Goal: Task Accomplishment & Management: Complete application form

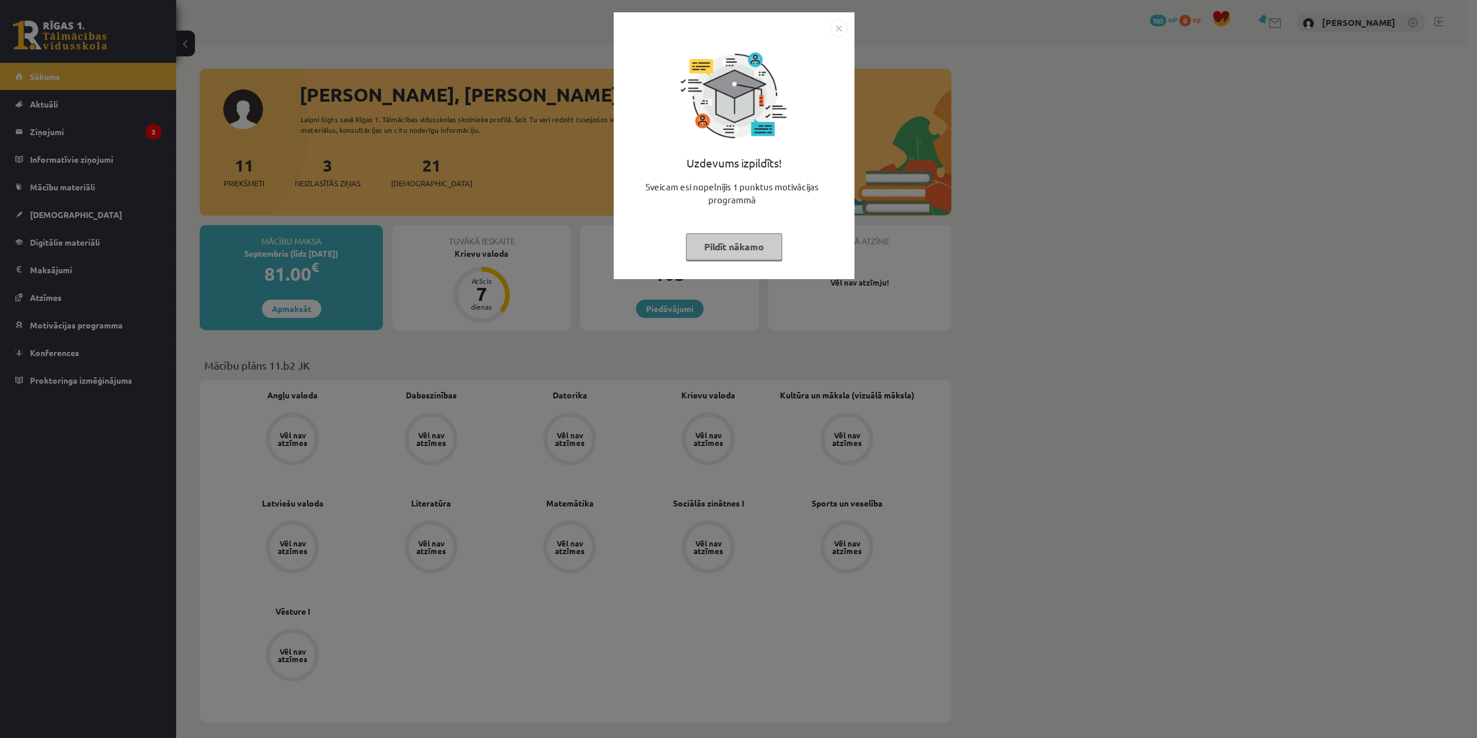
click at [840, 31] on img "Close" at bounding box center [839, 28] width 18 height 18
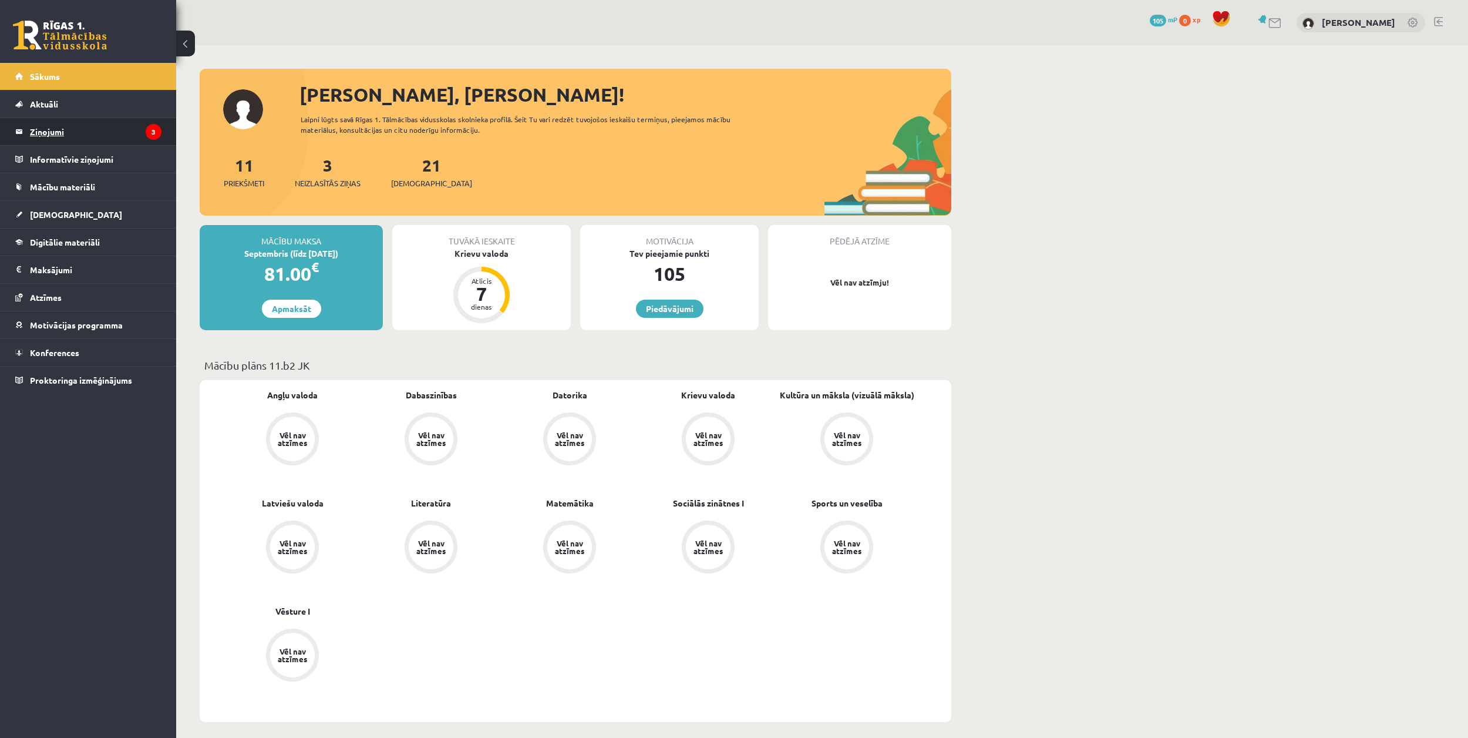
click at [106, 126] on legend "Ziņojumi 3" at bounding box center [96, 131] width 132 height 27
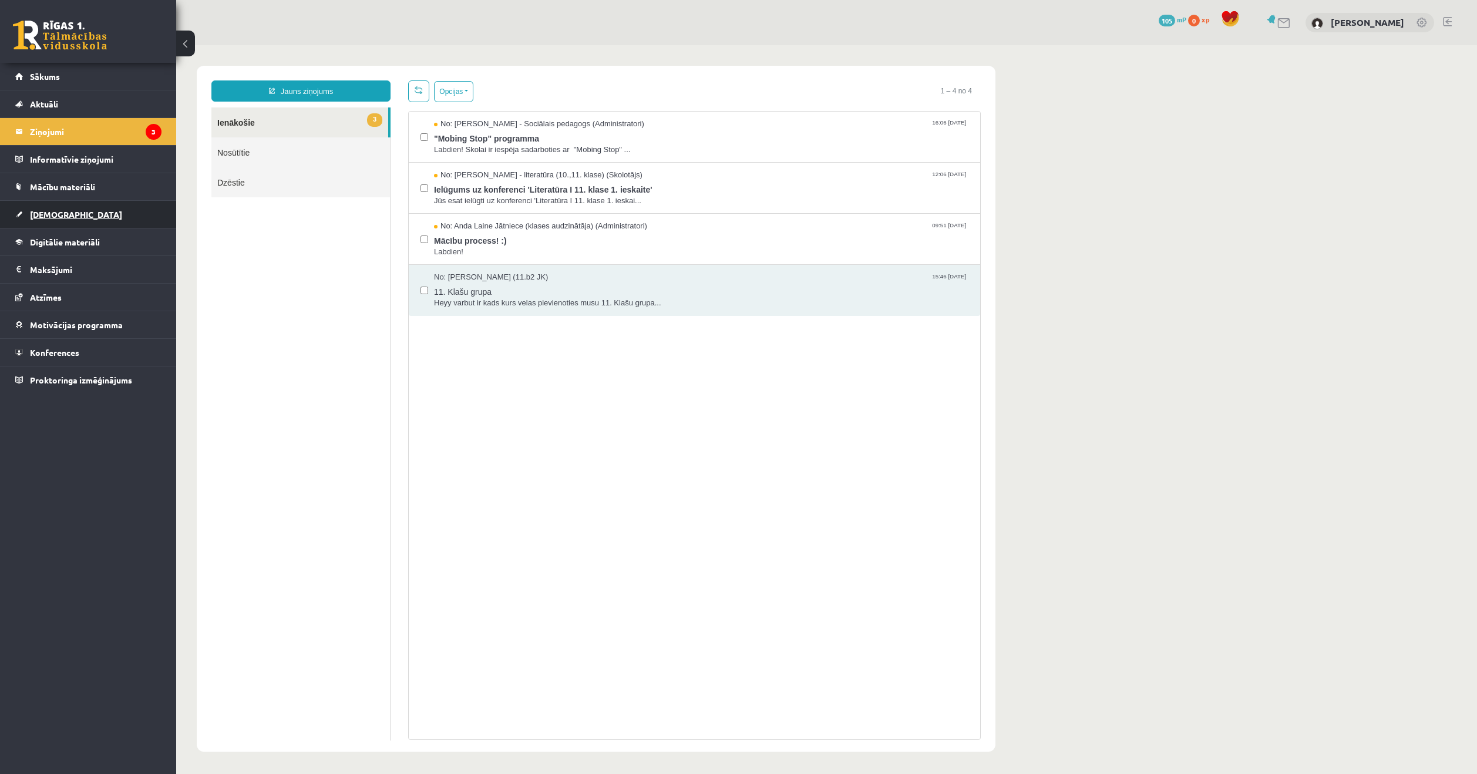
click at [65, 214] on span "[DEMOGRAPHIC_DATA]" at bounding box center [76, 214] width 92 height 11
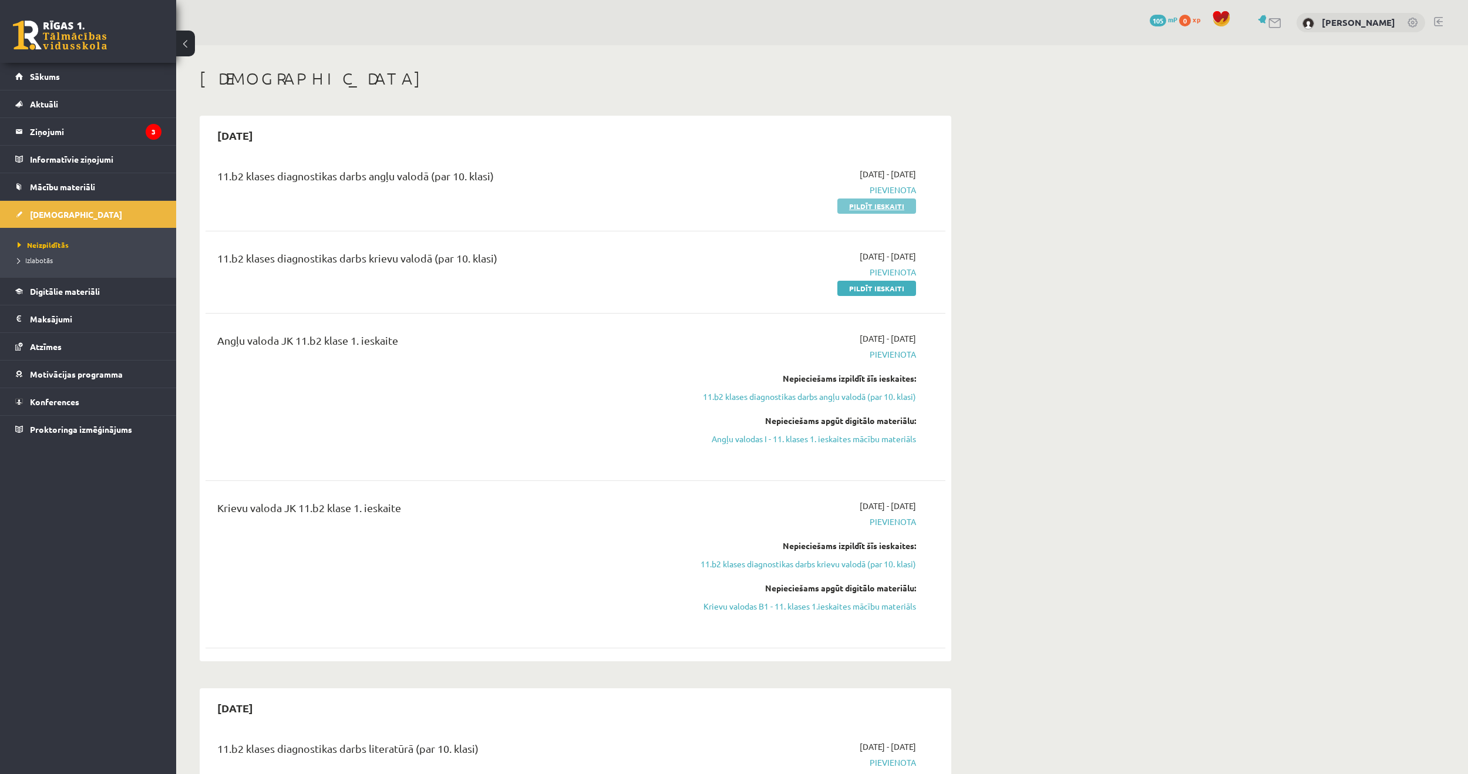
click at [892, 201] on link "Pildīt ieskaiti" at bounding box center [876, 205] width 79 height 15
click at [1268, 23] on link at bounding box center [1275, 23] width 14 height 10
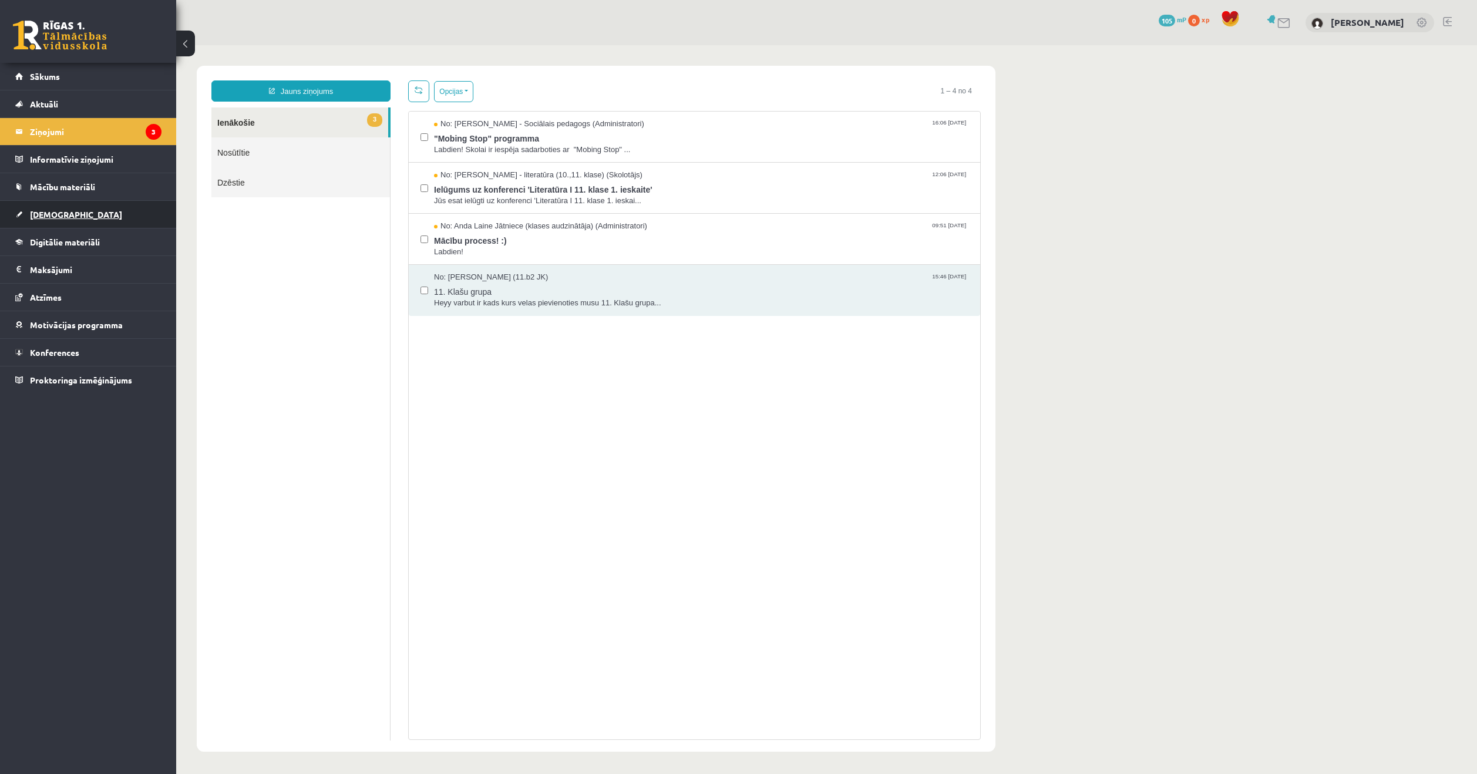
click at [53, 214] on span "[DEMOGRAPHIC_DATA]" at bounding box center [76, 214] width 92 height 11
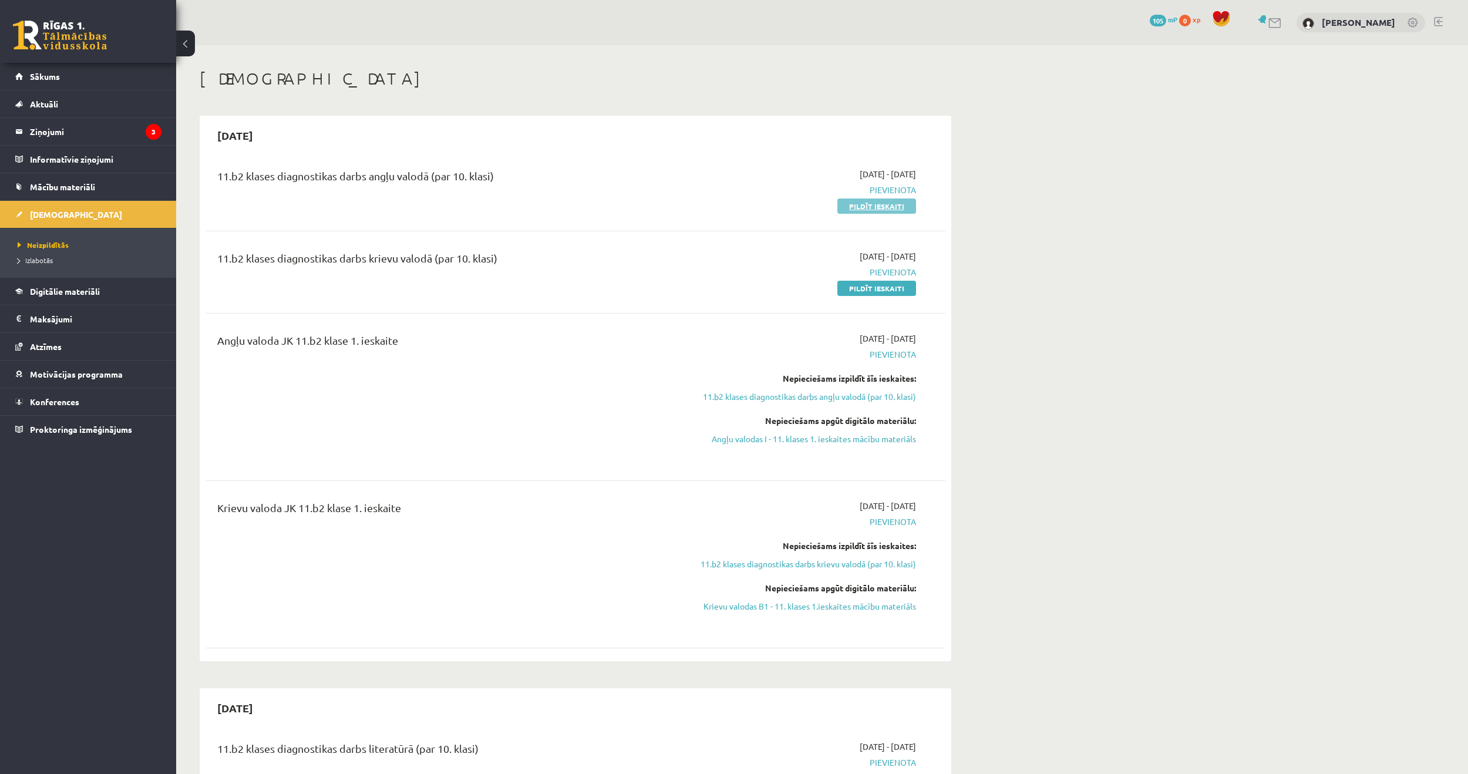
click at [879, 206] on link "Pildīt ieskaiti" at bounding box center [876, 205] width 79 height 15
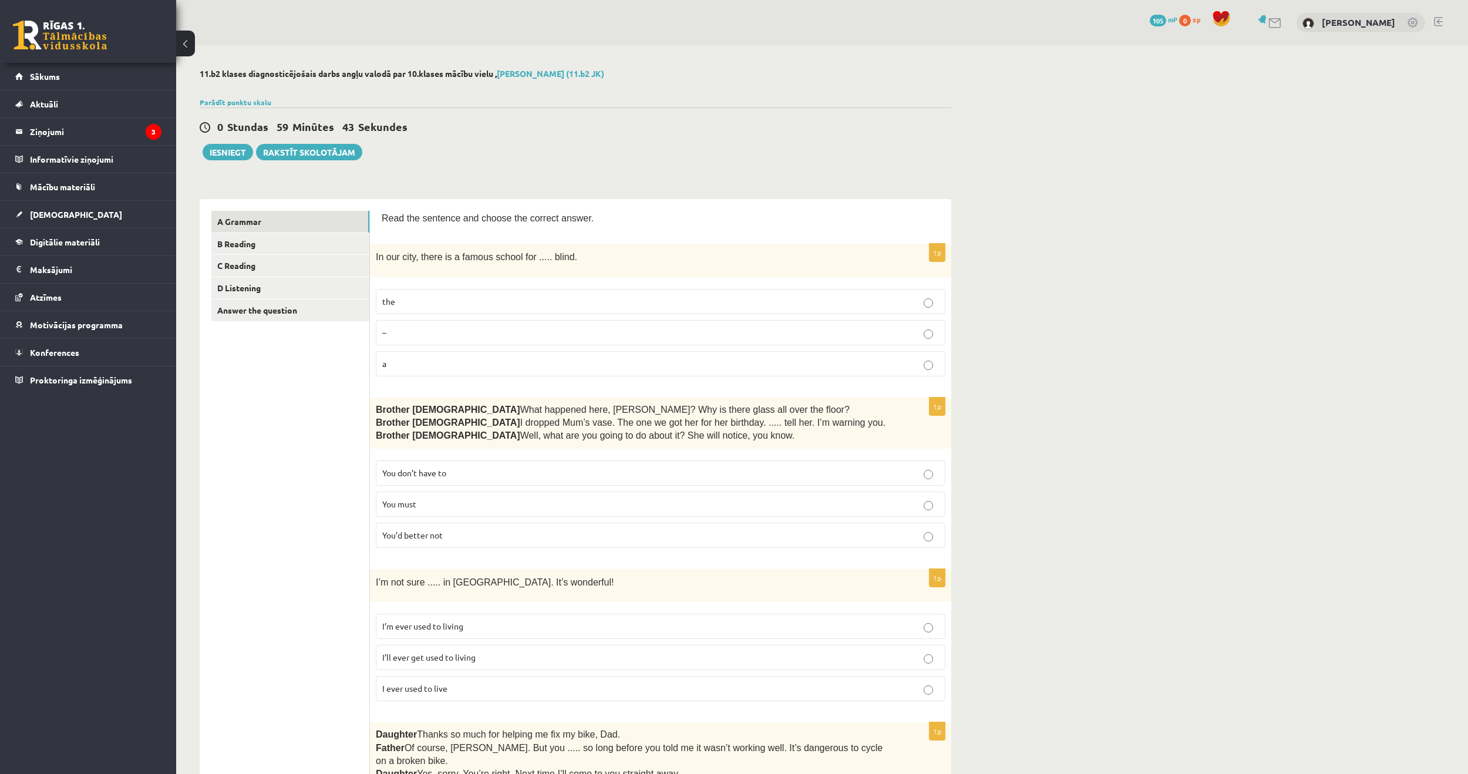
click at [467, 297] on p "the" at bounding box center [660, 301] width 557 height 12
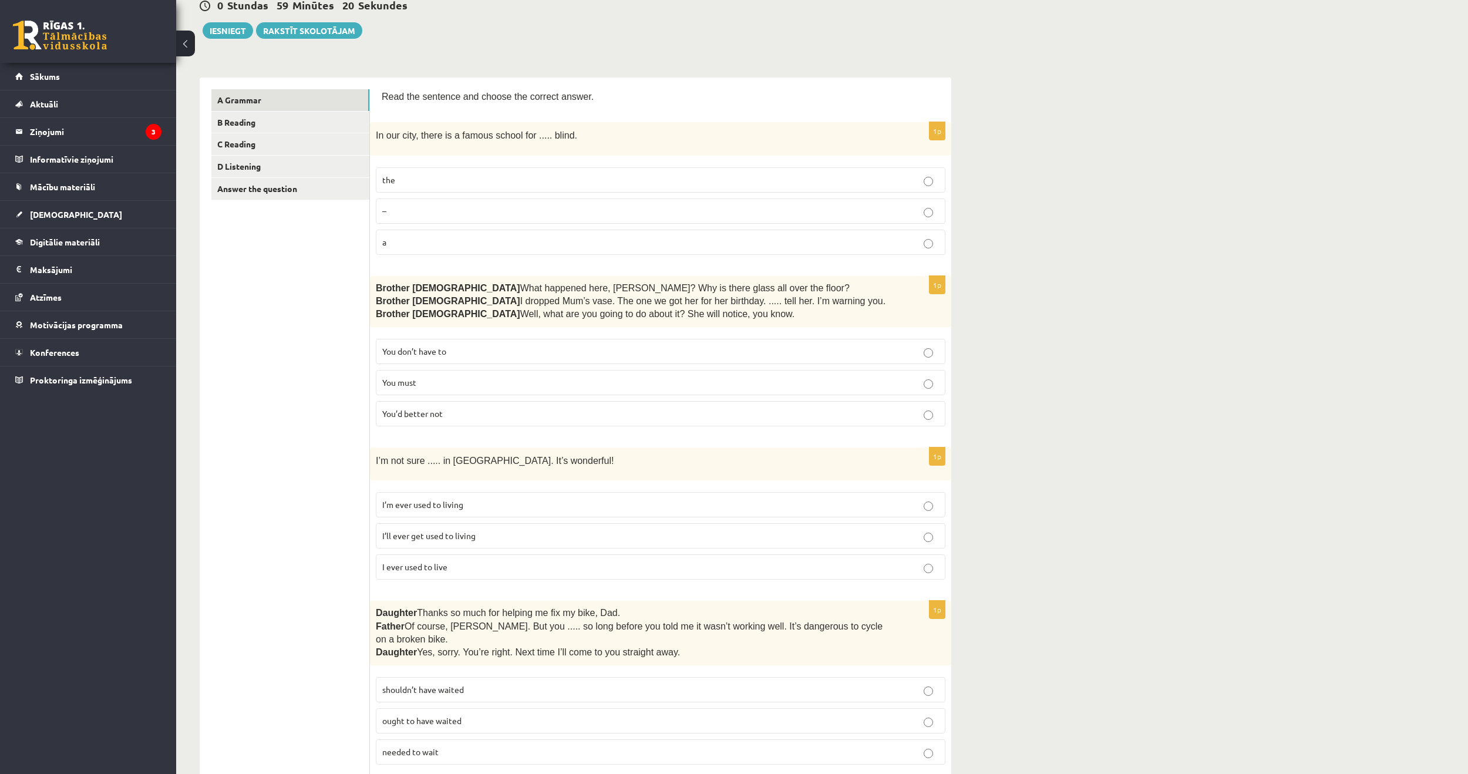
scroll to position [117, 0]
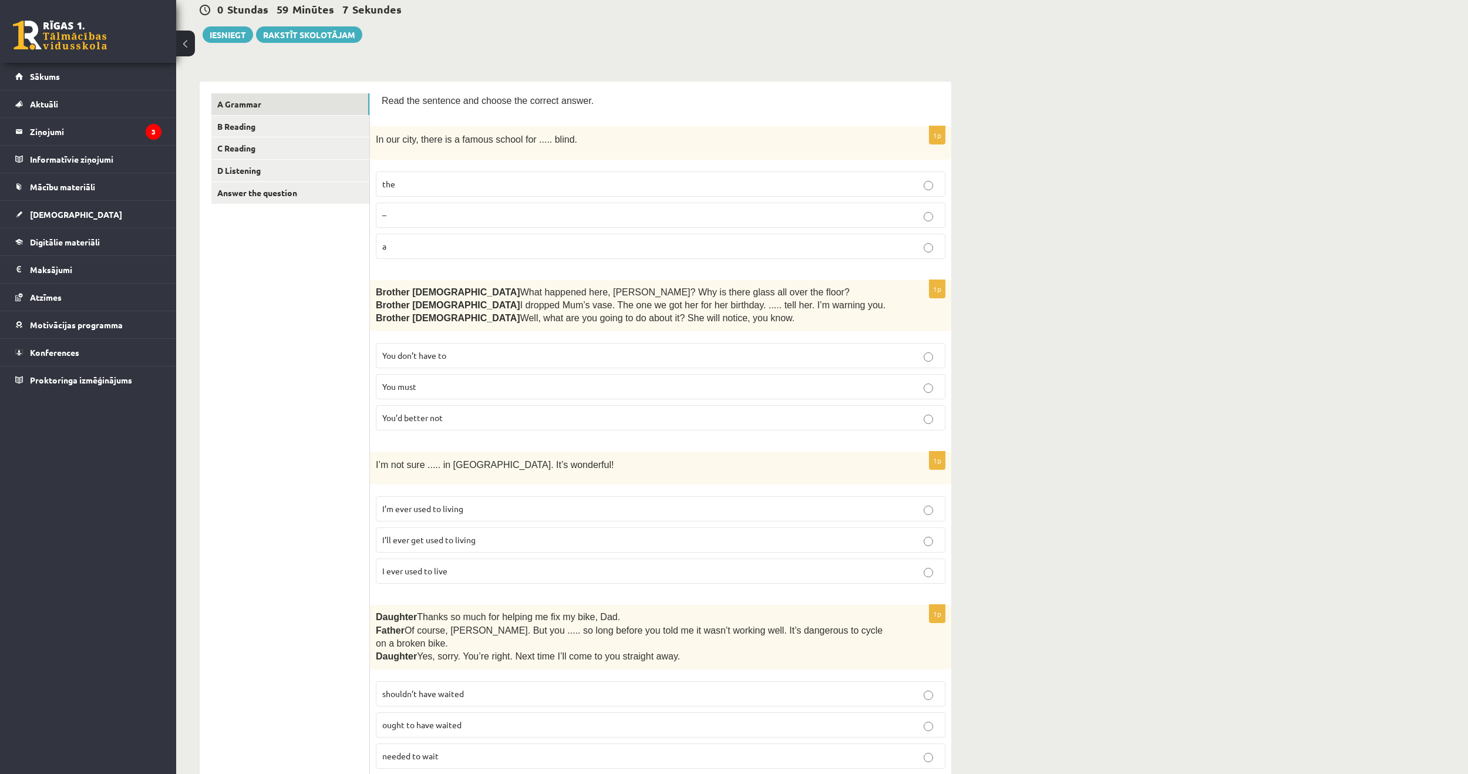
click at [584, 214] on p "–" at bounding box center [660, 215] width 557 height 12
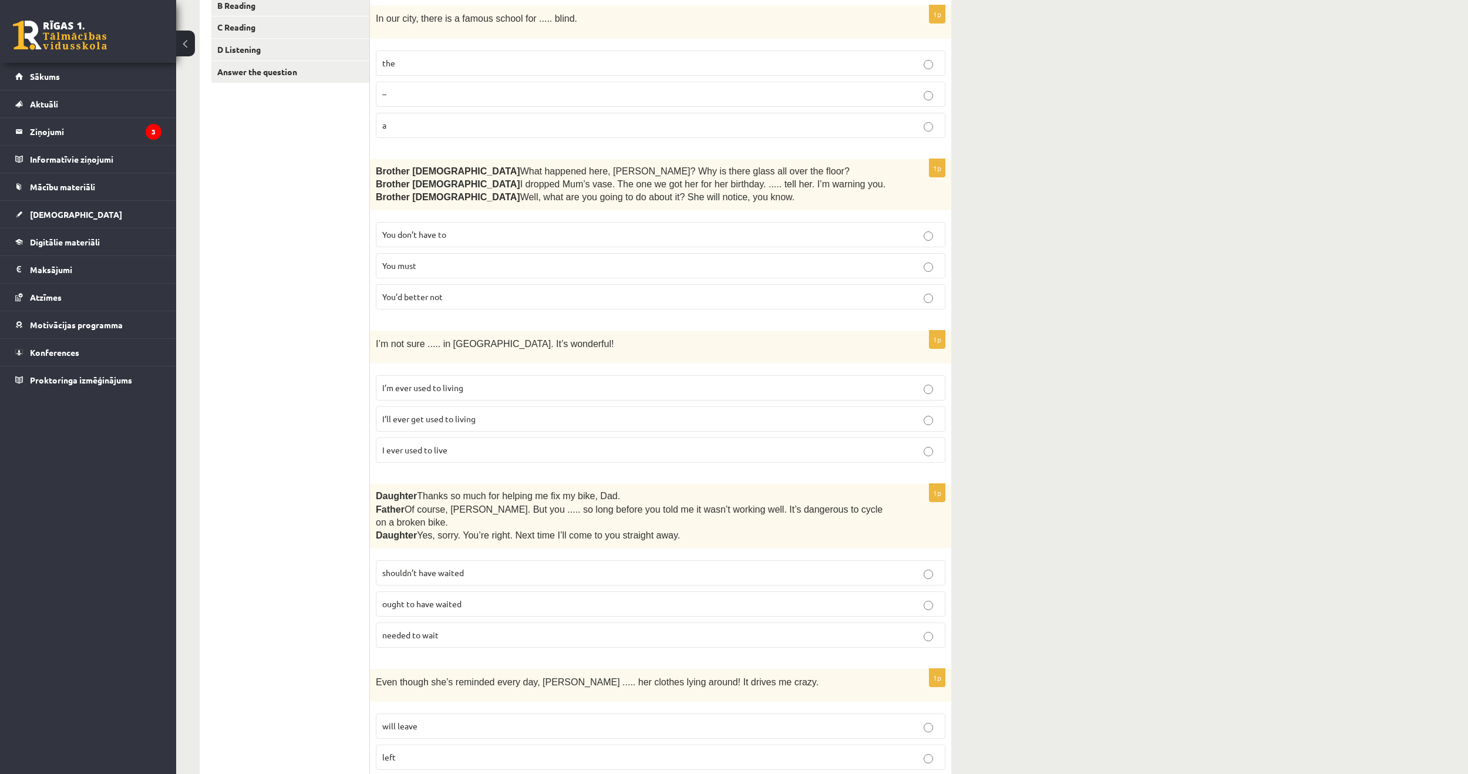
scroll to position [235, 0]
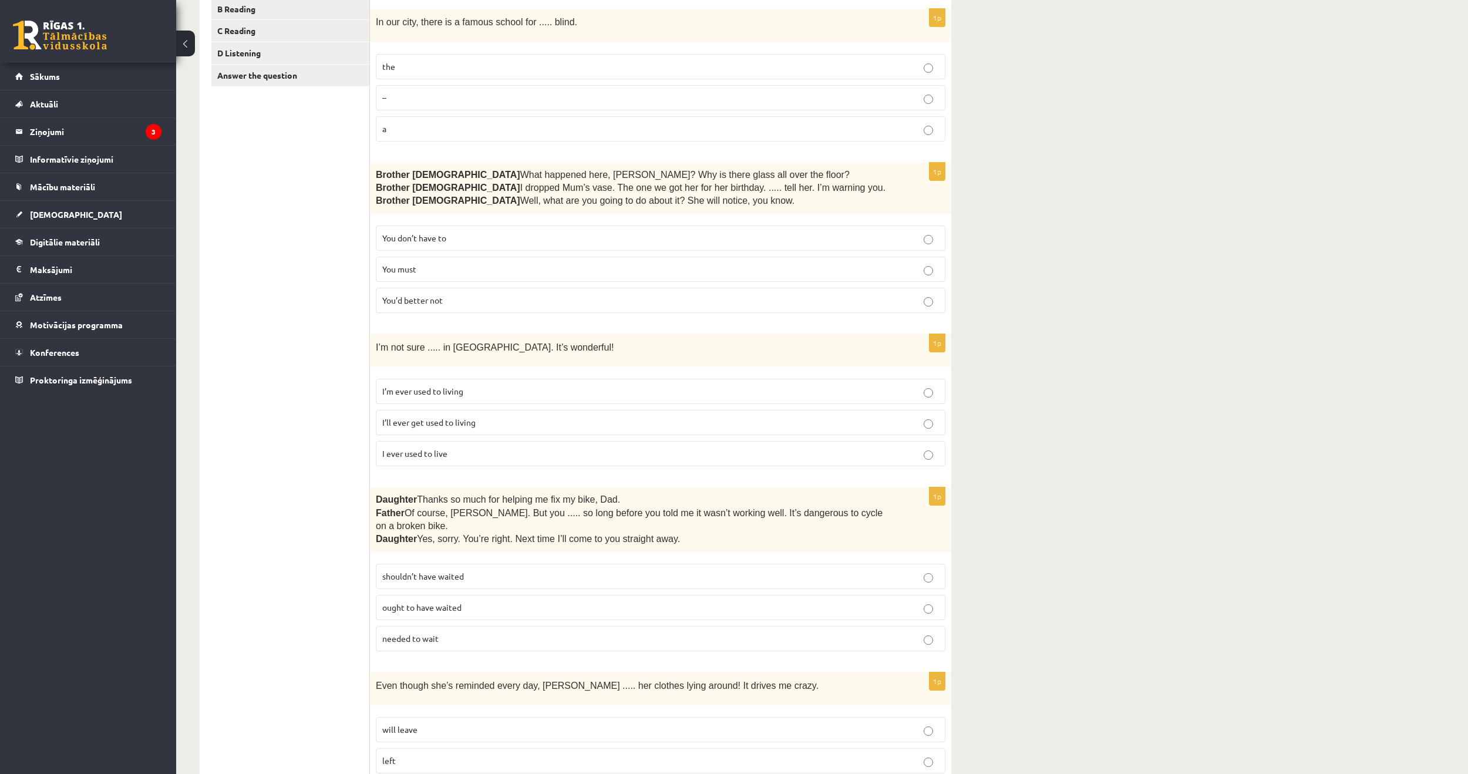
click at [419, 306] on label "You’d better not" at bounding box center [661, 300] width 570 height 25
click at [423, 420] on span "I’ll ever get used to living" at bounding box center [428, 422] width 93 height 11
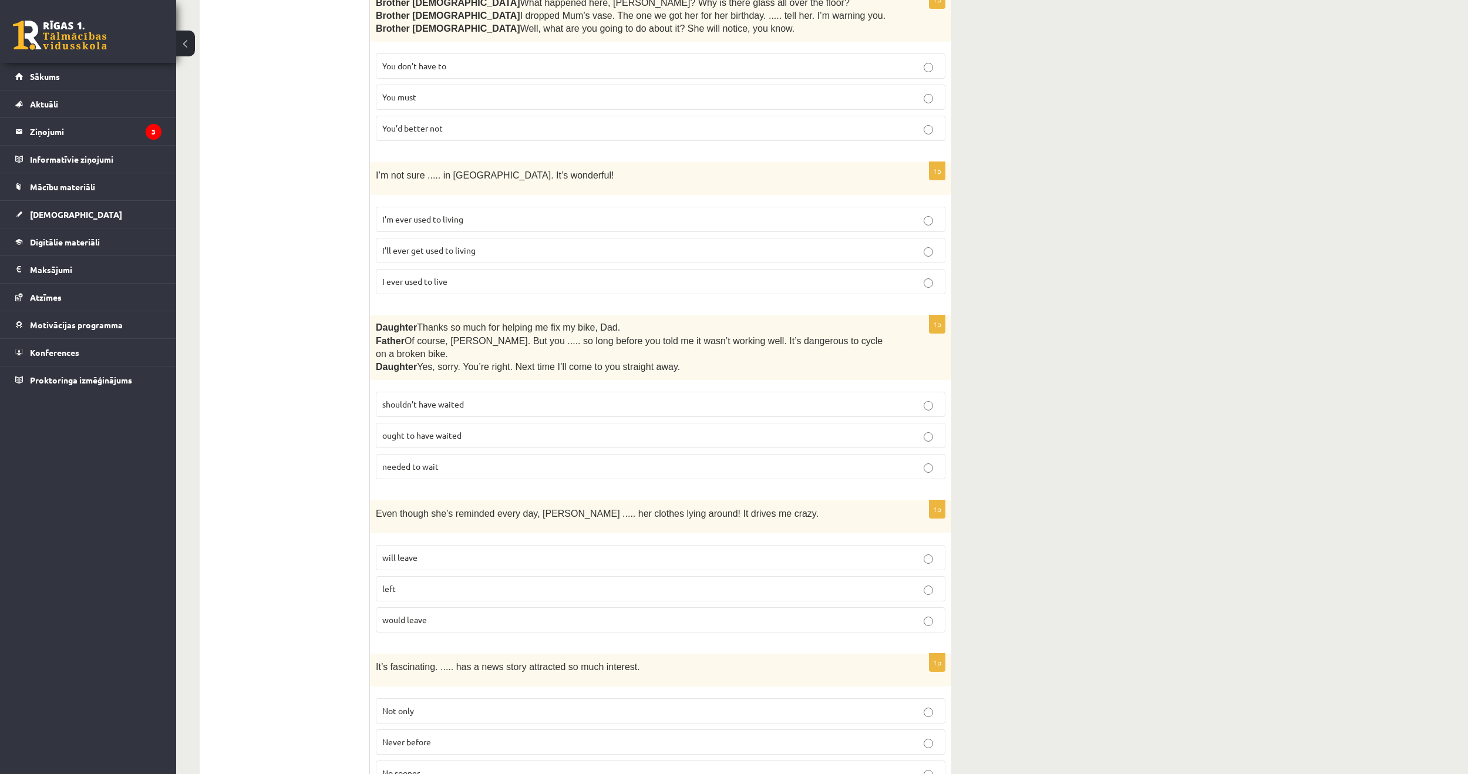
scroll to position [411, 0]
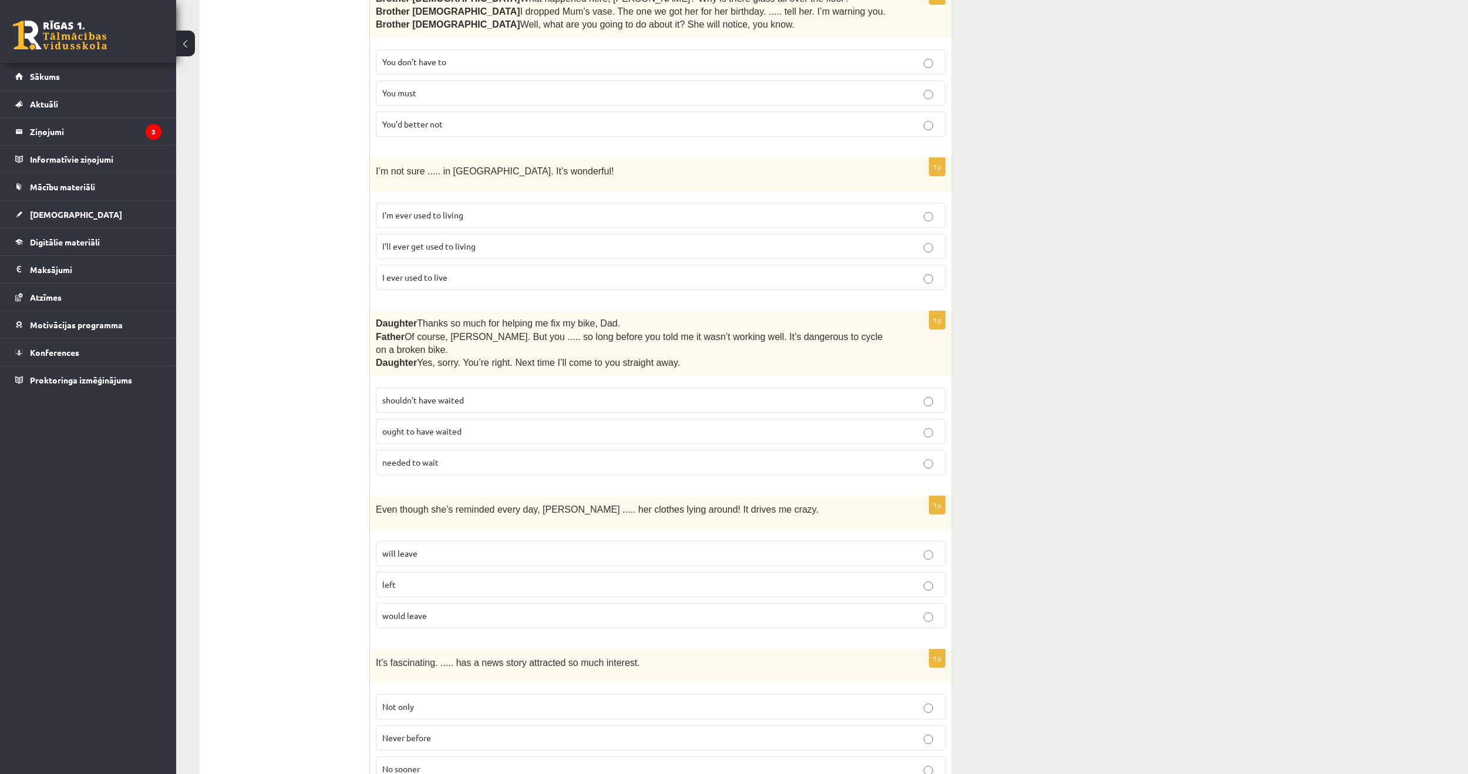
click at [483, 394] on p "shouldn’t have waited" at bounding box center [660, 400] width 557 height 12
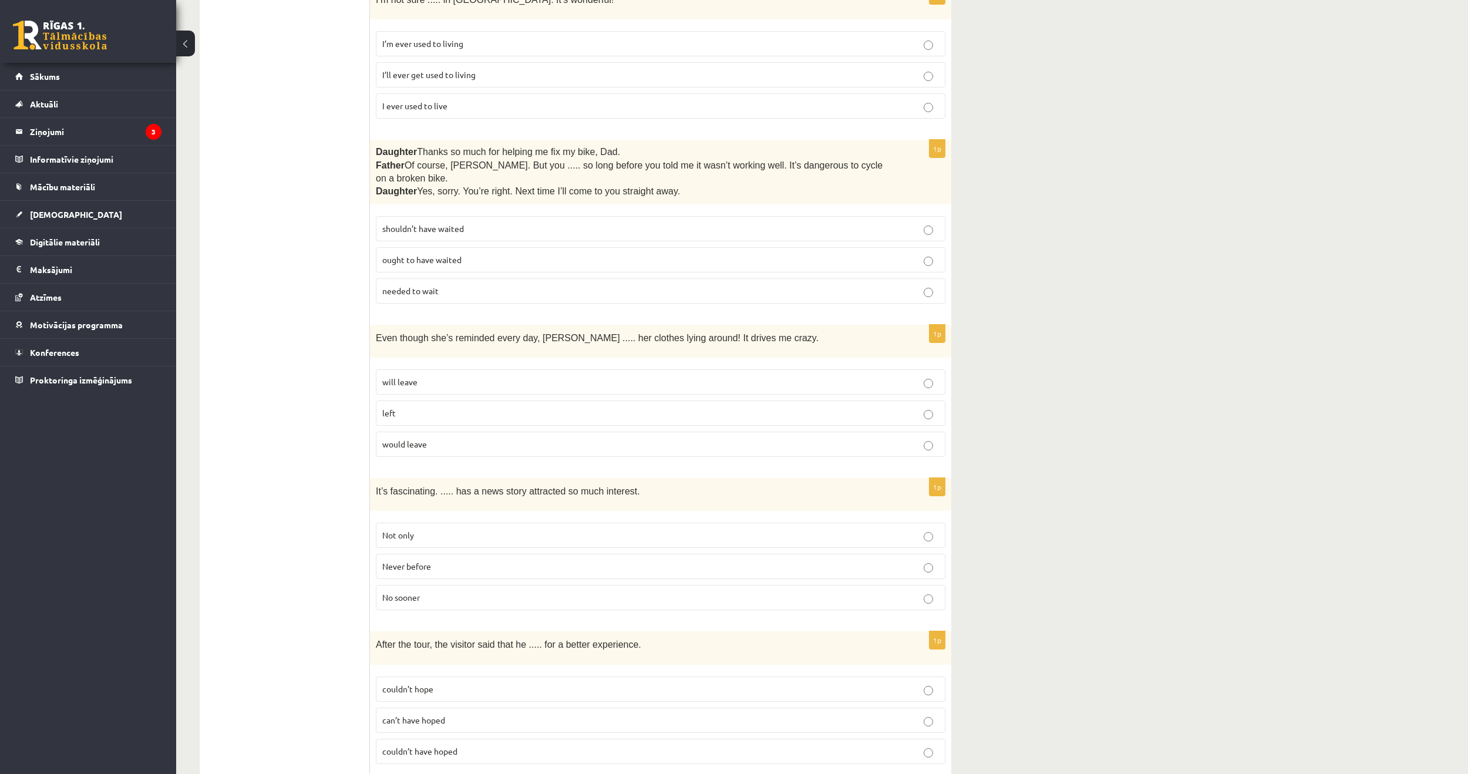
scroll to position [587, 0]
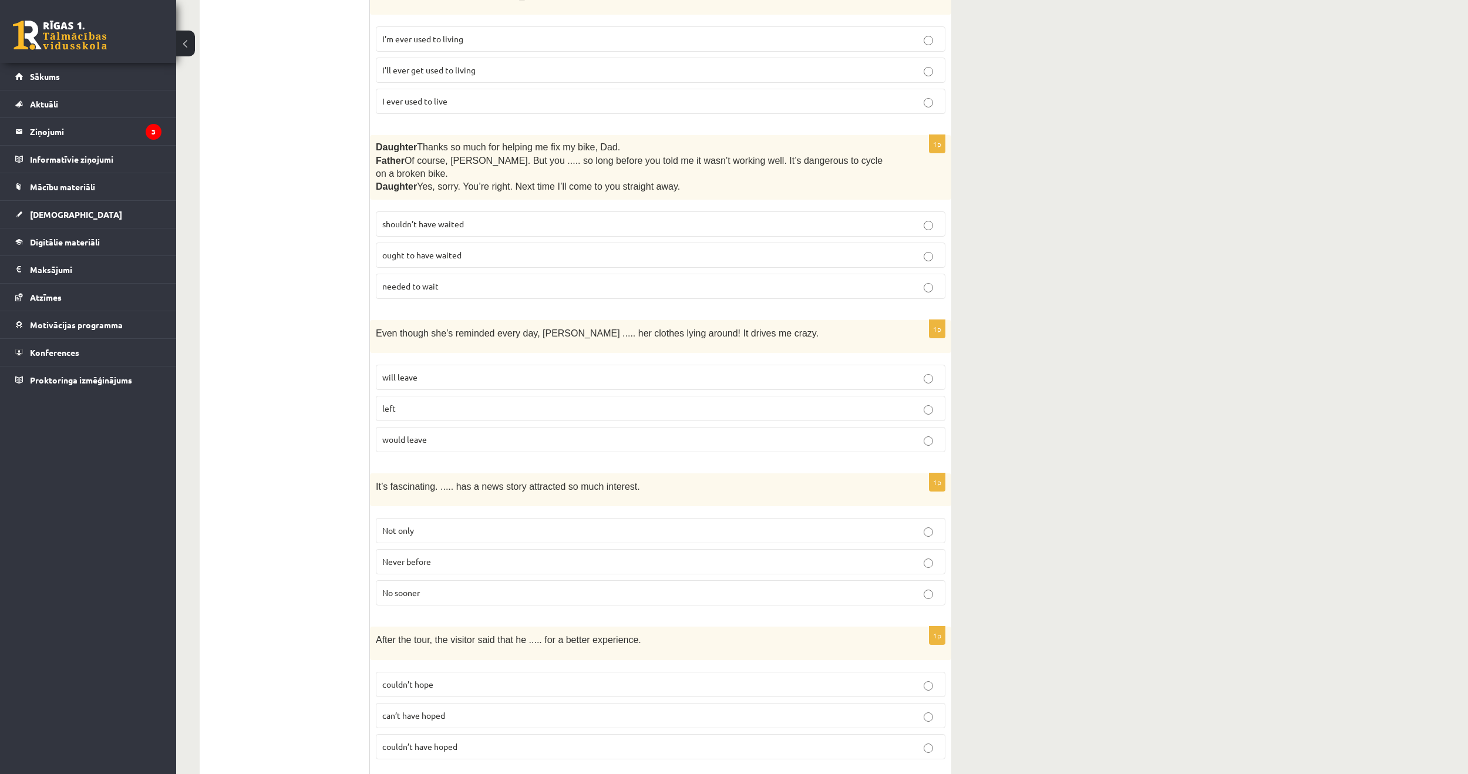
click at [456, 401] on label "left" at bounding box center [661, 408] width 570 height 25
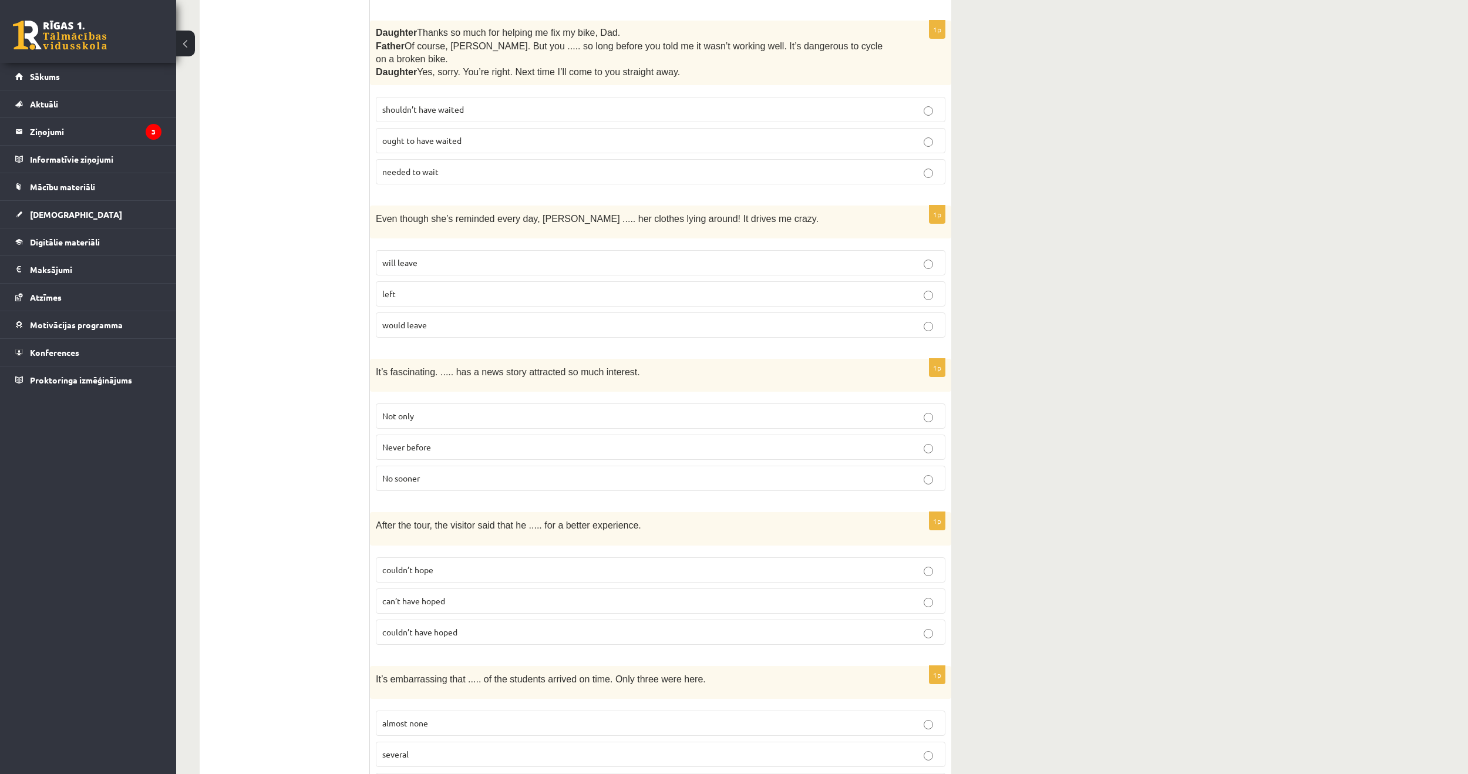
scroll to position [705, 0]
click at [435, 438] on p "Never before" at bounding box center [660, 444] width 557 height 12
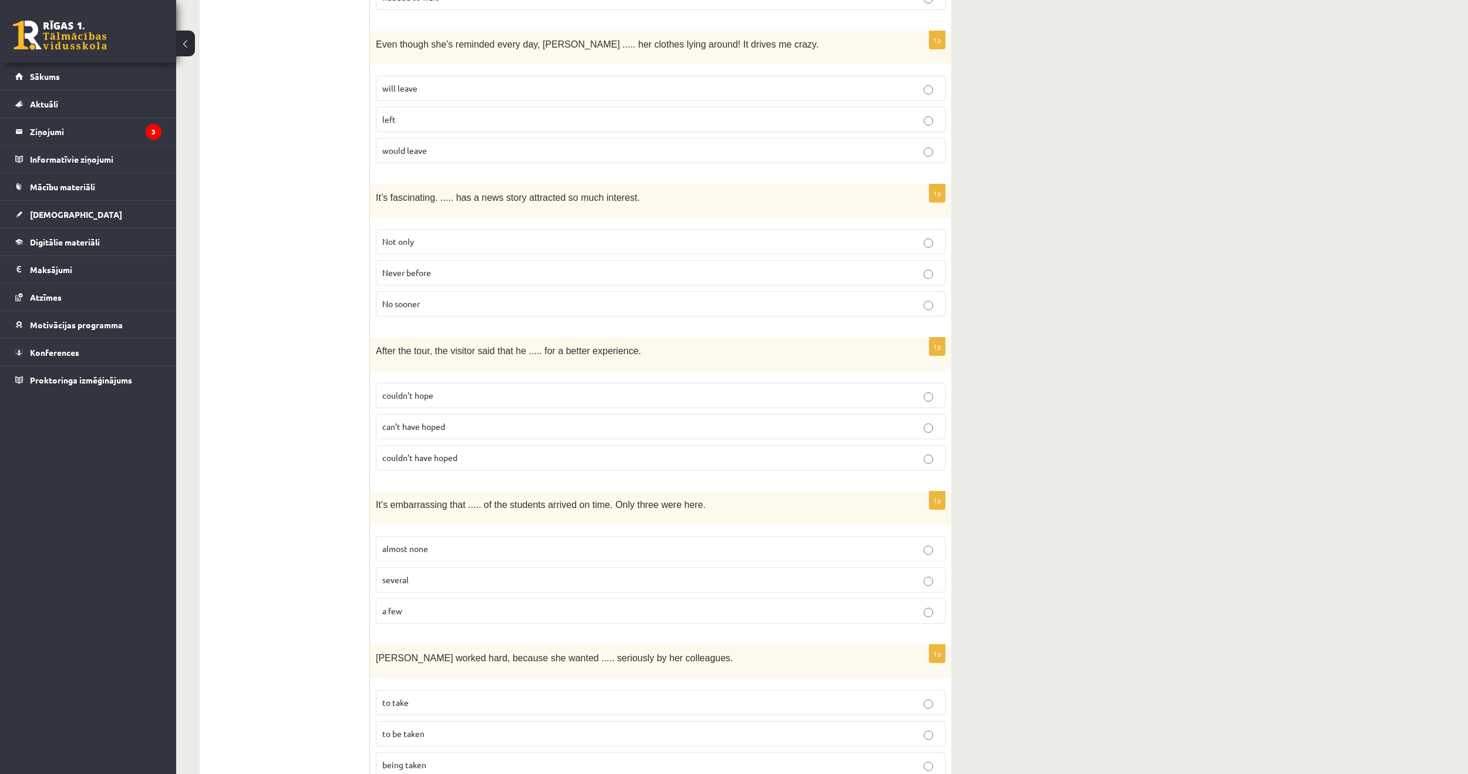
scroll to position [881, 0]
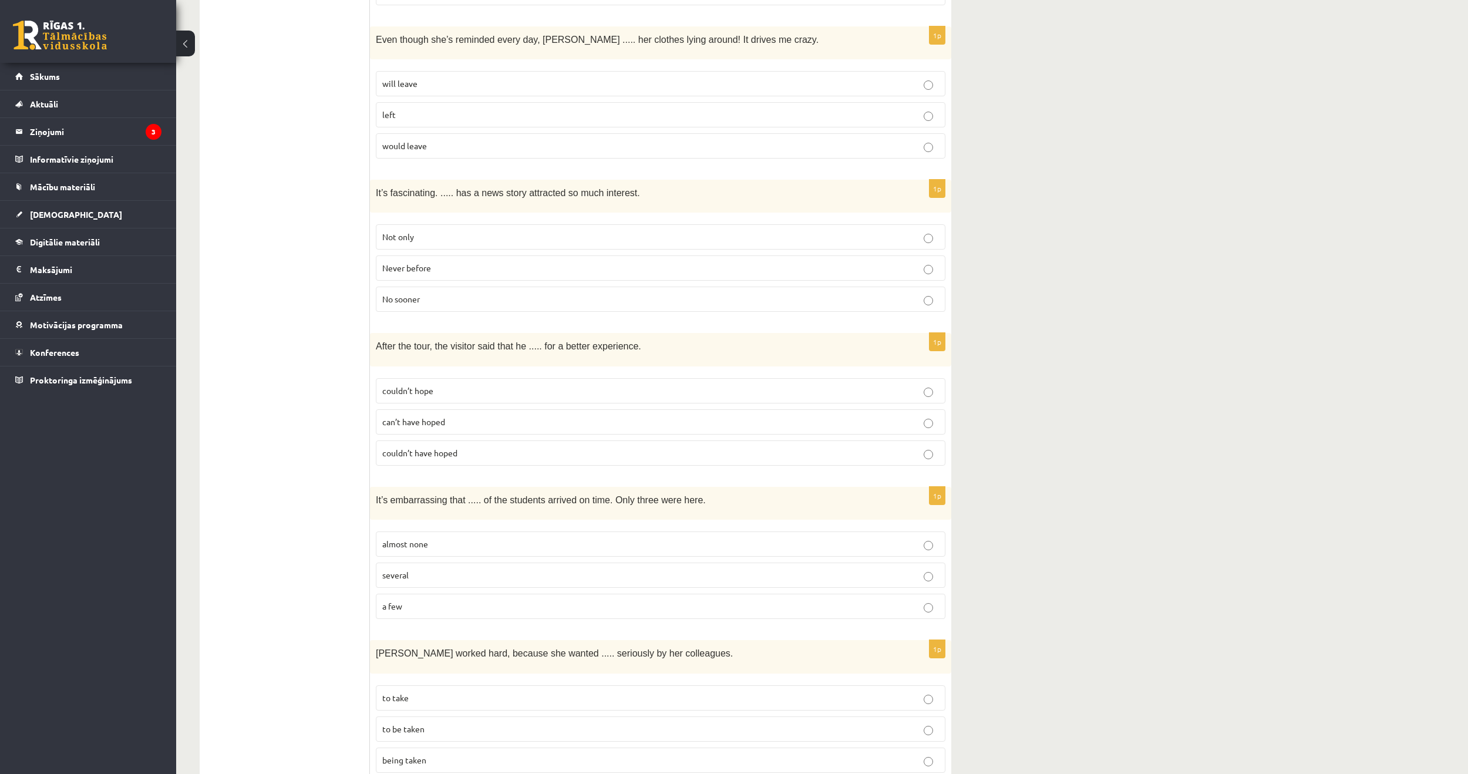
click at [439, 447] on span "couldn’t have hoped" at bounding box center [419, 452] width 75 height 11
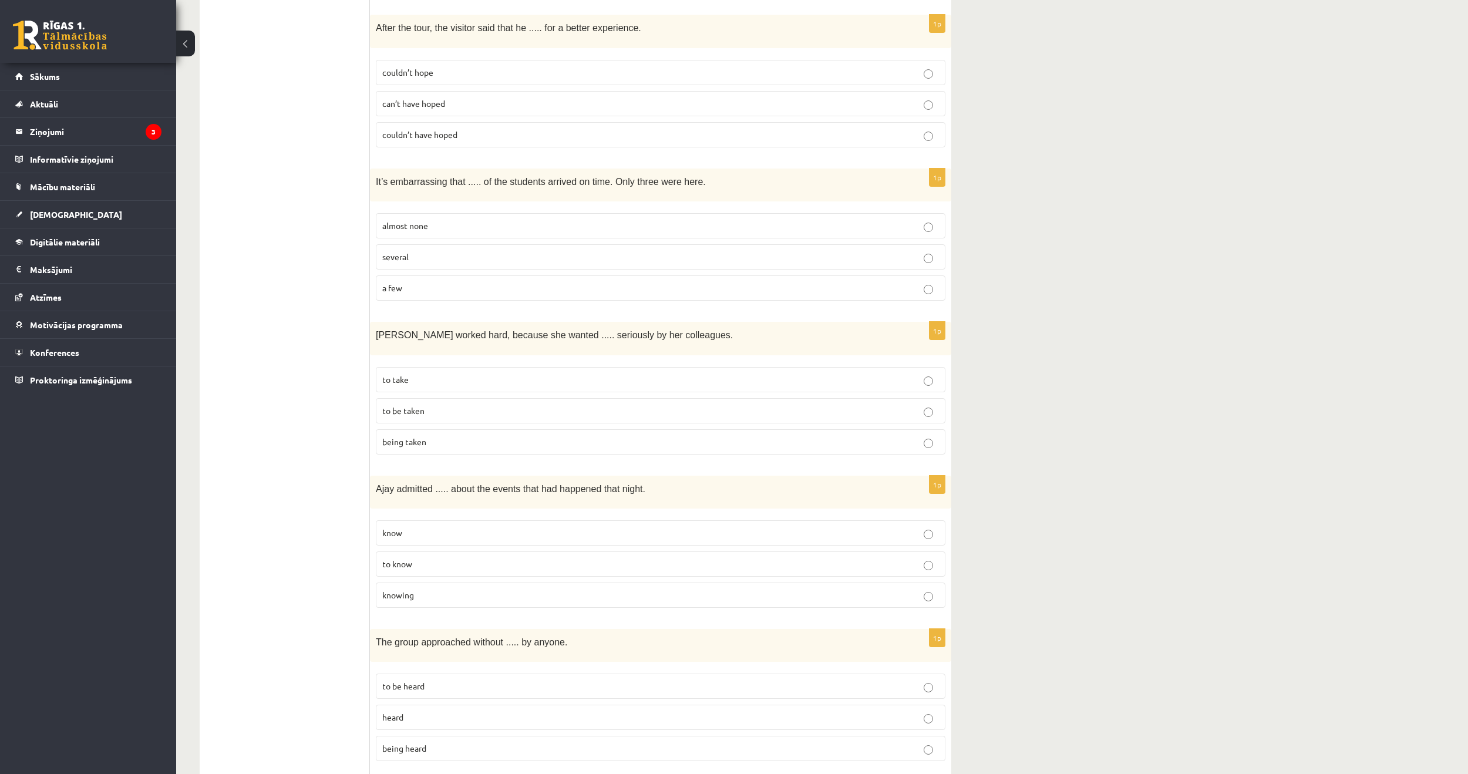
scroll to position [1174, 0]
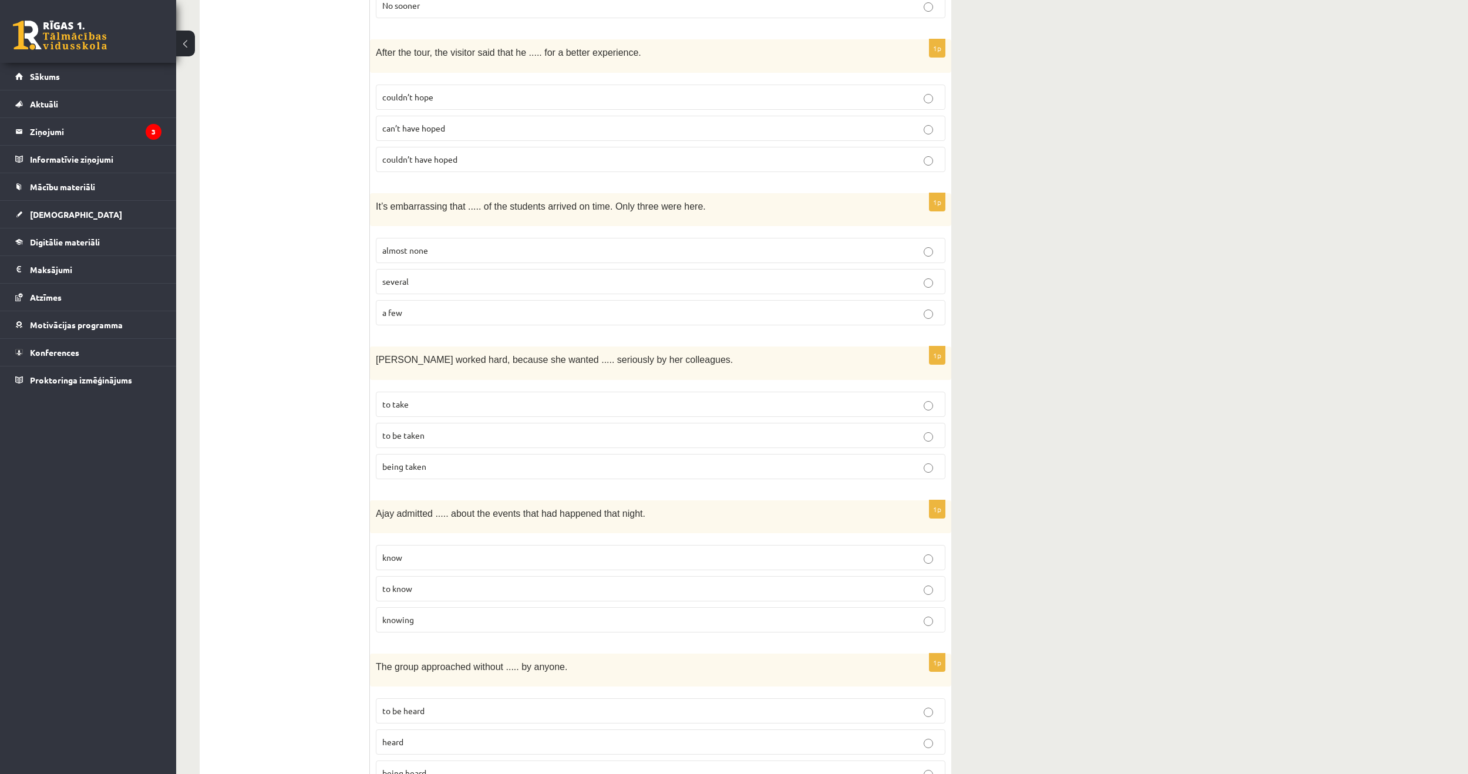
click at [440, 244] on p "almost none" at bounding box center [660, 250] width 557 height 12
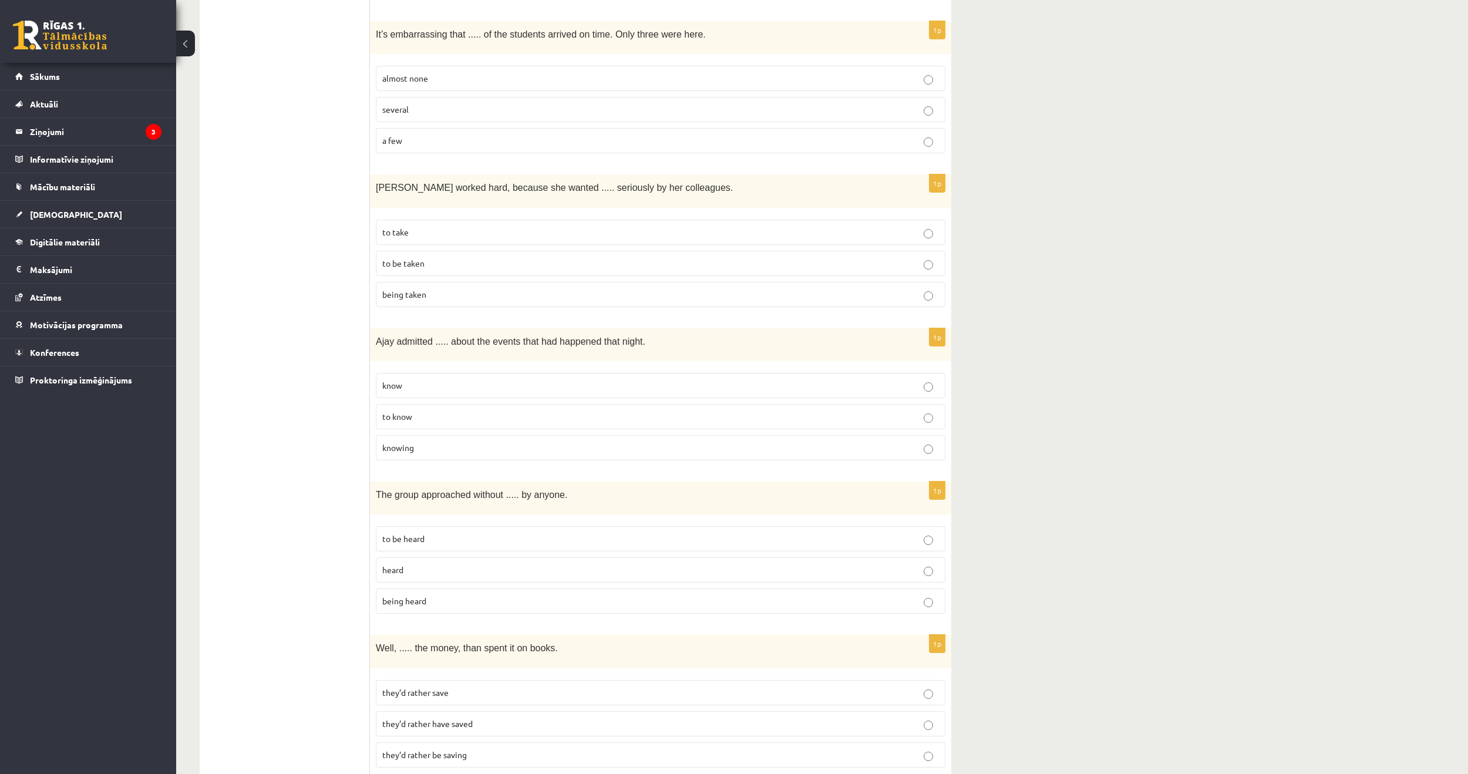
scroll to position [1351, 0]
click at [446, 253] on p "to be taken" at bounding box center [660, 259] width 557 height 12
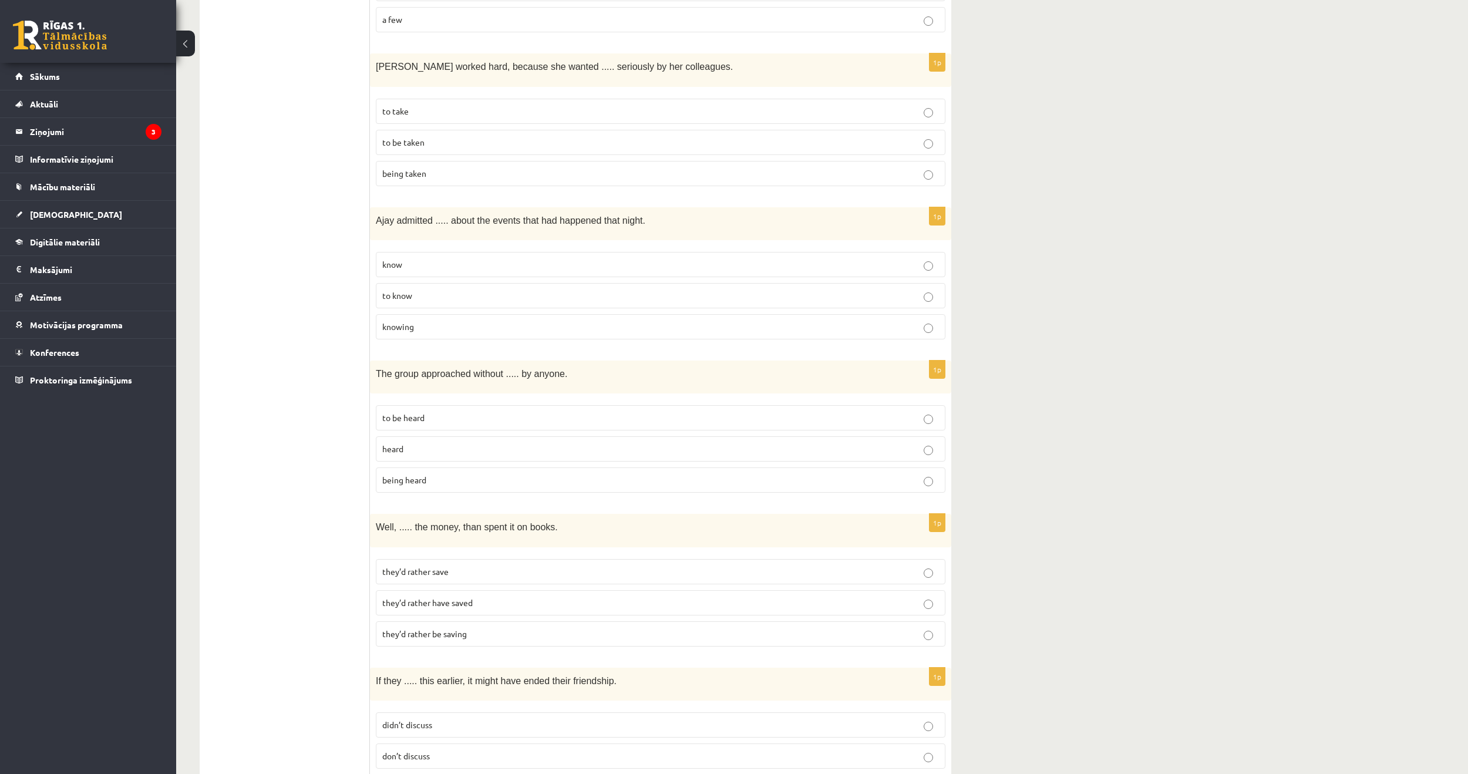
scroll to position [1468, 0]
drag, startPoint x: 421, startPoint y: 272, endPoint x: 664, endPoint y: 310, distance: 245.4
click at [422, 289] on p "to know" at bounding box center [660, 295] width 557 height 12
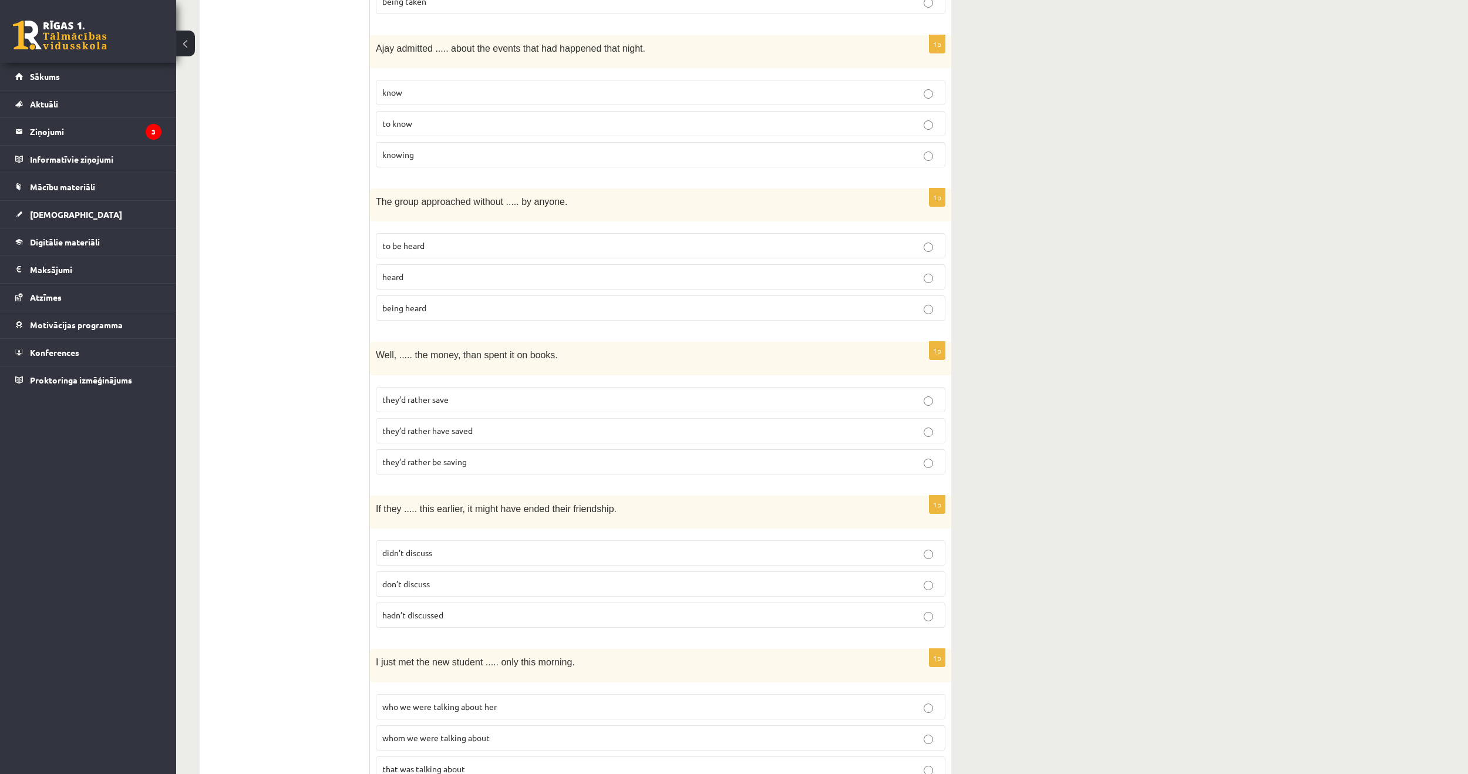
scroll to position [1644, 0]
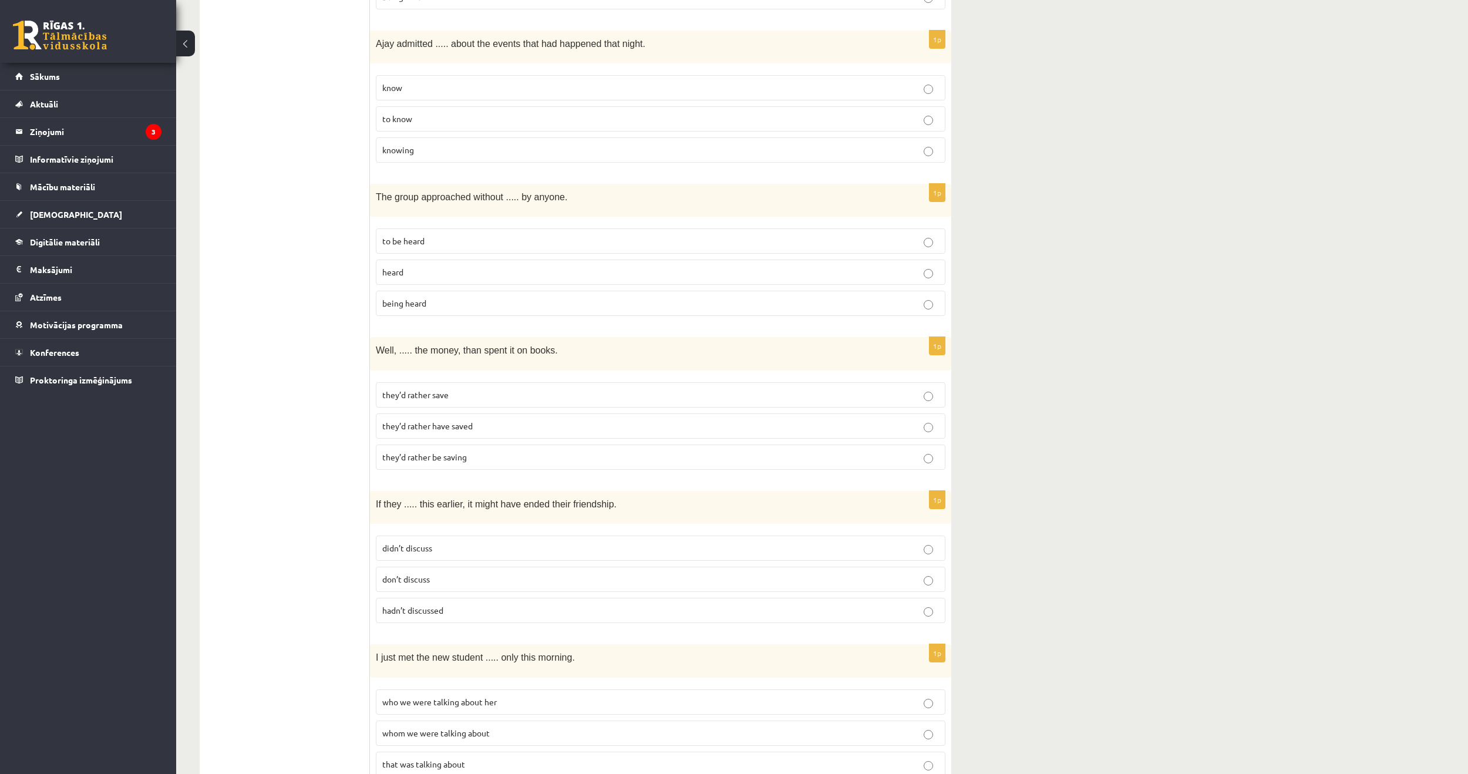
click at [447, 297] on p "being heard" at bounding box center [660, 303] width 557 height 12
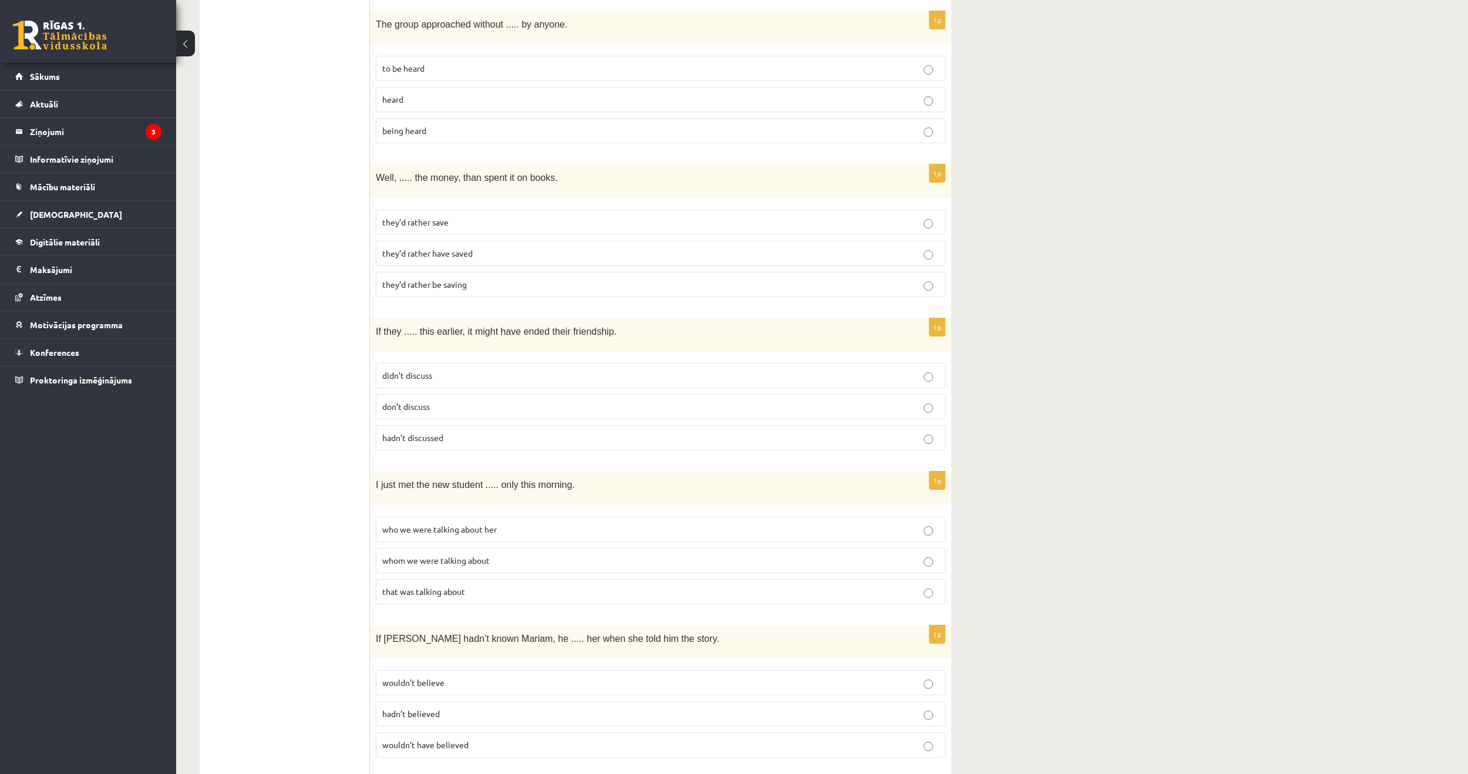
scroll to position [1820, 0]
click at [405, 213] on p "they’d rather save" at bounding box center [660, 219] width 557 height 12
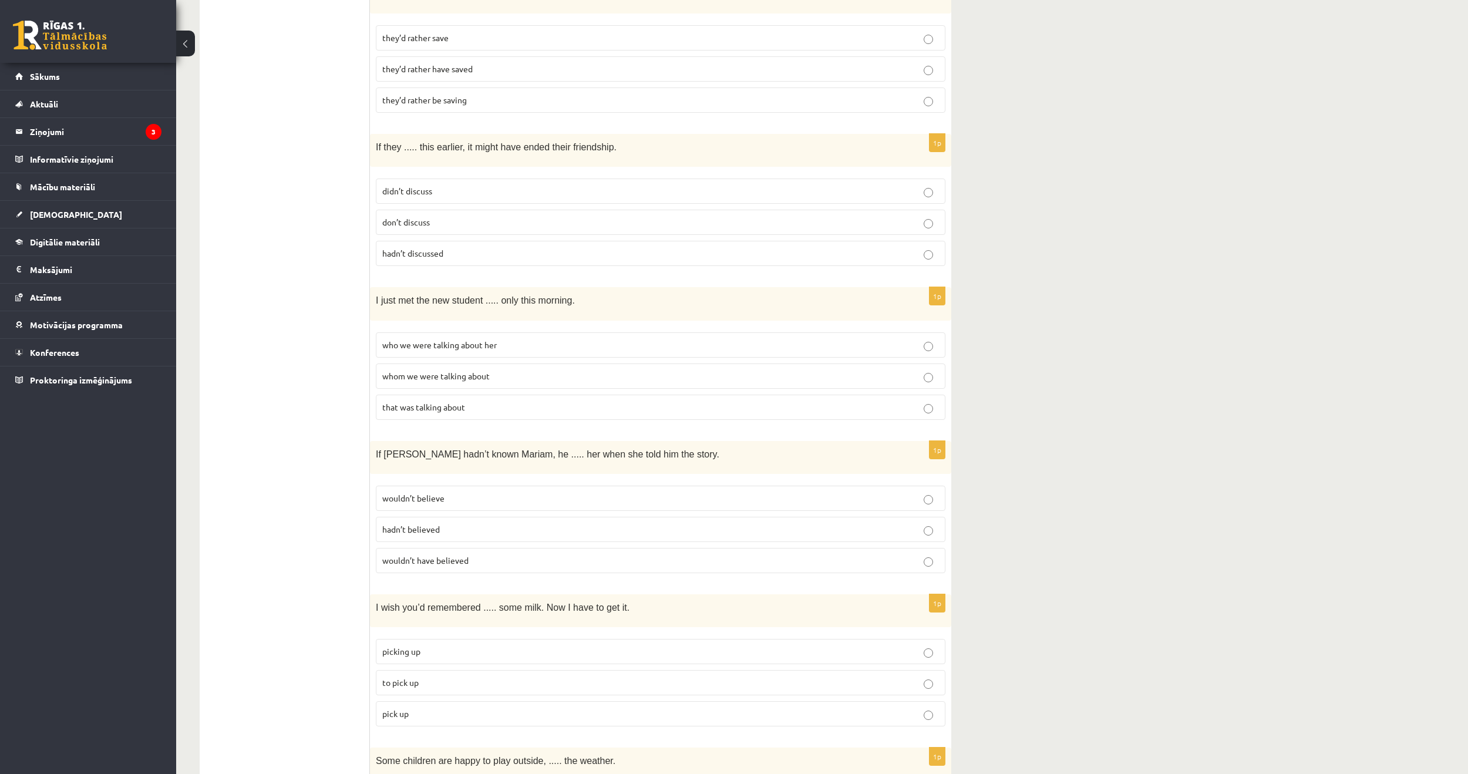
scroll to position [1997, 0]
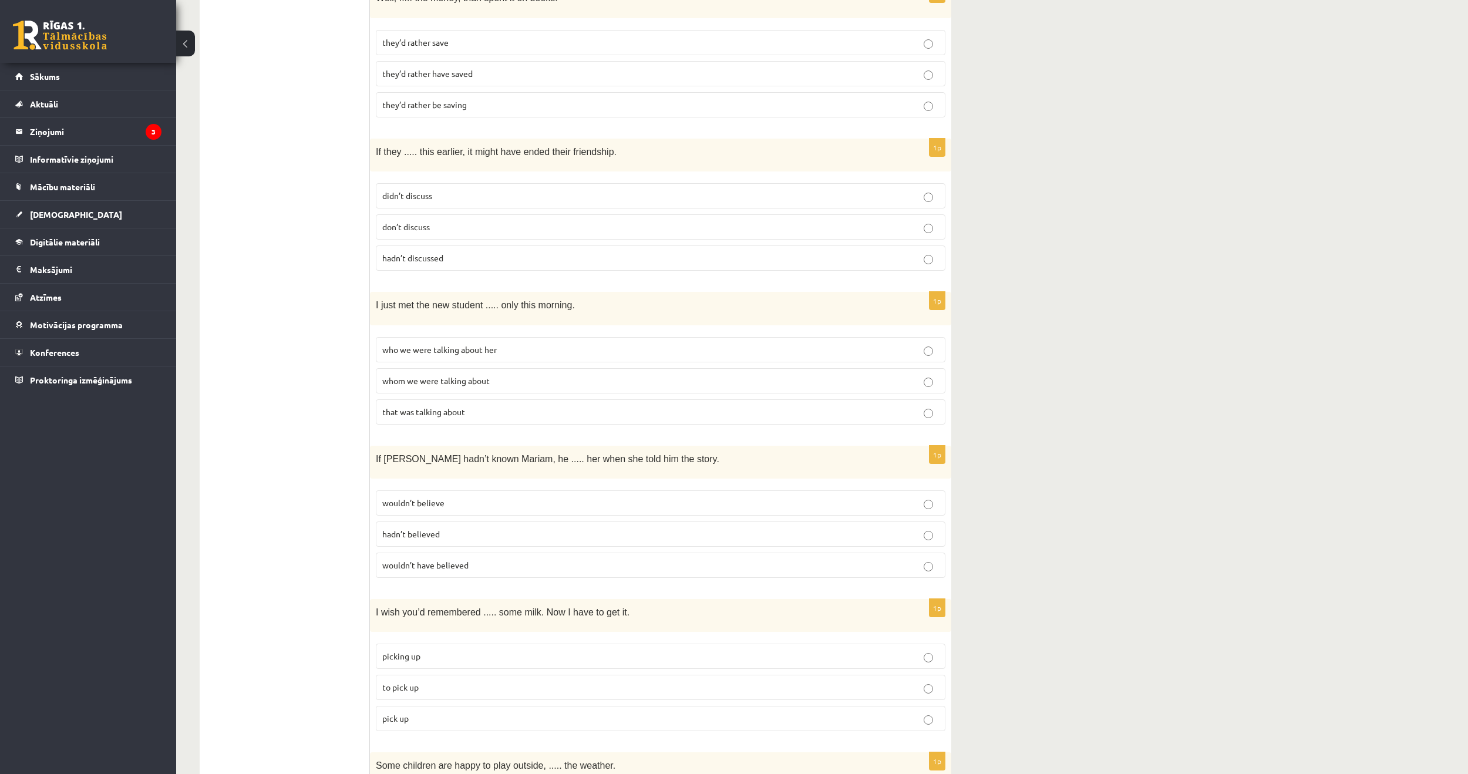
click at [436, 221] on p "don’t discuss" at bounding box center [660, 227] width 557 height 12
drag, startPoint x: 418, startPoint y: 183, endPoint x: 427, endPoint y: 179, distance: 10.0
click at [419, 183] on label "didn’t discuss" at bounding box center [661, 195] width 570 height 25
click at [514, 190] on p "didn’t discuss" at bounding box center [660, 196] width 557 height 12
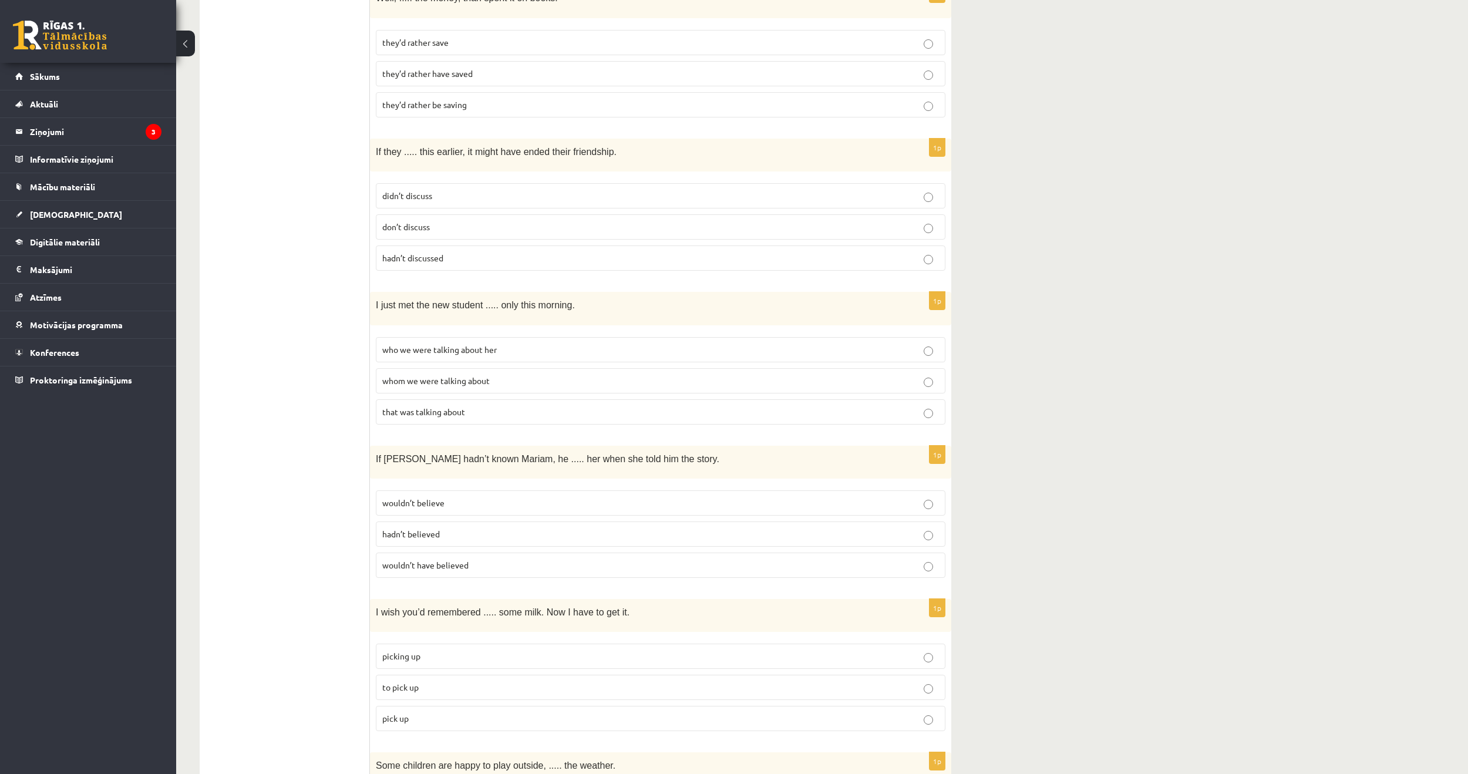
click at [509, 221] on p "don’t discuss" at bounding box center [660, 227] width 557 height 12
click at [500, 190] on p "didn’t discuss" at bounding box center [660, 196] width 557 height 12
click at [499, 214] on label "don’t discuss" at bounding box center [661, 226] width 570 height 25
click at [501, 190] on fieldset "didn’t discuss don’t discuss hadn’t discussed" at bounding box center [661, 225] width 570 height 97
click at [488, 221] on p "don’t discuss" at bounding box center [660, 227] width 557 height 12
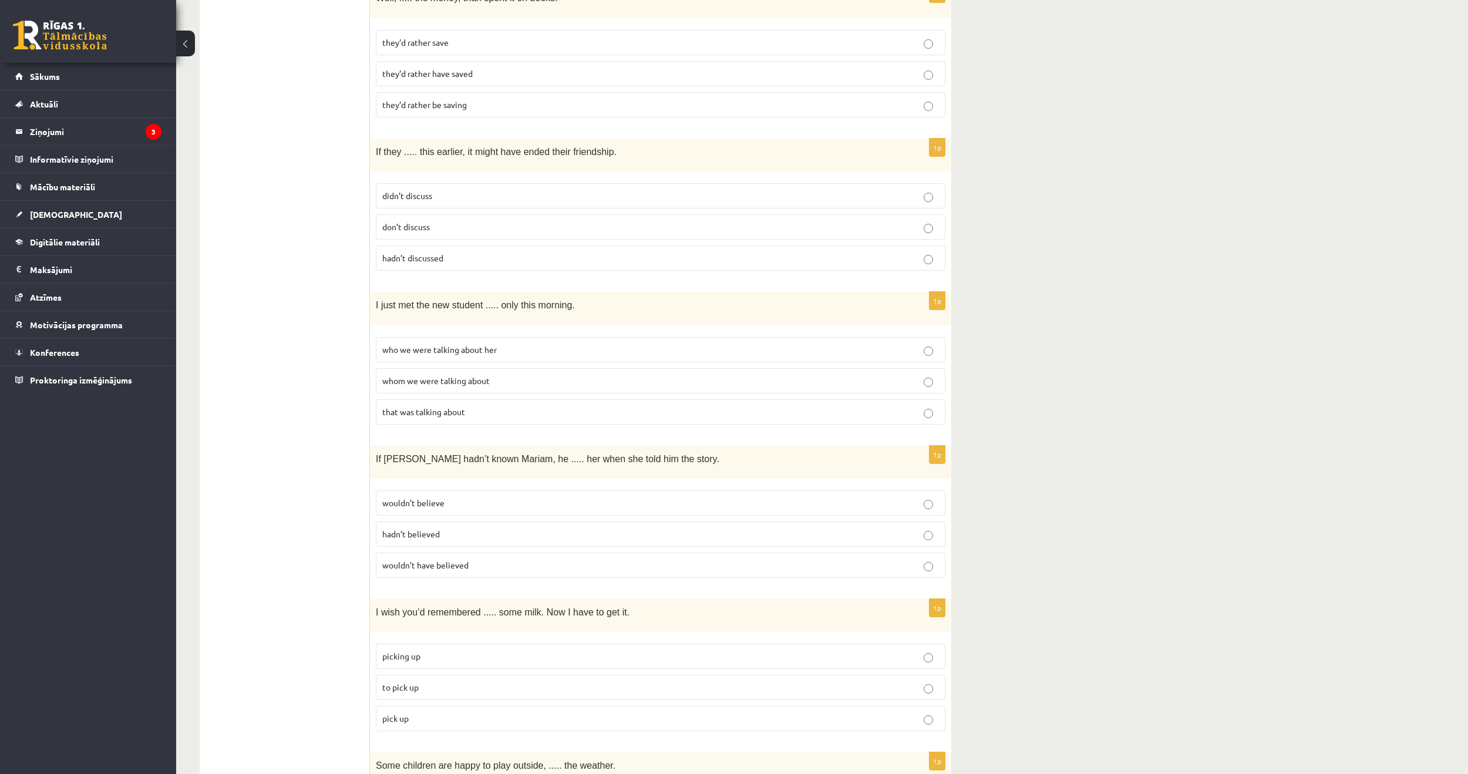
click at [478, 252] on p "hadn’t discussed" at bounding box center [660, 258] width 557 height 12
click at [448, 190] on p "didn’t discuss" at bounding box center [660, 196] width 557 height 12
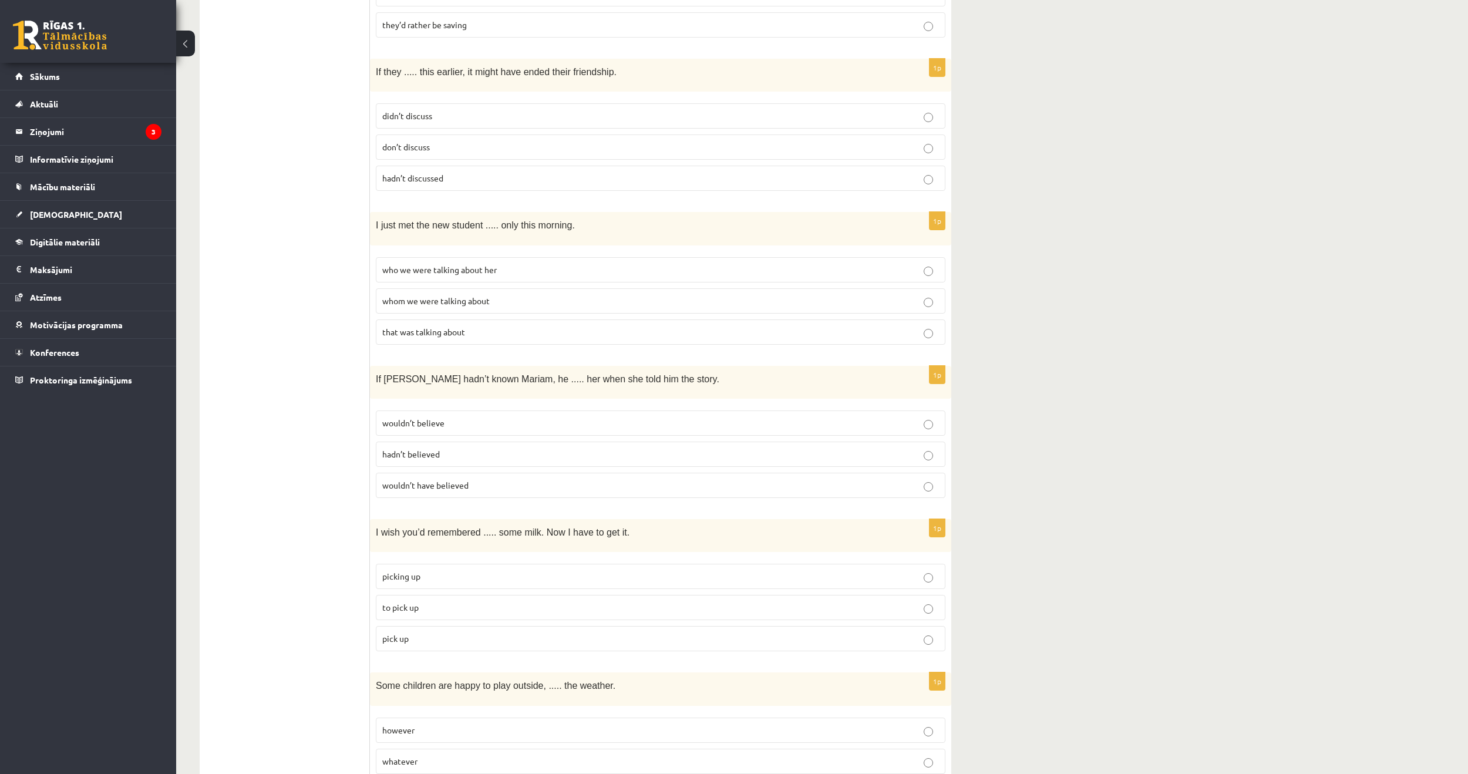
scroll to position [2114, 0]
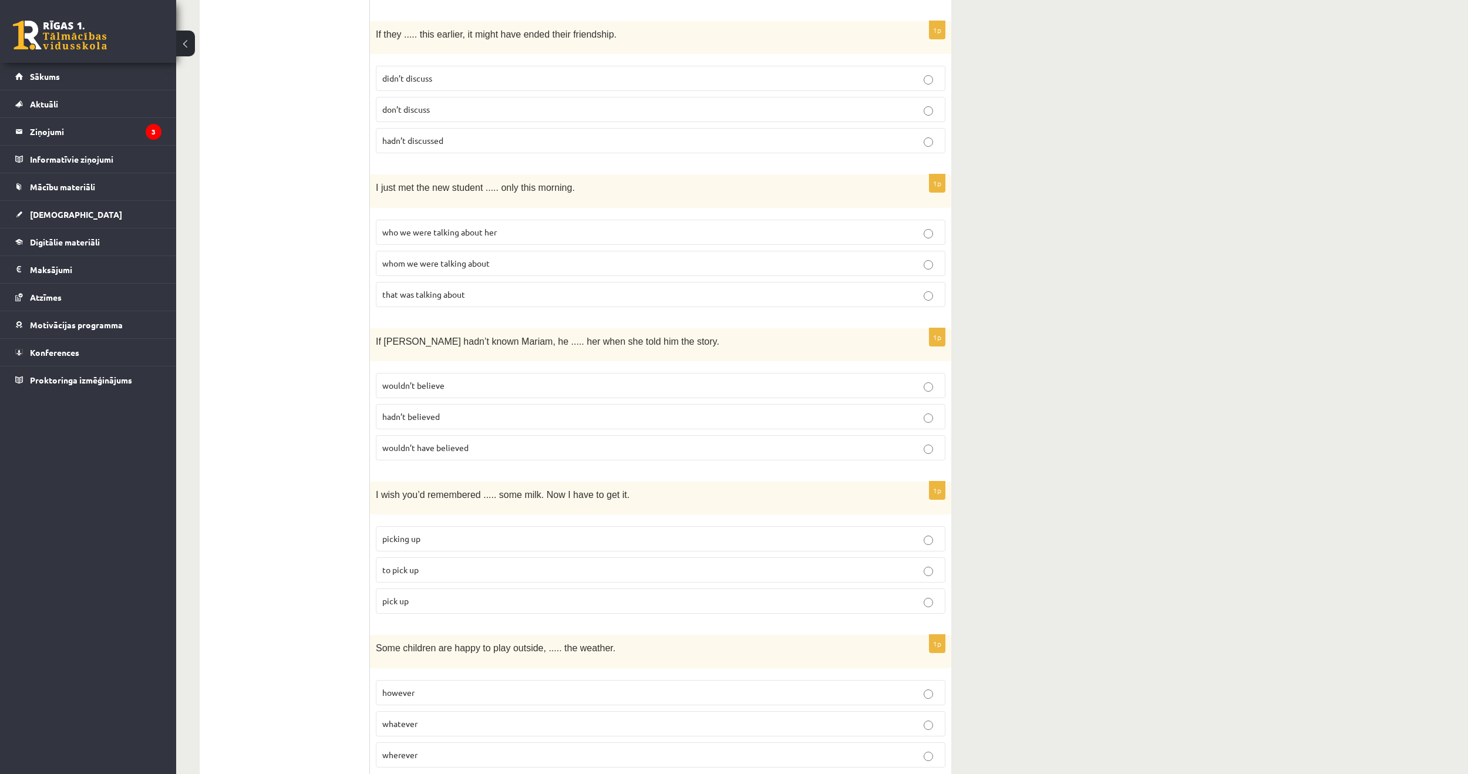
click at [477, 227] on span "who we were talking about her" at bounding box center [439, 232] width 115 height 11
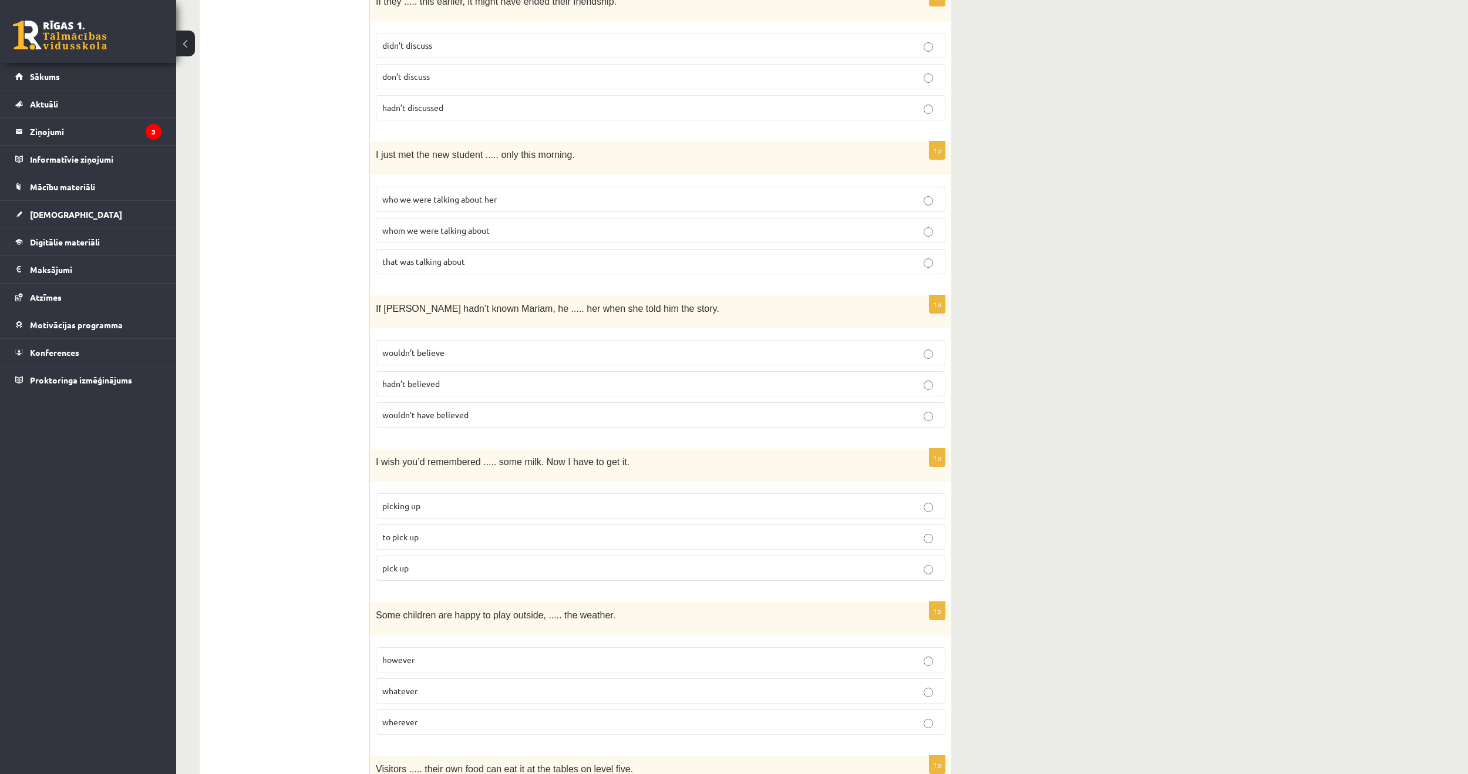
scroll to position [2183, 0]
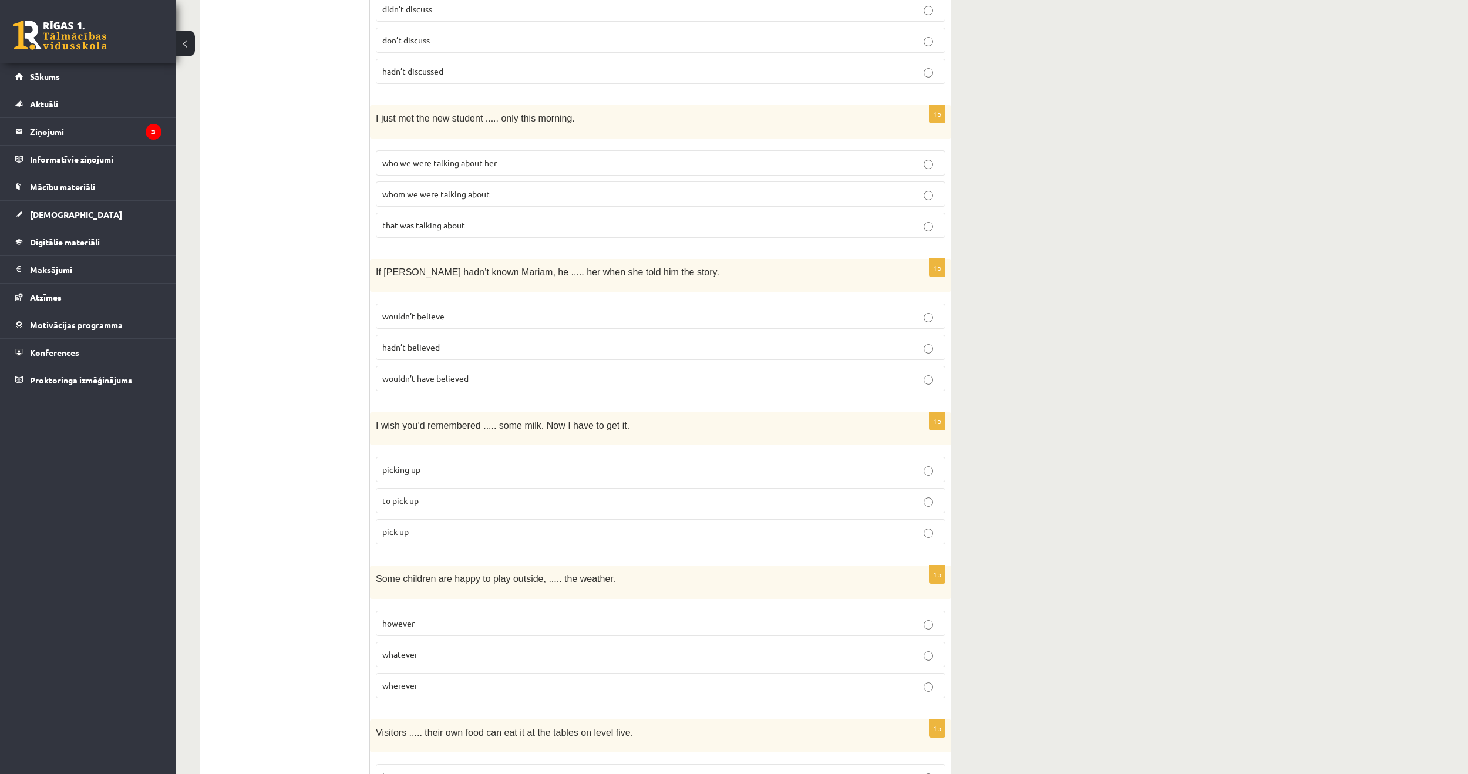
drag, startPoint x: 431, startPoint y: 291, endPoint x: 466, endPoint y: 304, distance: 37.5
click at [431, 311] on span "wouldn’t believe" at bounding box center [413, 316] width 62 height 11
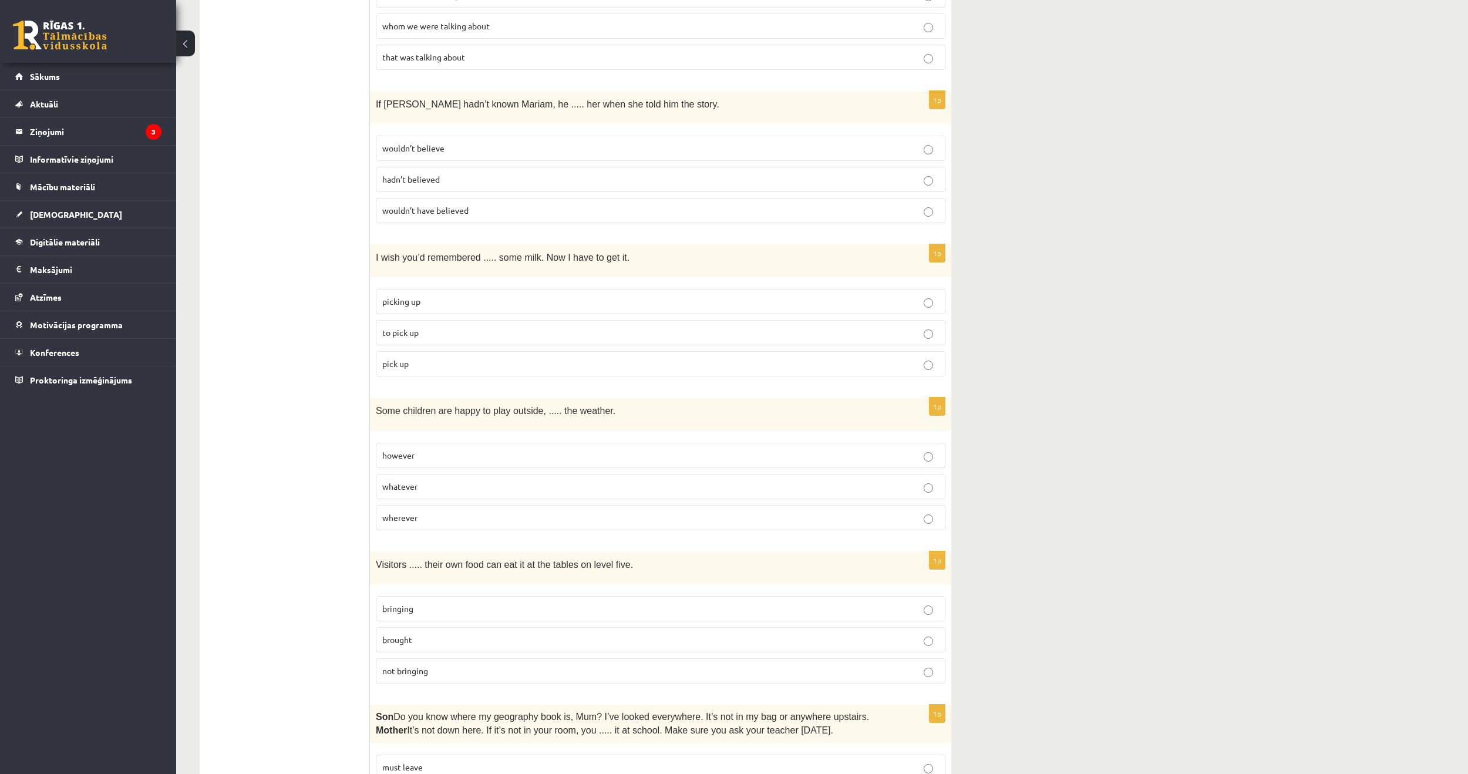
scroll to position [2359, 0]
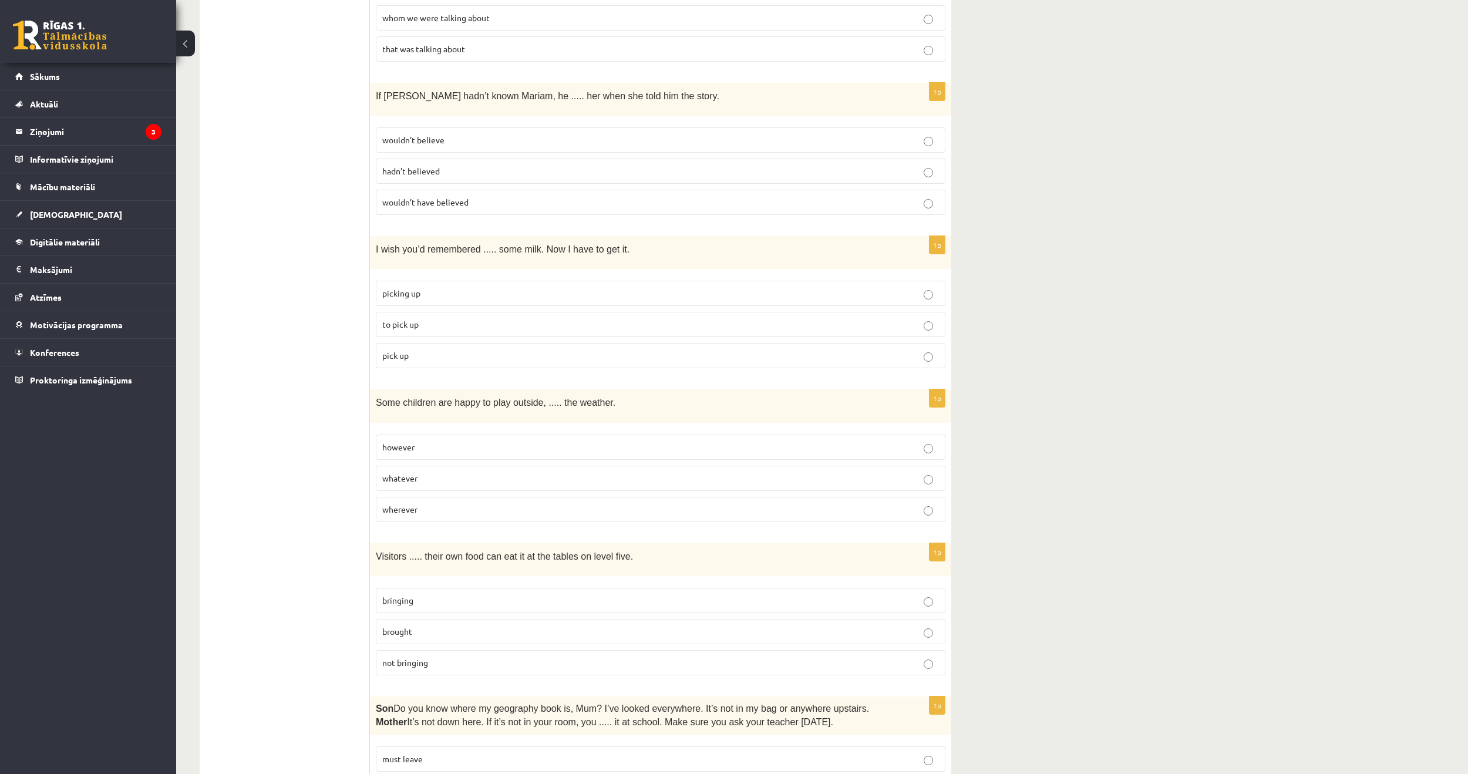
click at [441, 287] on p "picking up" at bounding box center [660, 293] width 557 height 12
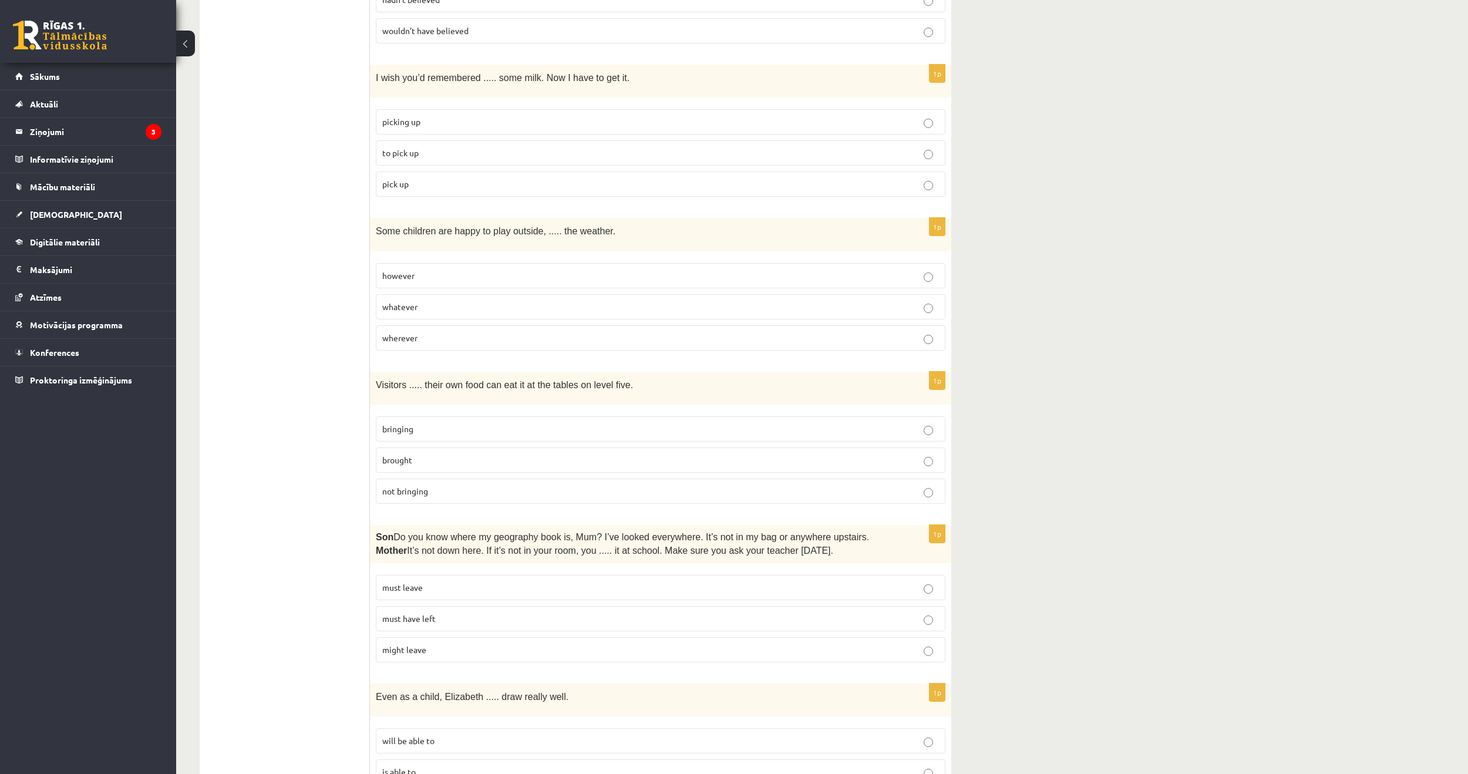
scroll to position [2536, 0]
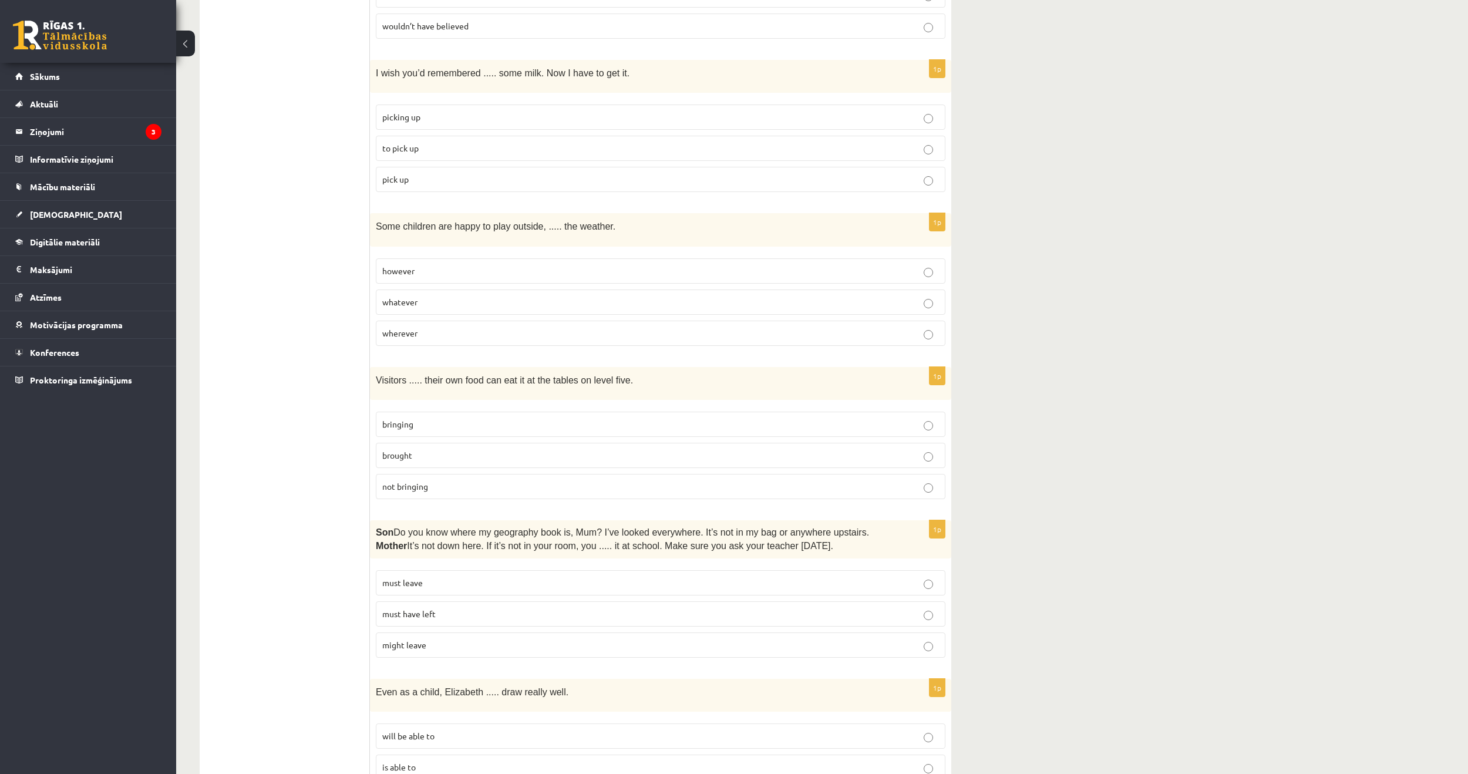
click at [427, 258] on label "however" at bounding box center [661, 270] width 570 height 25
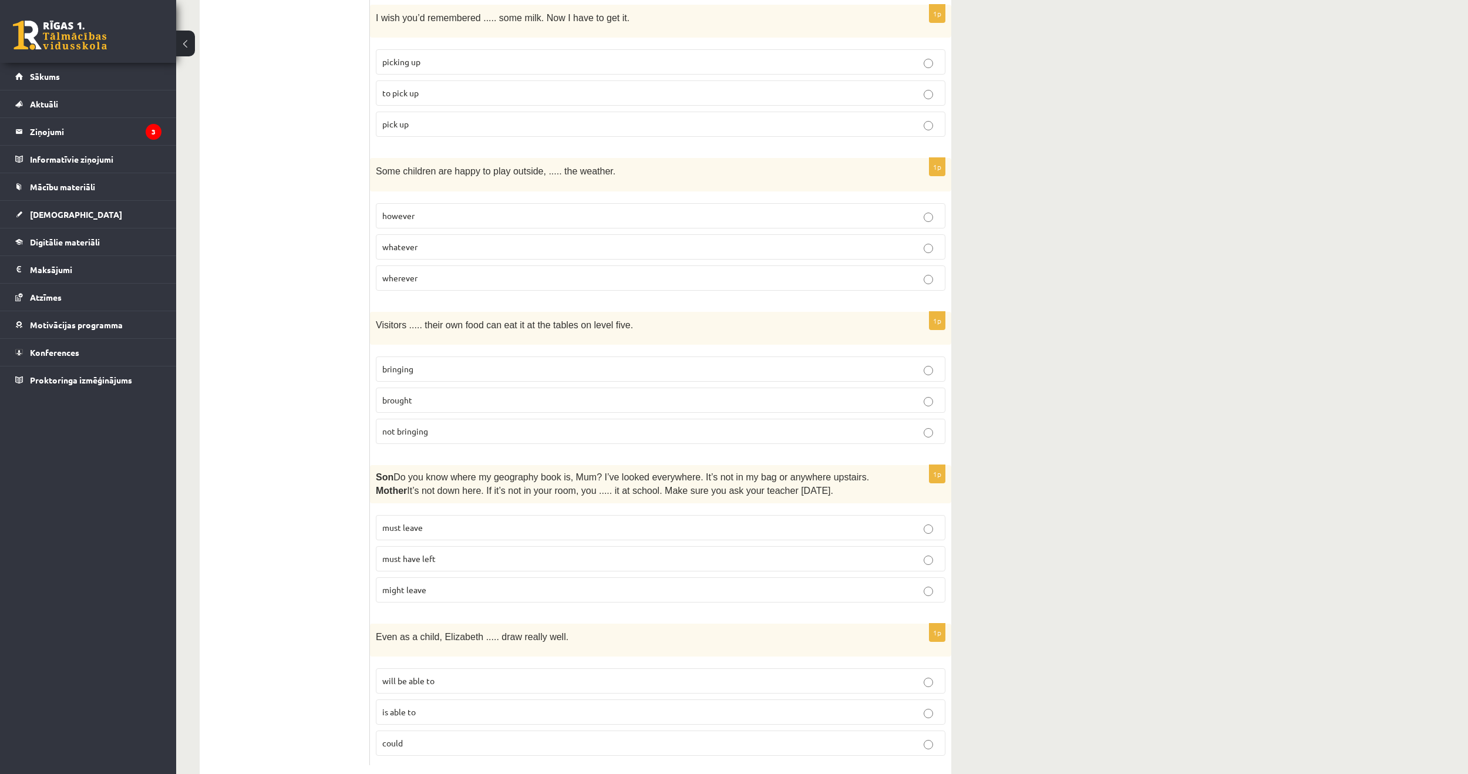
scroll to position [2594, 0]
click at [428, 391] on p "brought" at bounding box center [660, 397] width 557 height 12
click at [445, 549] on p "must have left" at bounding box center [660, 555] width 557 height 12
click at [419, 702] on p "is able to" at bounding box center [660, 708] width 557 height 12
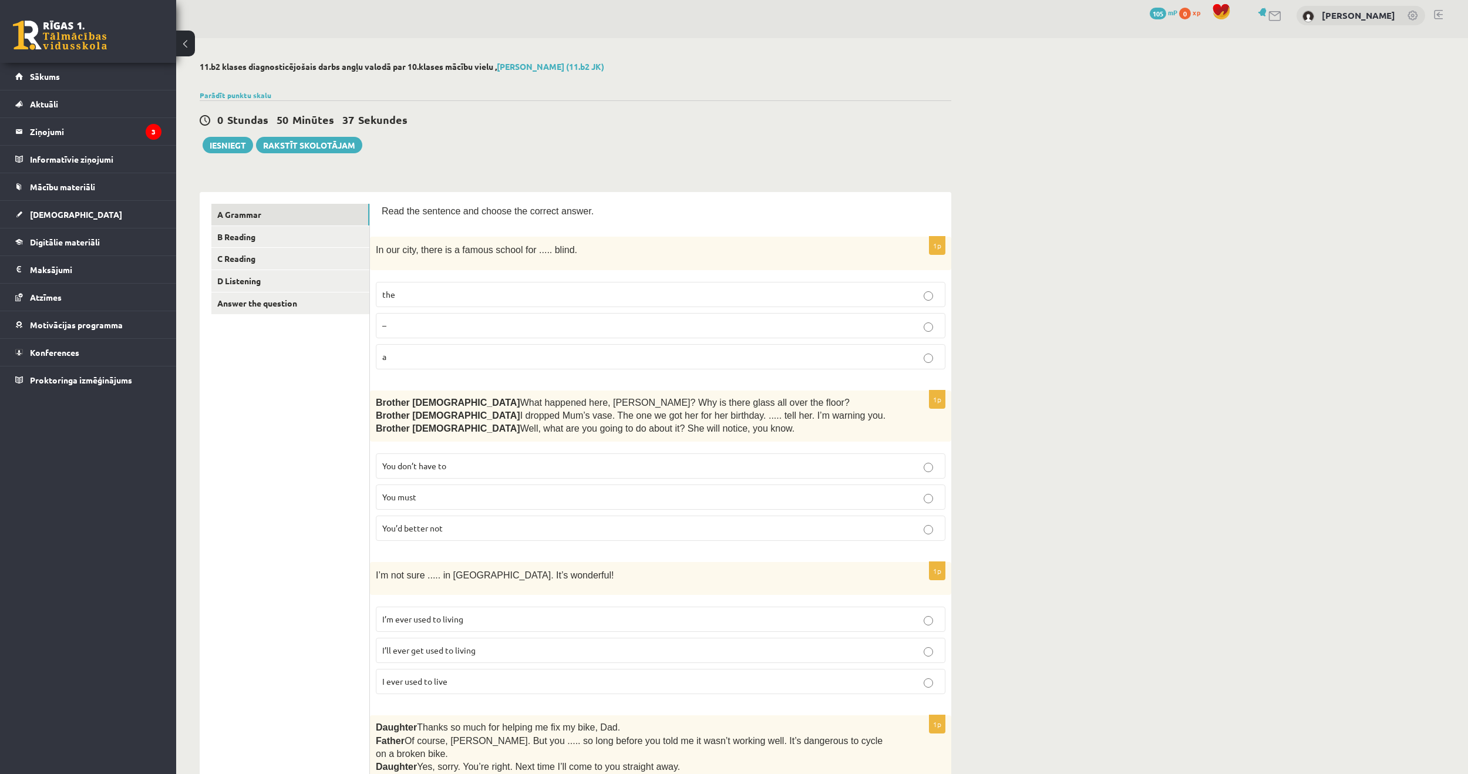
scroll to position [0, 0]
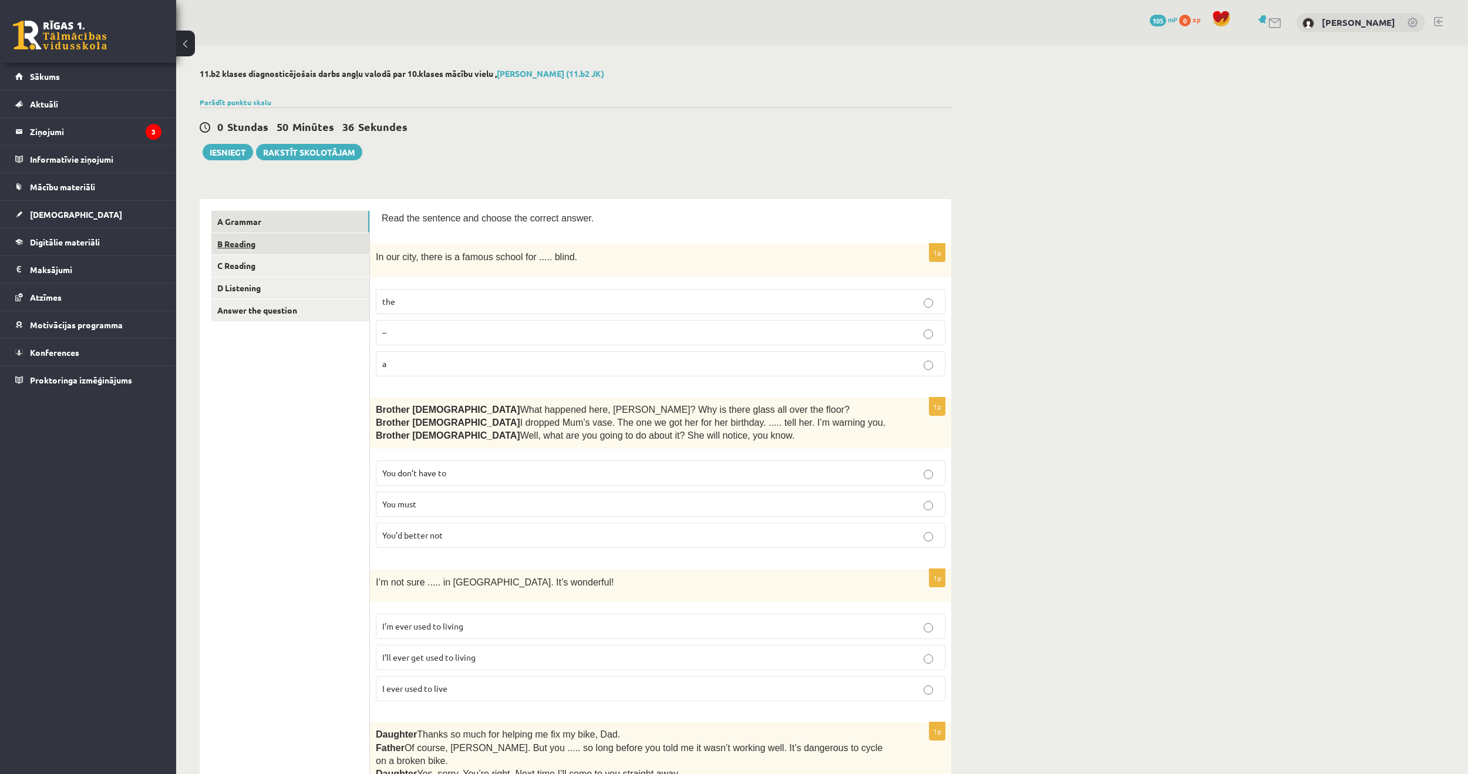
click at [253, 246] on link "B Reading" at bounding box center [290, 244] width 158 height 22
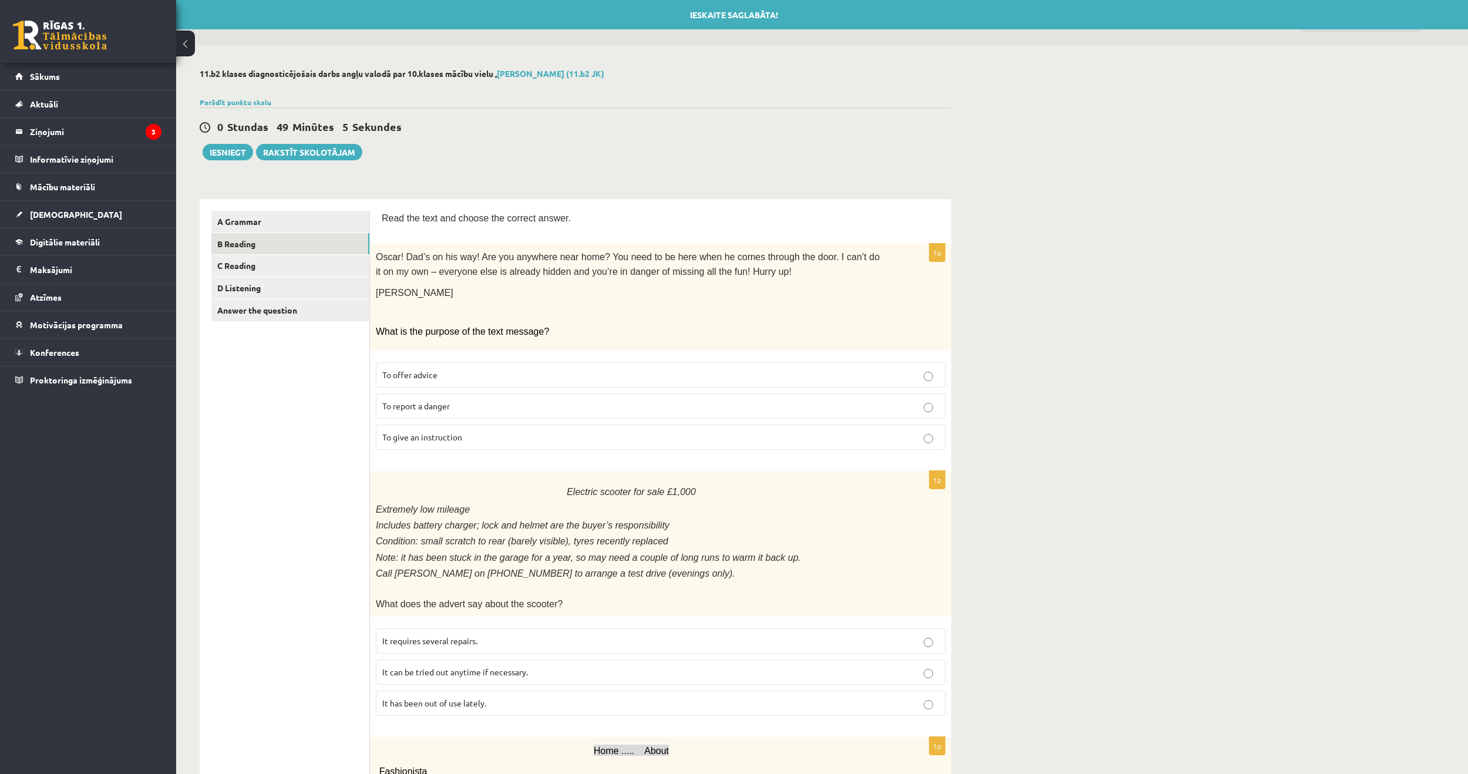
click at [470, 431] on p "To give an instruction" at bounding box center [660, 437] width 557 height 12
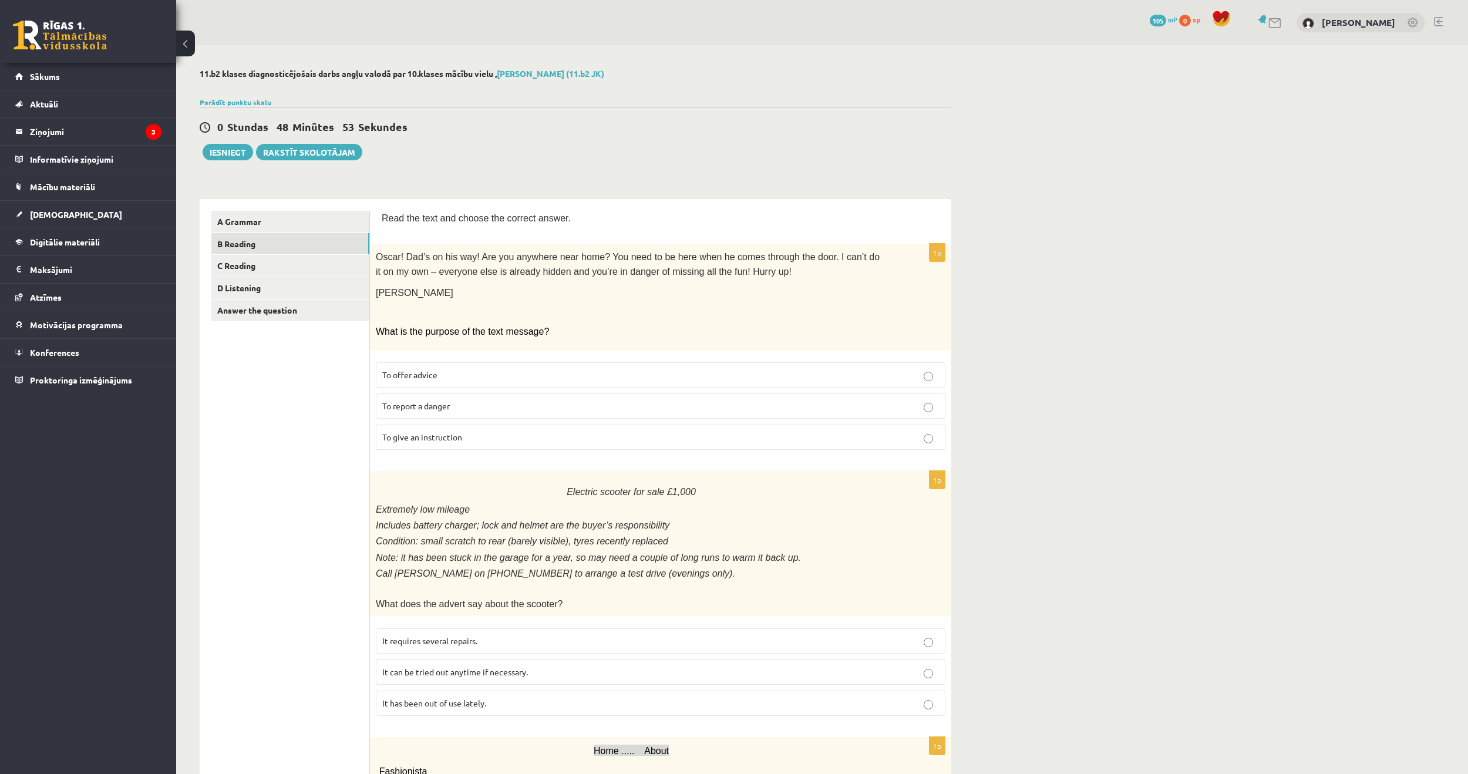
click at [494, 371] on p "To offer advice" at bounding box center [660, 375] width 557 height 12
click at [433, 433] on span "To give an instruction" at bounding box center [422, 437] width 80 height 11
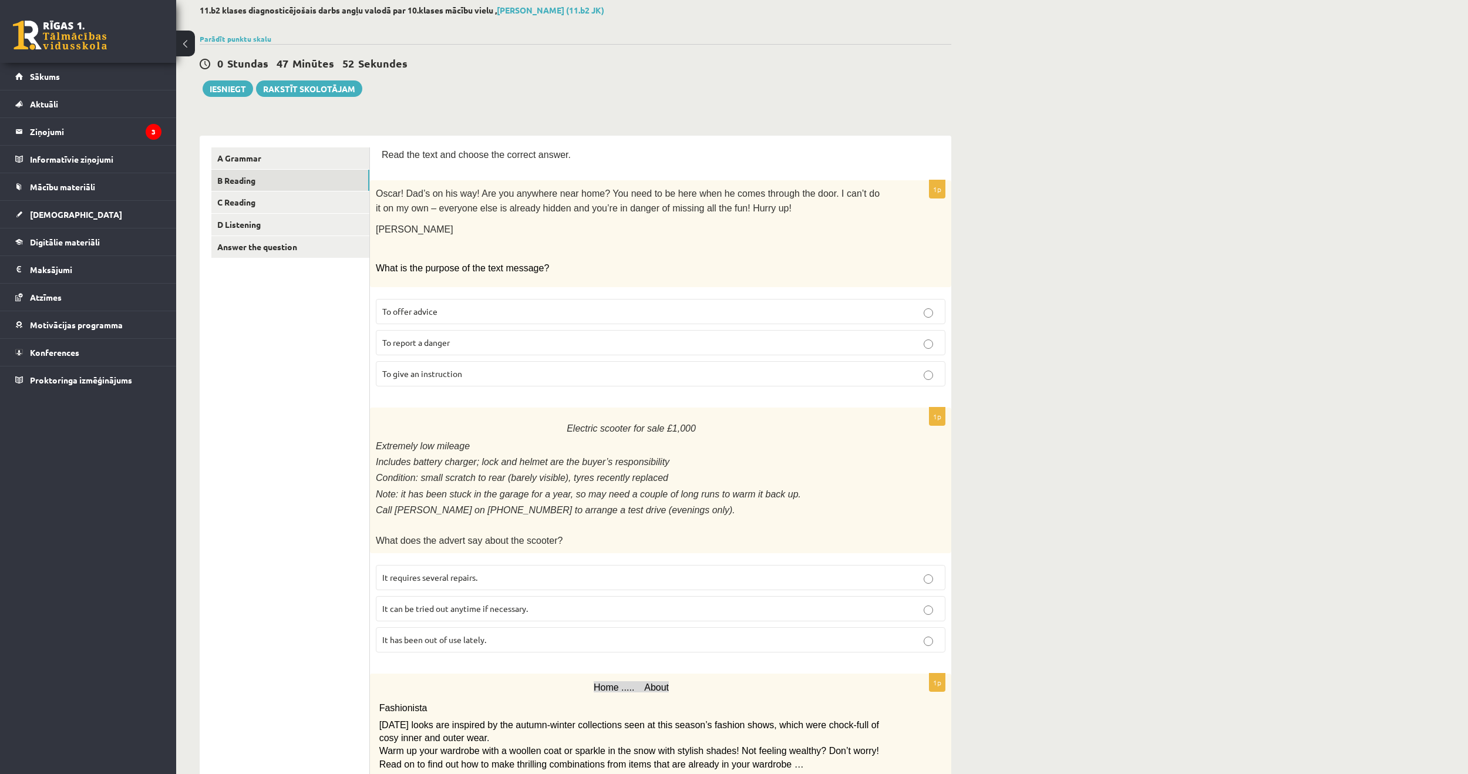
scroll to position [59, 0]
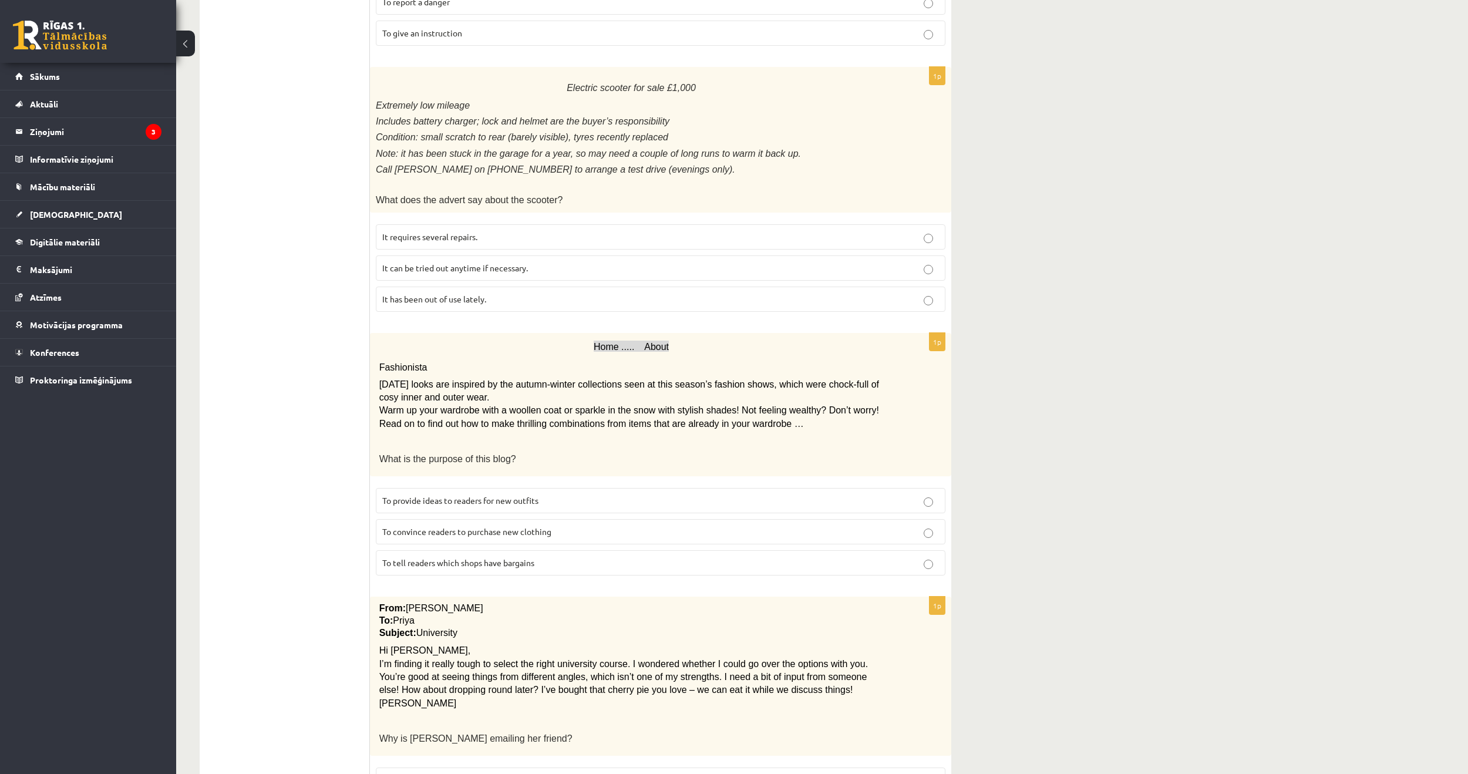
scroll to position [411, 0]
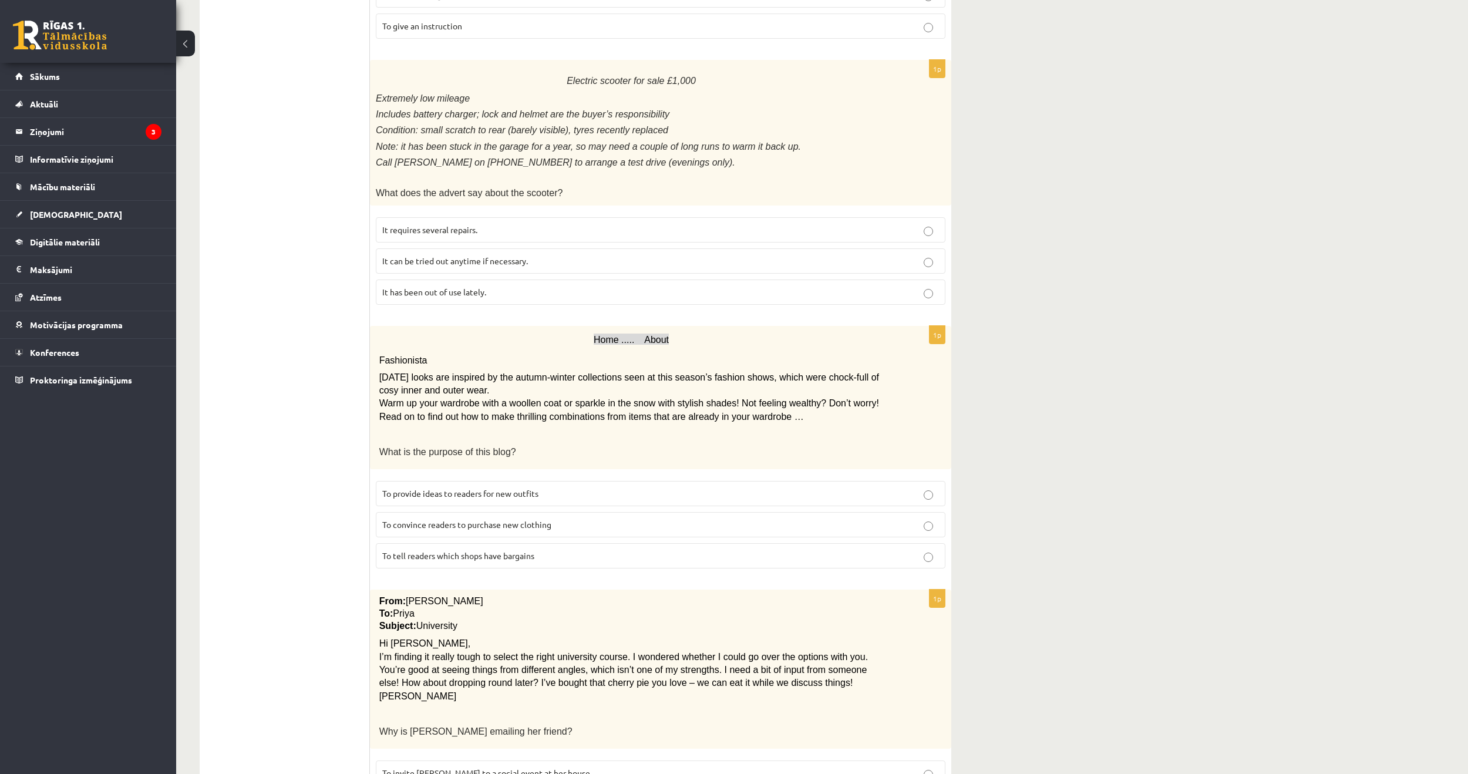
click at [698, 211] on fieldset "It requires several repairs. It can be tried out anytime if necessary. It has b…" at bounding box center [661, 259] width 570 height 97
click at [698, 217] on label "It requires several repairs." at bounding box center [661, 229] width 570 height 25
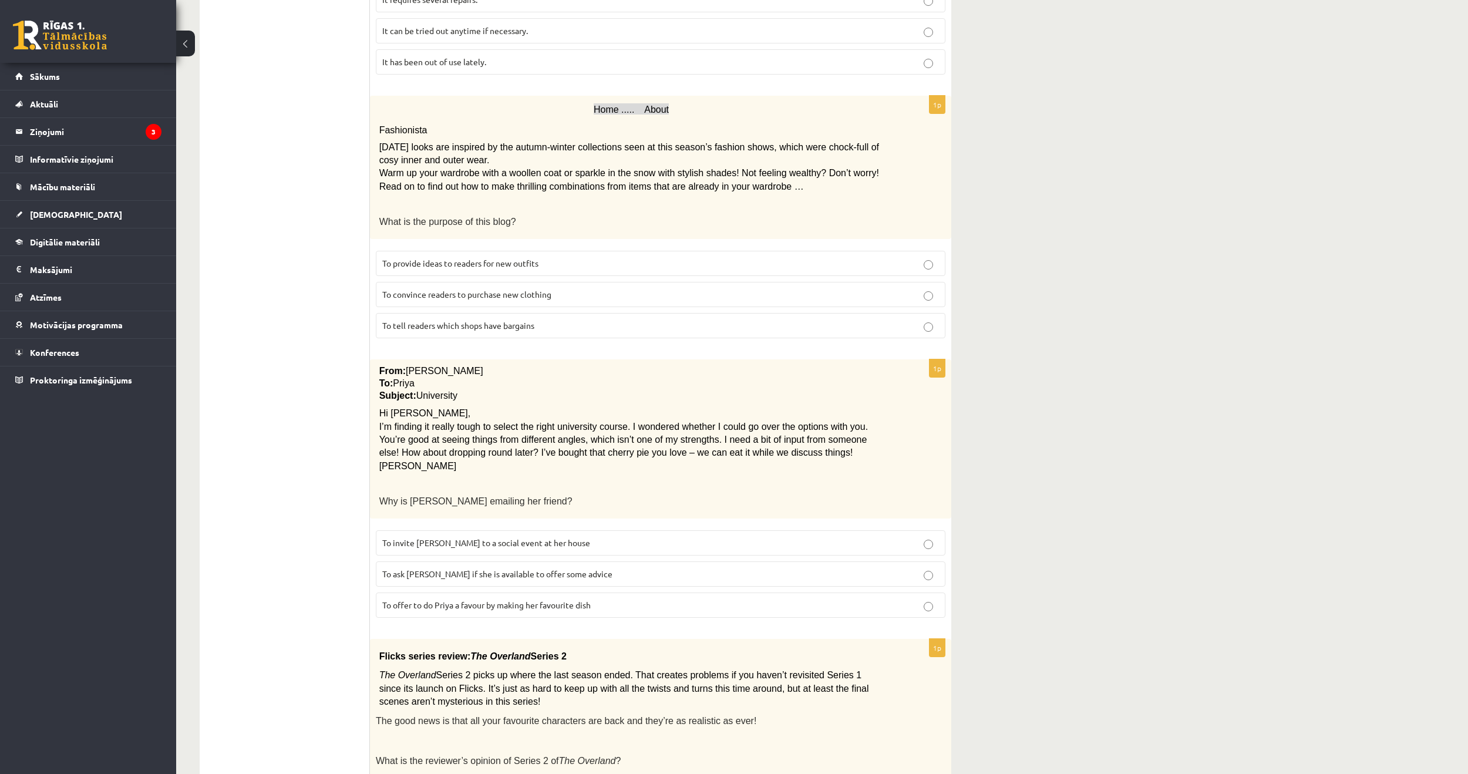
scroll to position [646, 0]
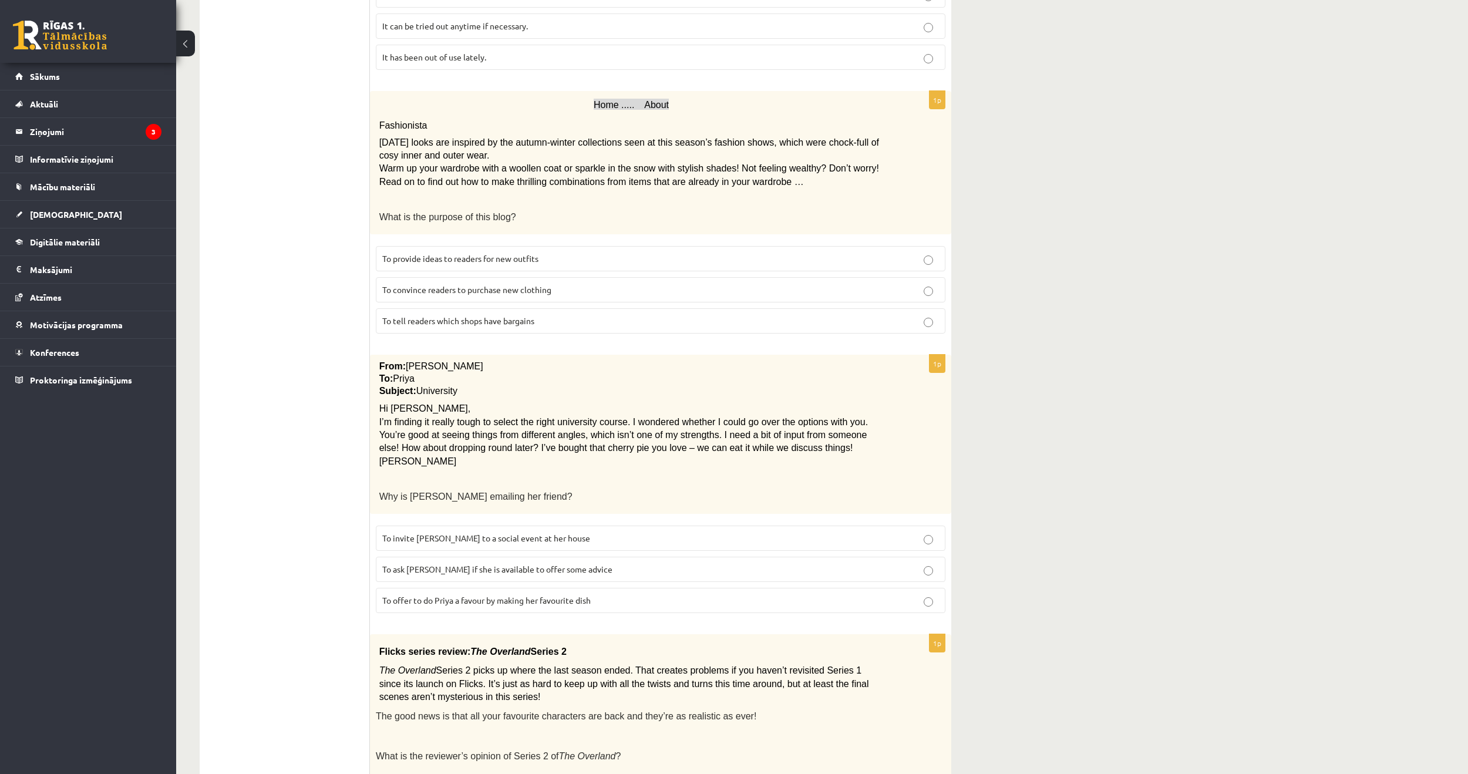
click at [556, 253] on p "To provide ideas to readers for new outfits" at bounding box center [660, 259] width 557 height 12
click at [674, 284] on p "To convince readers to purchase new clothing" at bounding box center [660, 290] width 557 height 12
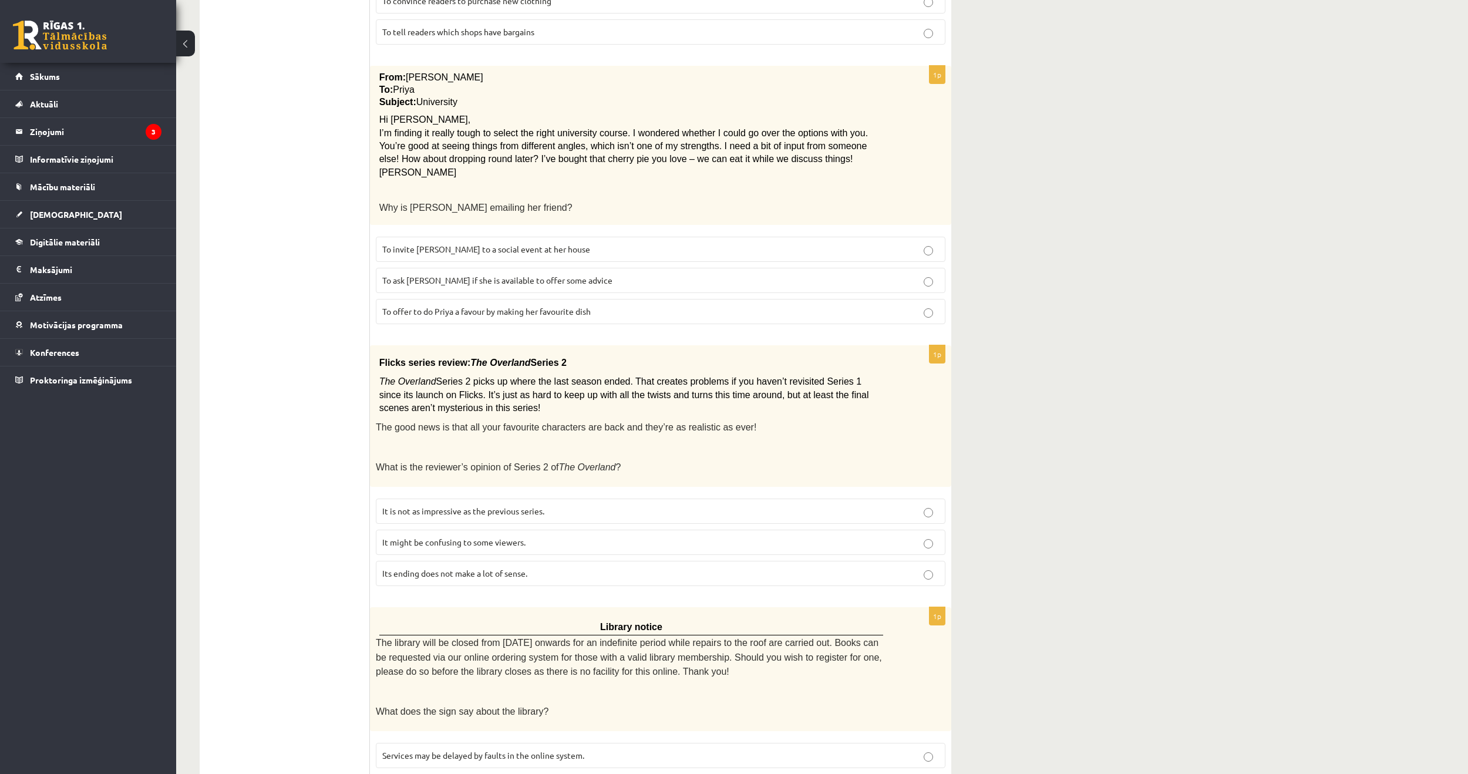
scroll to position [940, 0]
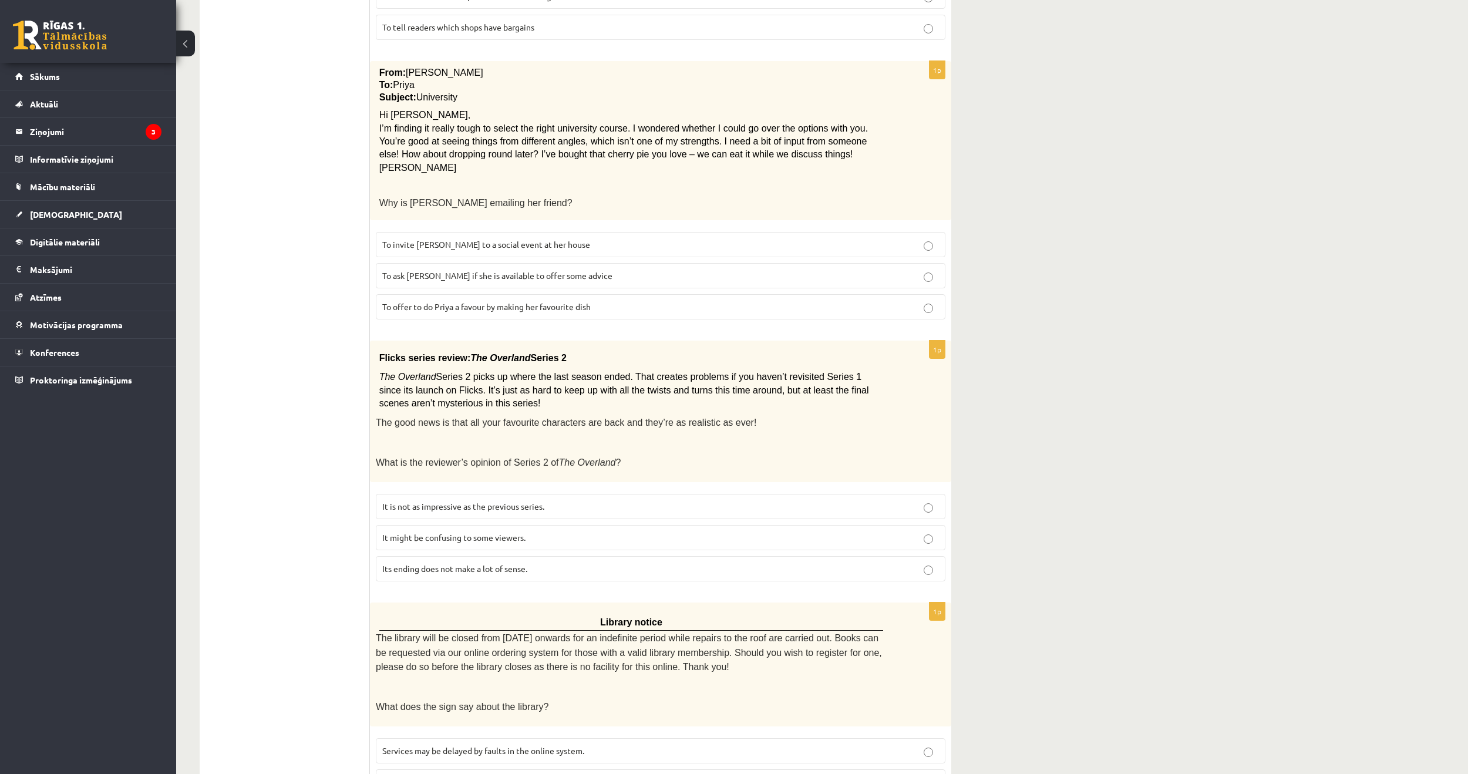
click at [682, 270] on p "To ask Priya if she is available to offer some advice" at bounding box center [660, 276] width 557 height 12
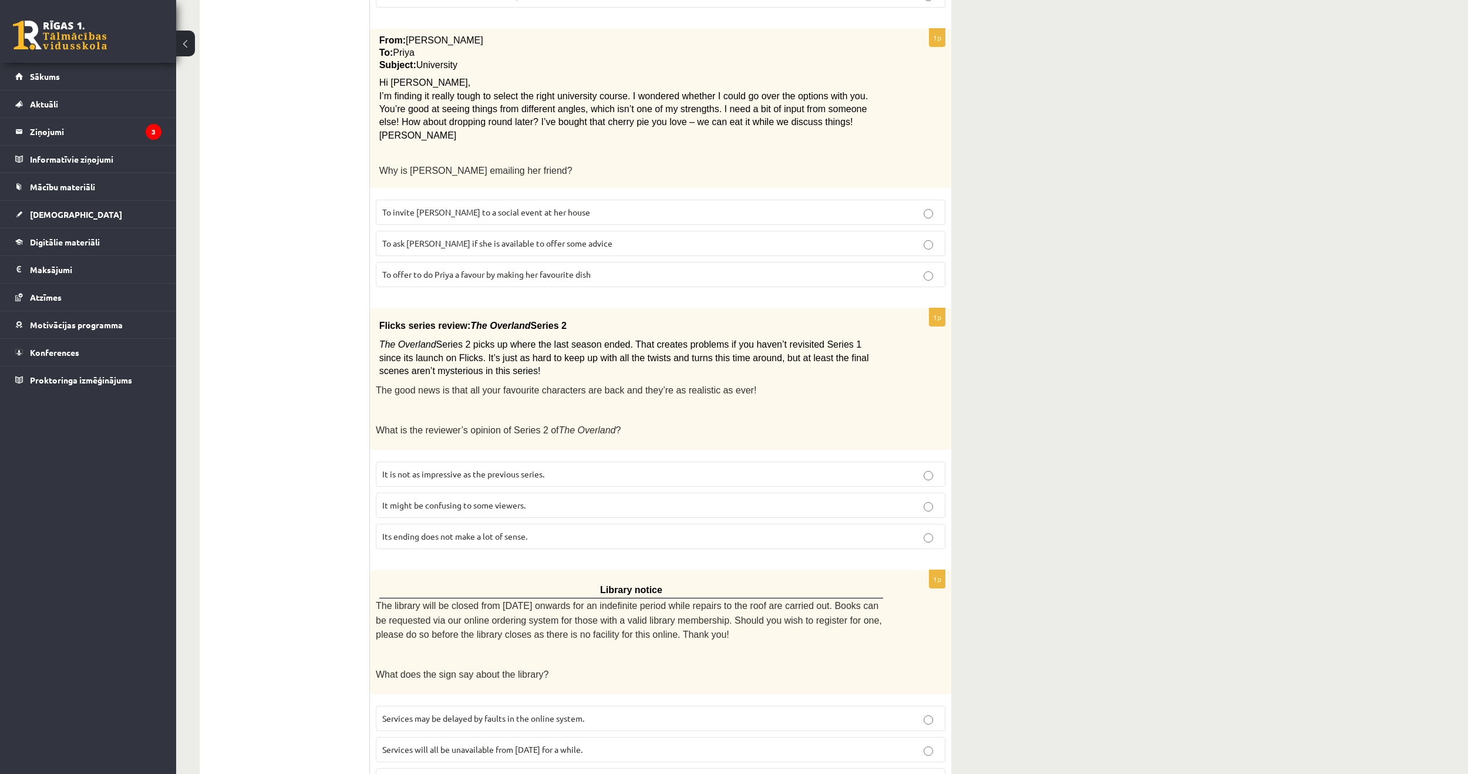
scroll to position [787, 0]
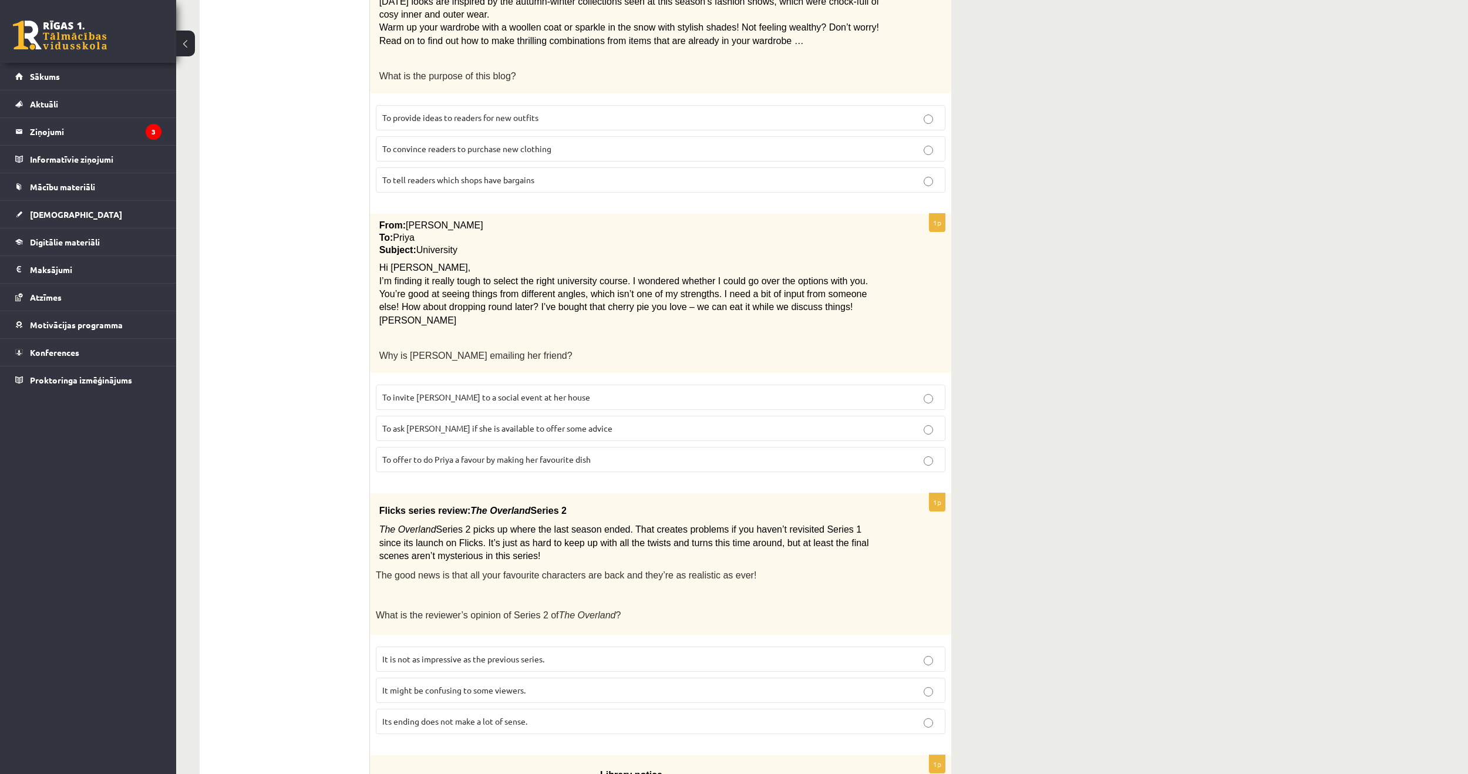
drag, startPoint x: 578, startPoint y: 391, endPoint x: 596, endPoint y: 417, distance: 31.6
click at [580, 391] on p "To invite Priya to a social event at her house" at bounding box center [660, 397] width 557 height 12
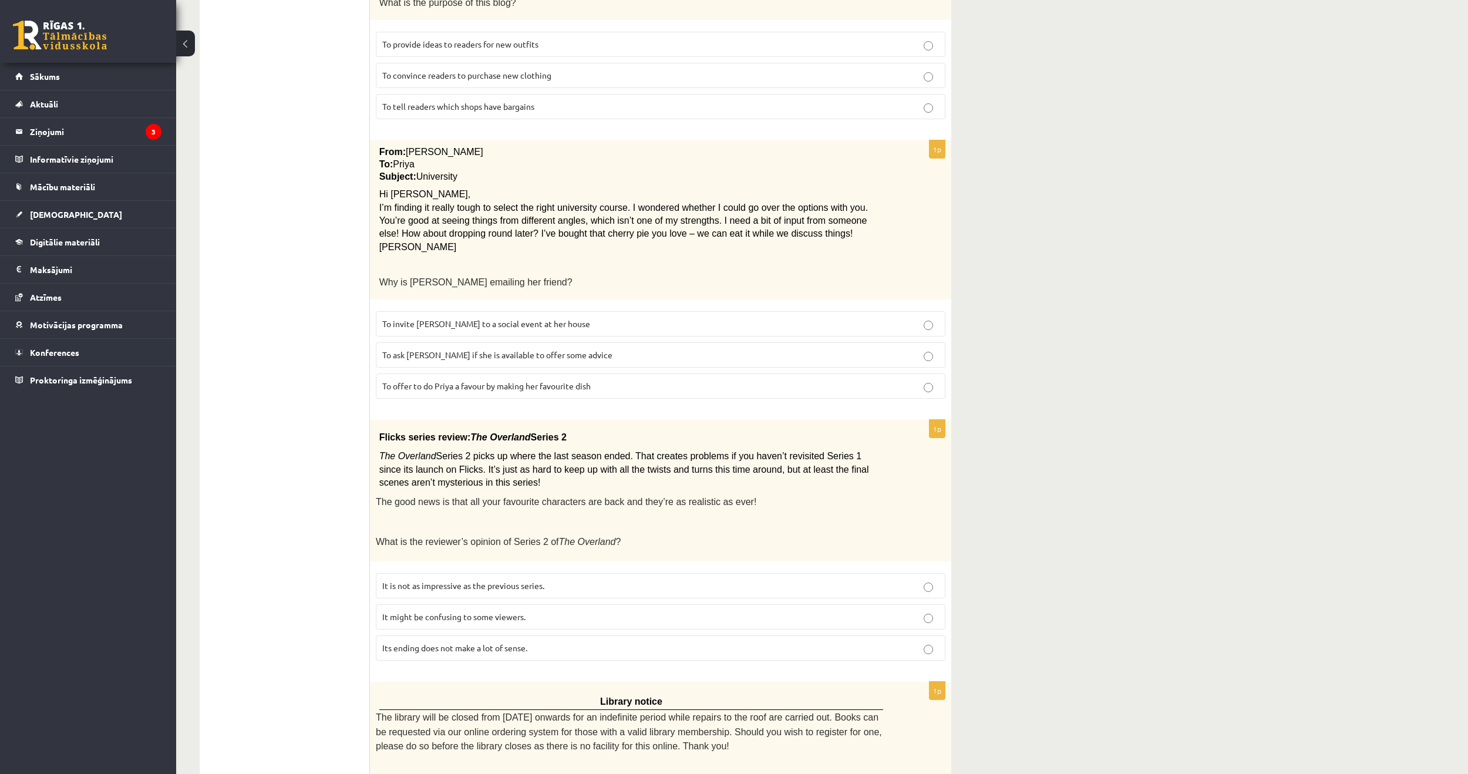
scroll to position [1022, 0]
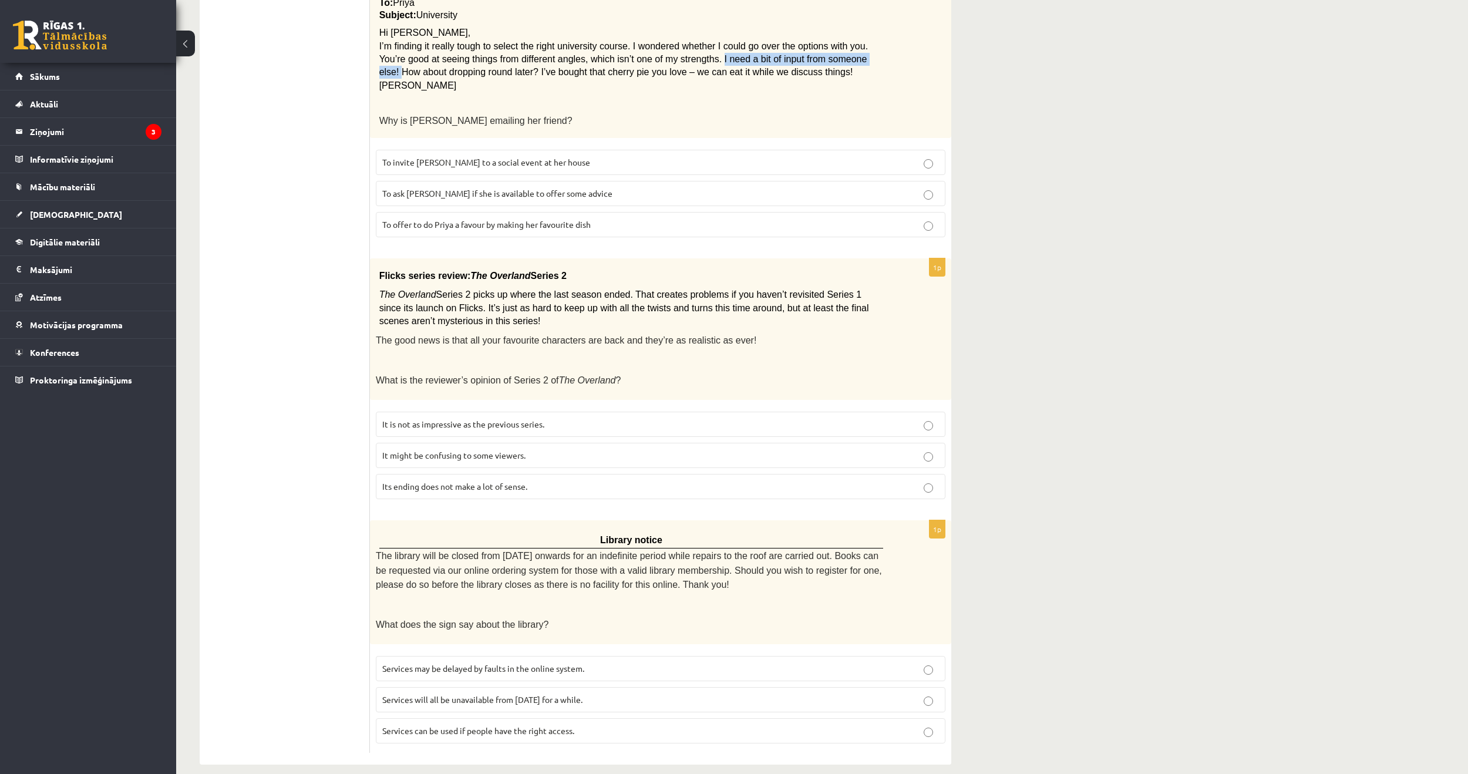
drag, startPoint x: 668, startPoint y: 53, endPoint x: 804, endPoint y: 55, distance: 136.8
click at [804, 55] on span "I’m finding it really tough to select the right university course. I wondered w…" at bounding box center [623, 59] width 489 height 36
click at [788, 97] on p at bounding box center [631, 103] width 504 height 12
drag, startPoint x: 720, startPoint y: 67, endPoint x: 586, endPoint y: 70, distance: 133.9
click at [586, 70] on p "I’m finding it really tough to select the right university course. I wondered w…" at bounding box center [631, 59] width 504 height 39
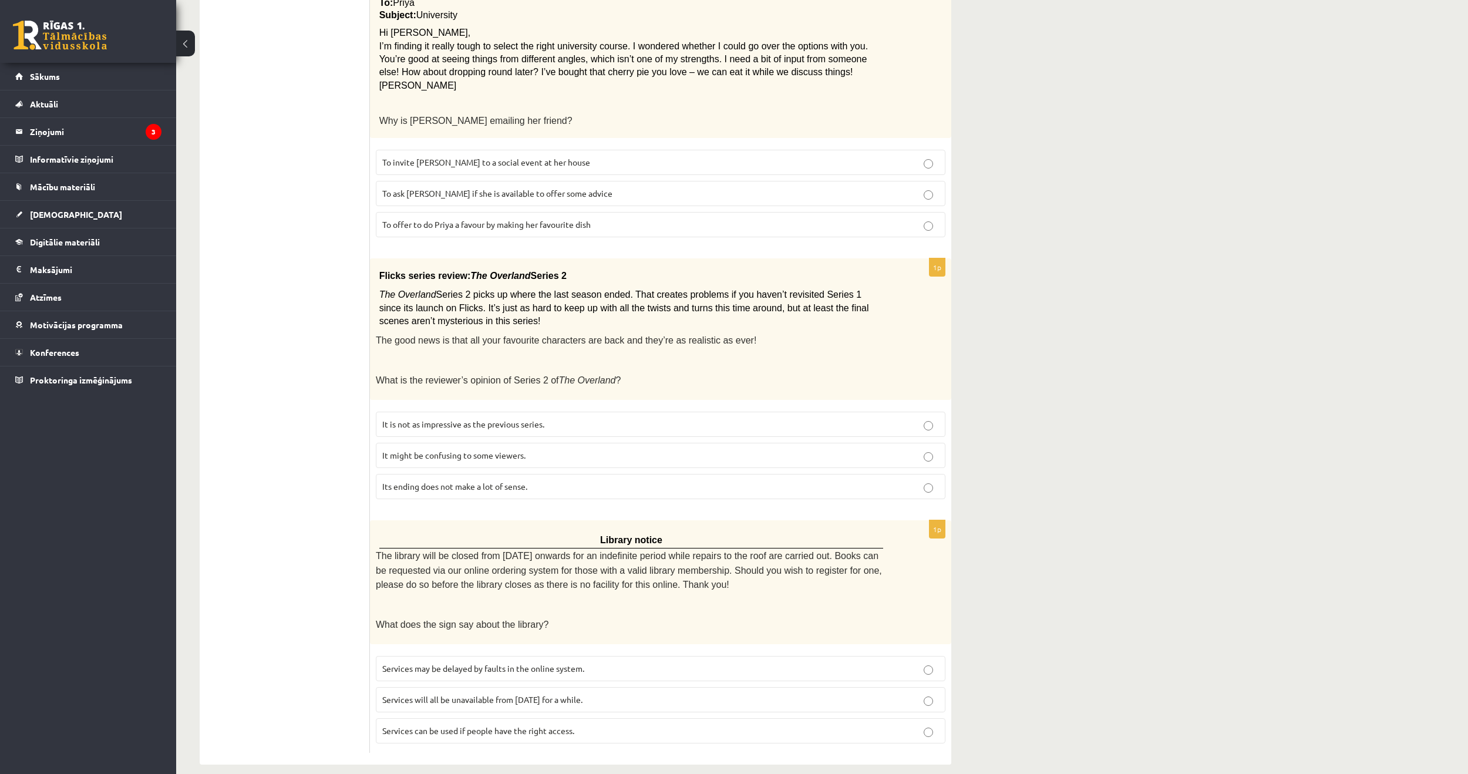
click at [644, 85] on div "From: Emily To: Priya Subject: University Hi Priya, I’m finding it really tough…" at bounding box center [660, 58] width 581 height 159
drag, startPoint x: 418, startPoint y: 299, endPoint x: 752, endPoint y: 303, distance: 334.1
click at [752, 303] on span "Series 2 picks up where the last season ended. That creates problems if you hav…" at bounding box center [624, 308] width 490 height 36
click at [652, 311] on p "The Overland Series 2 picks up where the last season ended. That creates proble…" at bounding box center [631, 307] width 504 height 39
click at [676, 449] on p "It might be confusing to some viewers." at bounding box center [660, 455] width 557 height 12
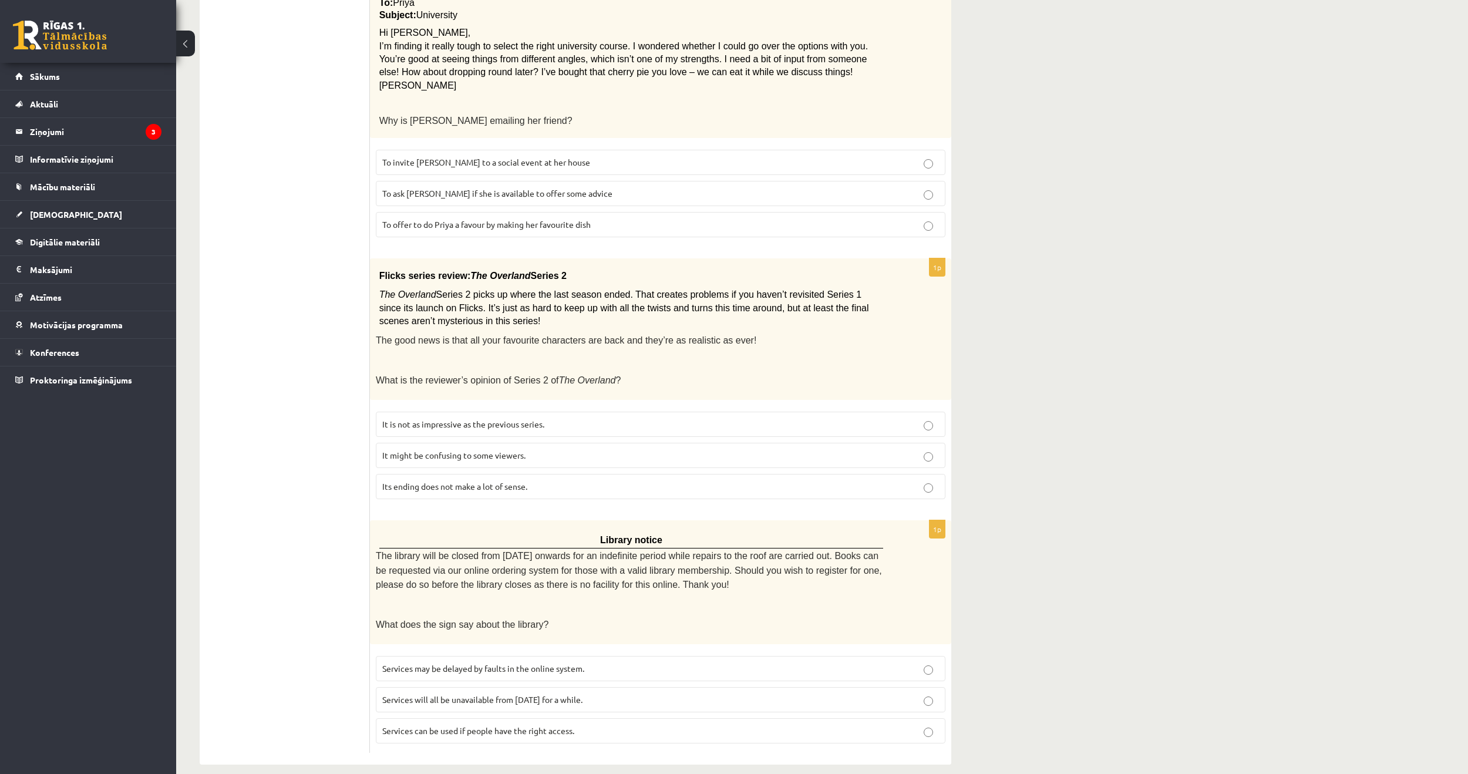
drag, startPoint x: 635, startPoint y: 678, endPoint x: 654, endPoint y: 679, distance: 19.4
click at [636, 687] on label "Services will all be unavailable from Monday for a while." at bounding box center [661, 699] width 570 height 25
click at [651, 725] on p "Services can be used if people have the right access." at bounding box center [660, 731] width 557 height 12
click at [671, 694] on p "Services will all be unavailable from Monday for a while." at bounding box center [660, 700] width 557 height 12
drag, startPoint x: 650, startPoint y: 714, endPoint x: 647, endPoint y: 725, distance: 11.1
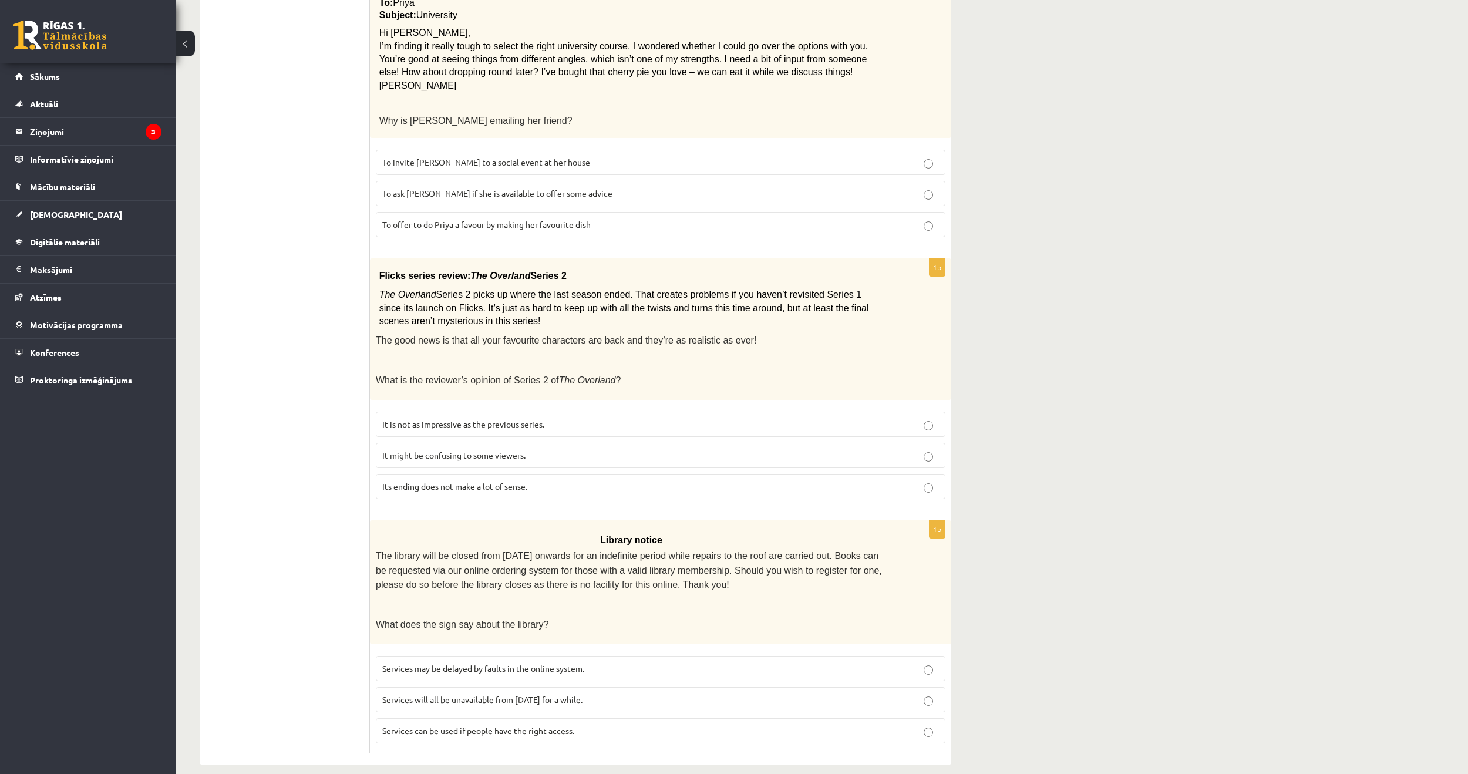
click at [649, 725] on p "Services can be used if people have the right access." at bounding box center [660, 731] width 557 height 12
click at [633, 695] on label "Services will all be unavailable from Monday for a while." at bounding box center [661, 699] width 570 height 25
drag, startPoint x: 632, startPoint y: 709, endPoint x: 638, endPoint y: 705, distance: 7.5
click at [632, 718] on label "Services can be used if people have the right access." at bounding box center [661, 730] width 570 height 25
click at [637, 694] on p "Services will all be unavailable from Monday for a while." at bounding box center [660, 700] width 557 height 12
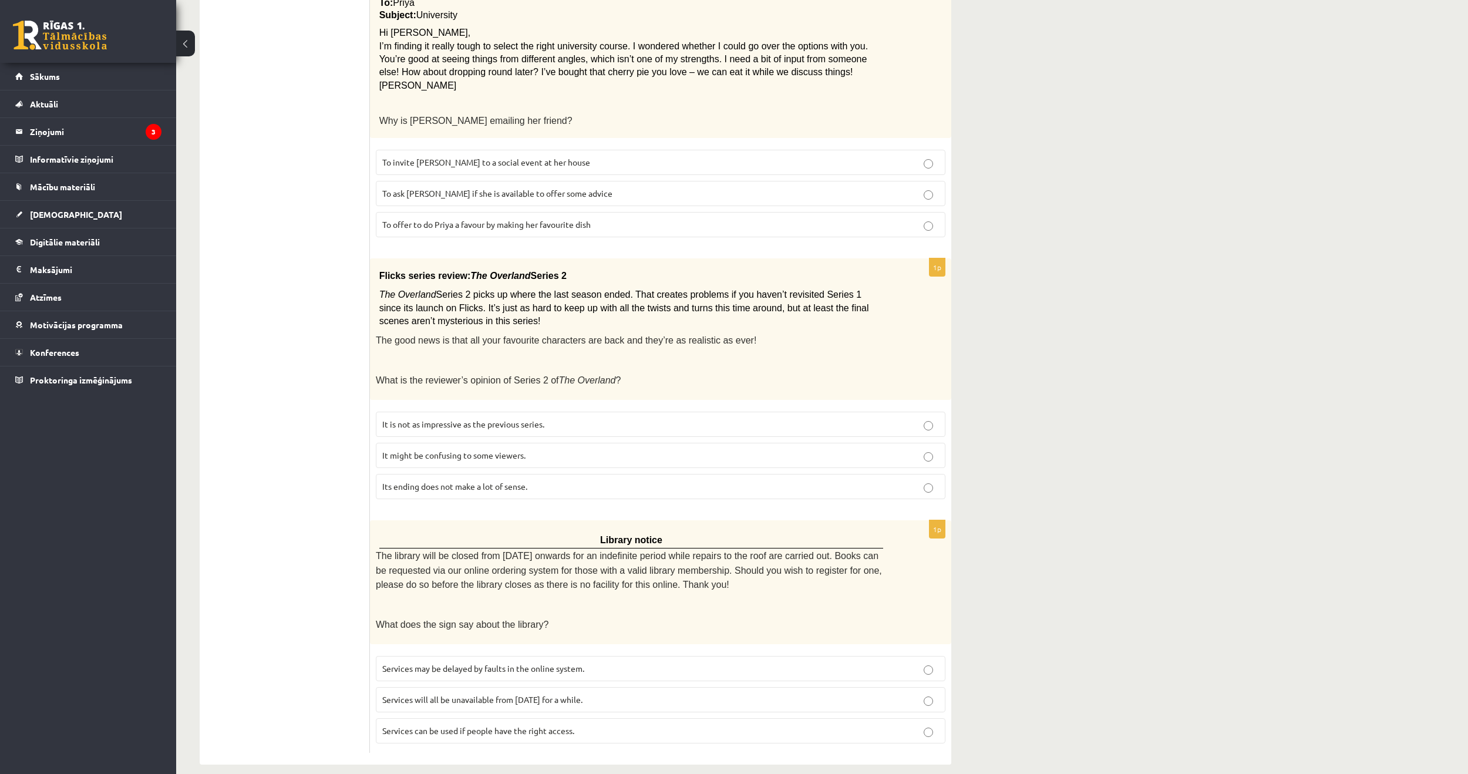
click at [574, 725] on span "Services can be used if people have the right access." at bounding box center [478, 730] width 192 height 11
click at [612, 694] on p "Services will all be unavailable from Monday for a while." at bounding box center [660, 700] width 557 height 12
click at [615, 704] on fieldset "Services may be delayed by faults in the online system. Services will all be un…" at bounding box center [661, 698] width 570 height 97
click at [611, 725] on p "Services can be used if people have the right access." at bounding box center [660, 731] width 557 height 12
click at [614, 695] on label "Services will all be unavailable from Monday for a while." at bounding box center [661, 699] width 570 height 25
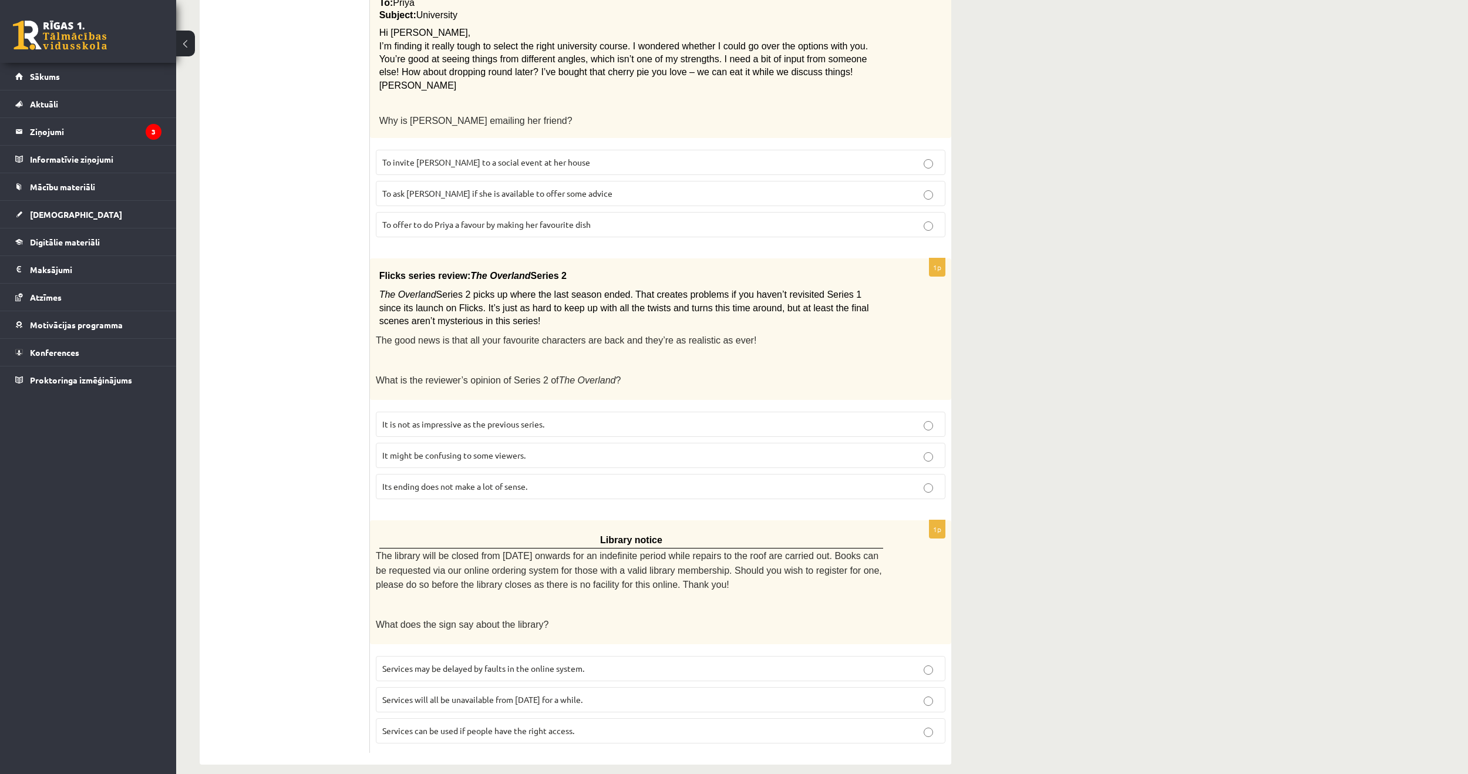
drag, startPoint x: 663, startPoint y: 738, endPoint x: 665, endPoint y: 731, distance: 7.4
click at [664, 732] on div "1p Library notice The library will be closed from Monday onwards for an indefin…" at bounding box center [660, 636] width 581 height 233
click at [671, 723] on label "Services can be used if people have the right access." at bounding box center [661, 730] width 570 height 25
drag, startPoint x: 680, startPoint y: 706, endPoint x: 687, endPoint y: 716, distance: 12.2
click at [682, 718] on label "Services can be used if people have the right access." at bounding box center [661, 730] width 570 height 25
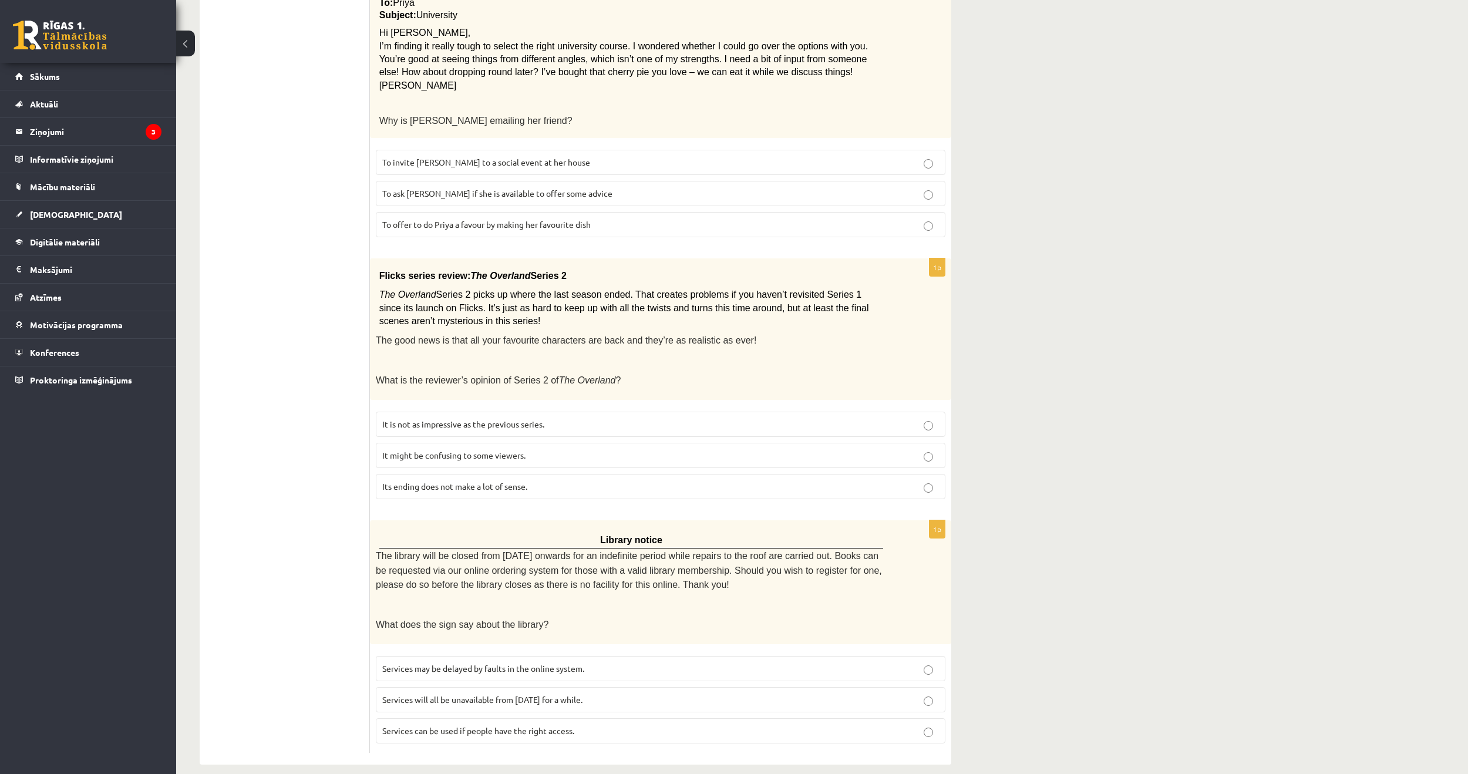
click at [684, 723] on label "Services can be used if people have the right access." at bounding box center [661, 730] width 570 height 25
click at [693, 694] on p "Services will all be unavailable from Monday for a while." at bounding box center [660, 700] width 557 height 12
click at [576, 725] on p "Services can be used if people have the right access." at bounding box center [660, 731] width 557 height 12
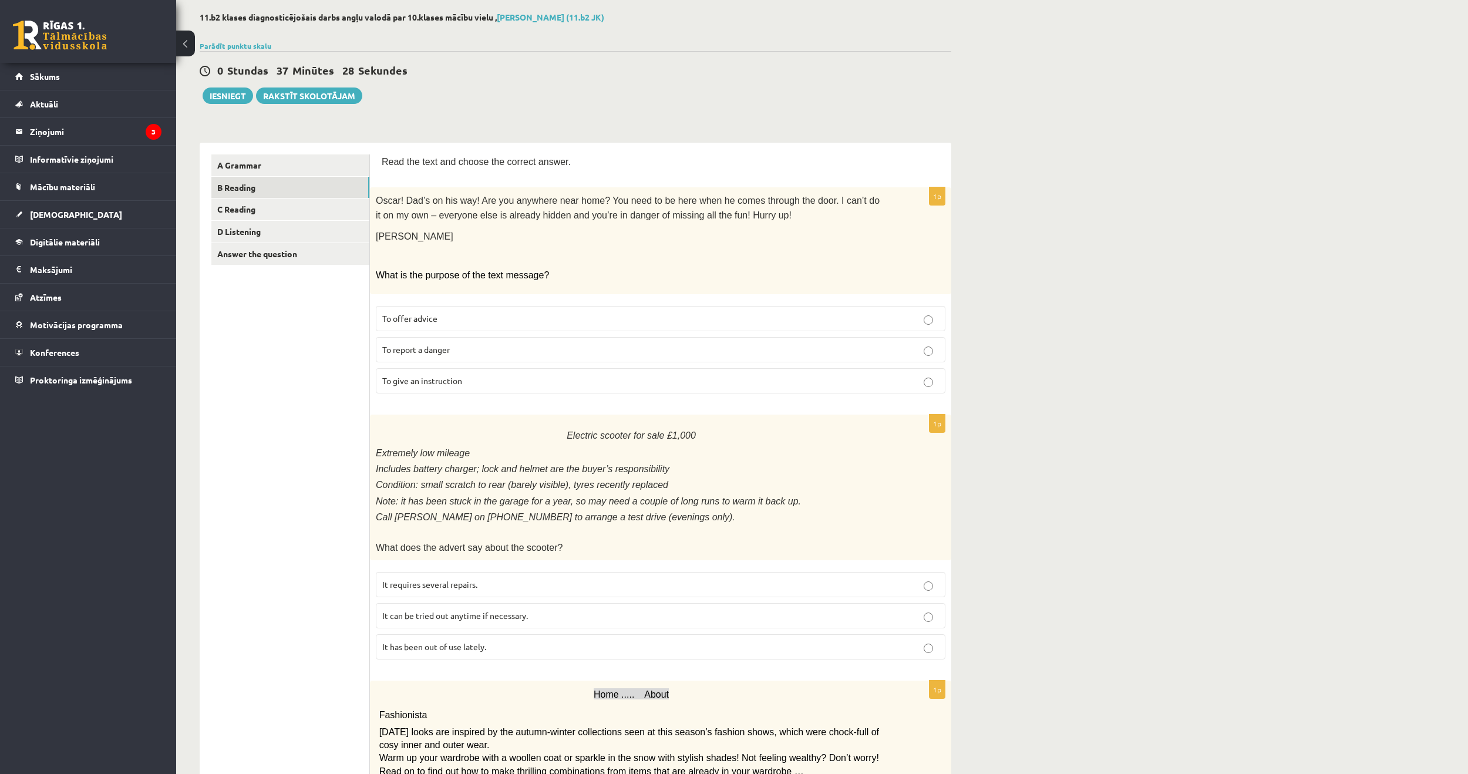
scroll to position [0, 0]
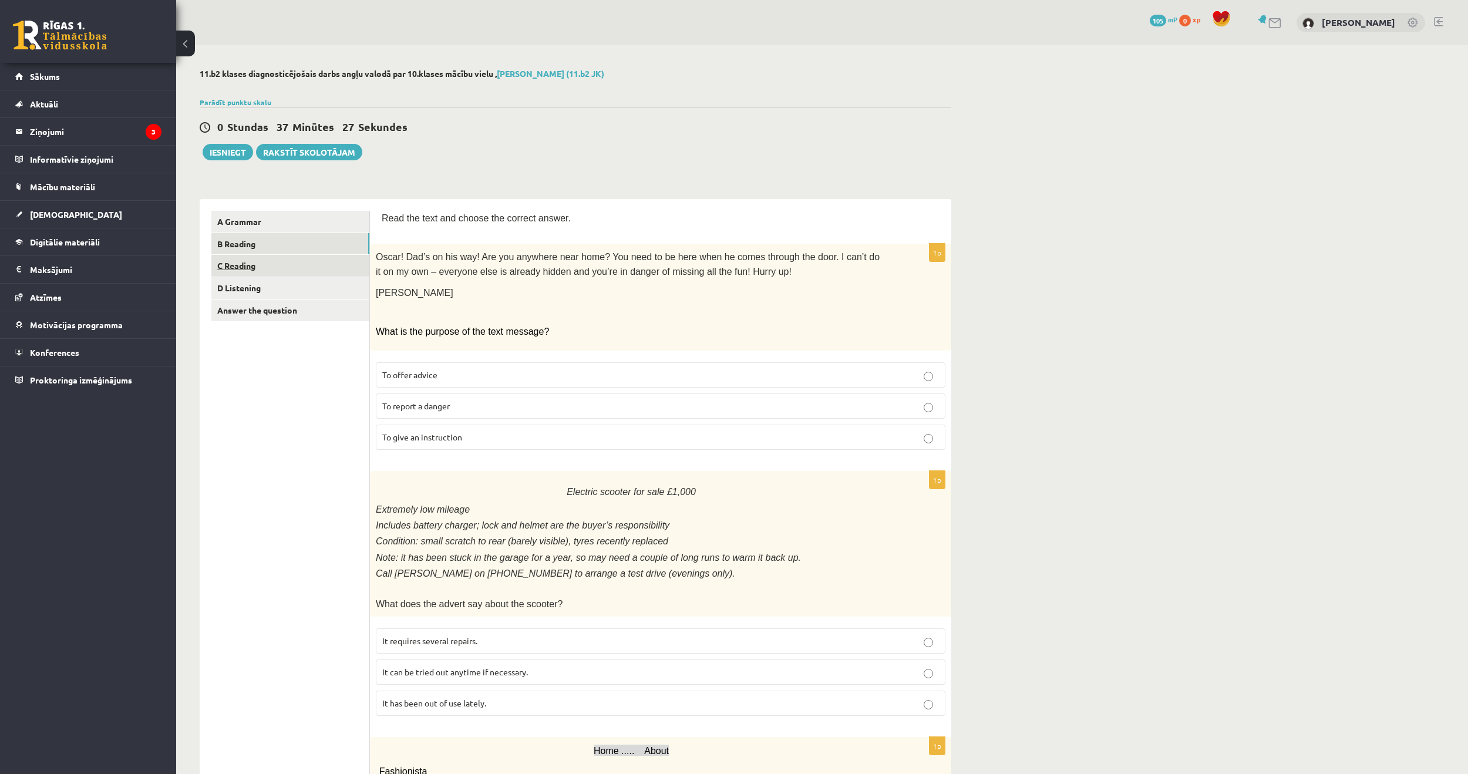
click at [248, 268] on link "C Reading" at bounding box center [290, 266] width 158 height 22
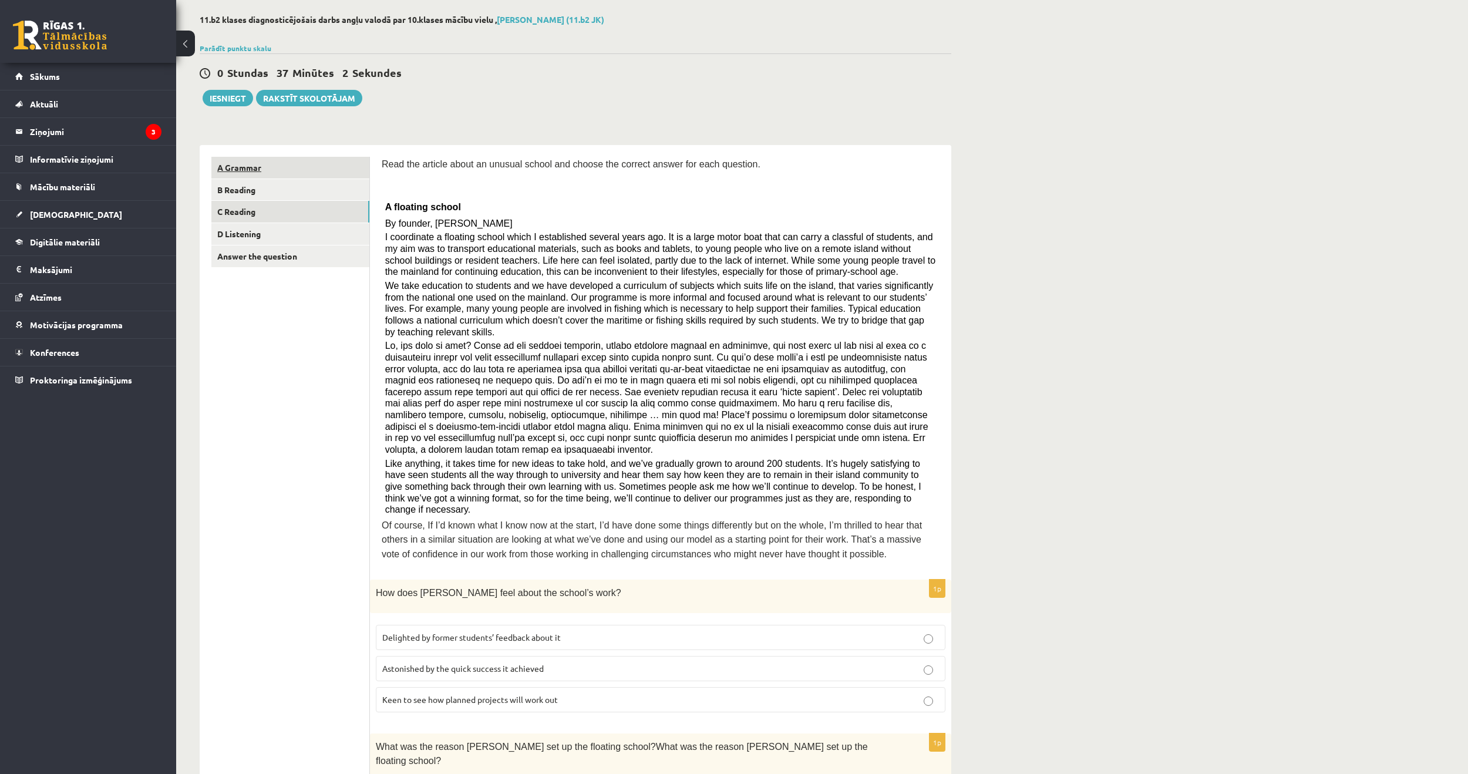
scroll to position [59, 0]
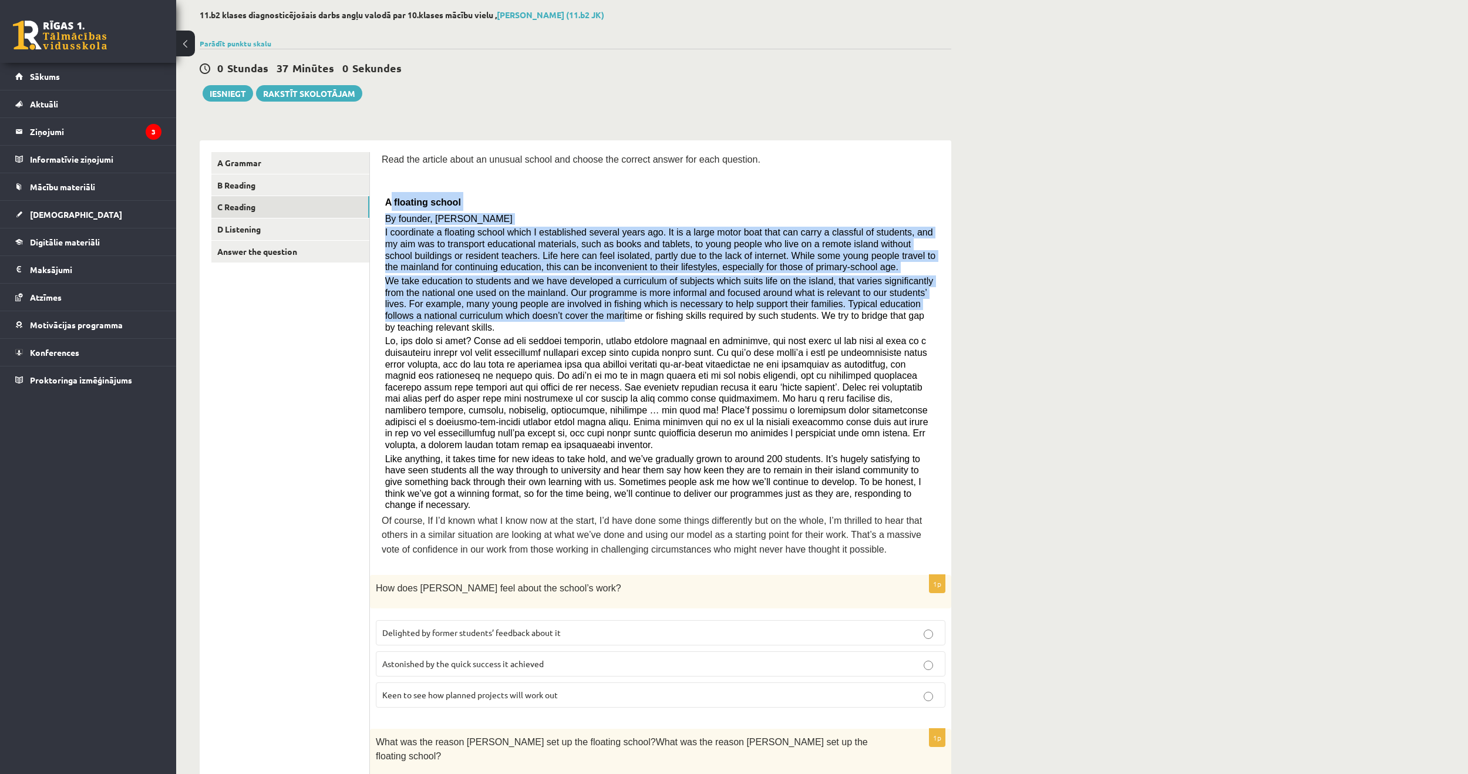
drag, startPoint x: 388, startPoint y: 200, endPoint x: 476, endPoint y: 301, distance: 133.2
click at [496, 310] on div "Read the article about an unusual school and choose the correct answer for each…" at bounding box center [661, 357] width 558 height 411
click at [526, 194] on p "A floating school" at bounding box center [660, 201] width 551 height 19
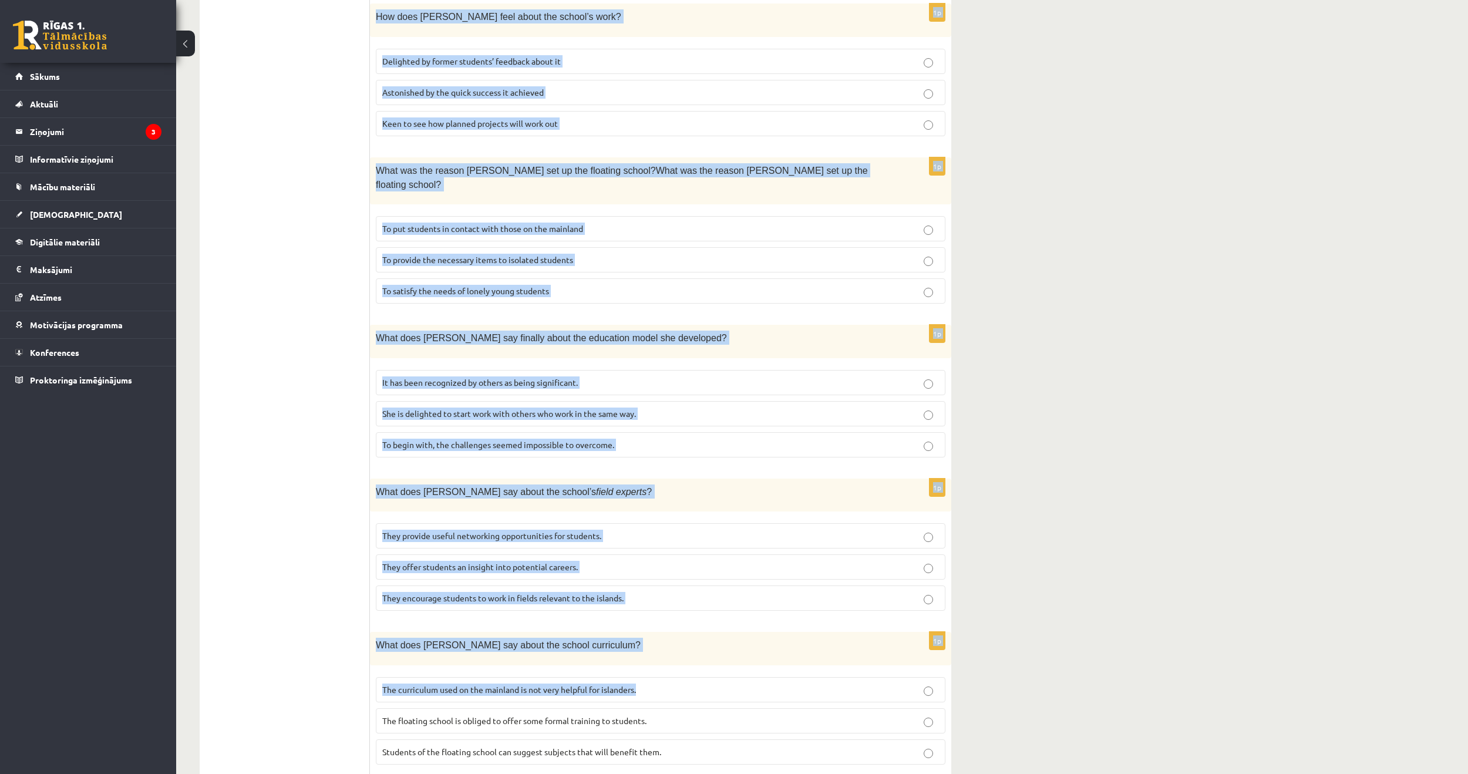
drag, startPoint x: 388, startPoint y: 202, endPoint x: 659, endPoint y: 608, distance: 488.4
click at [661, 610] on form "Read the article about an unusual school and choose the correct answer for each…" at bounding box center [661, 254] width 558 height 1347
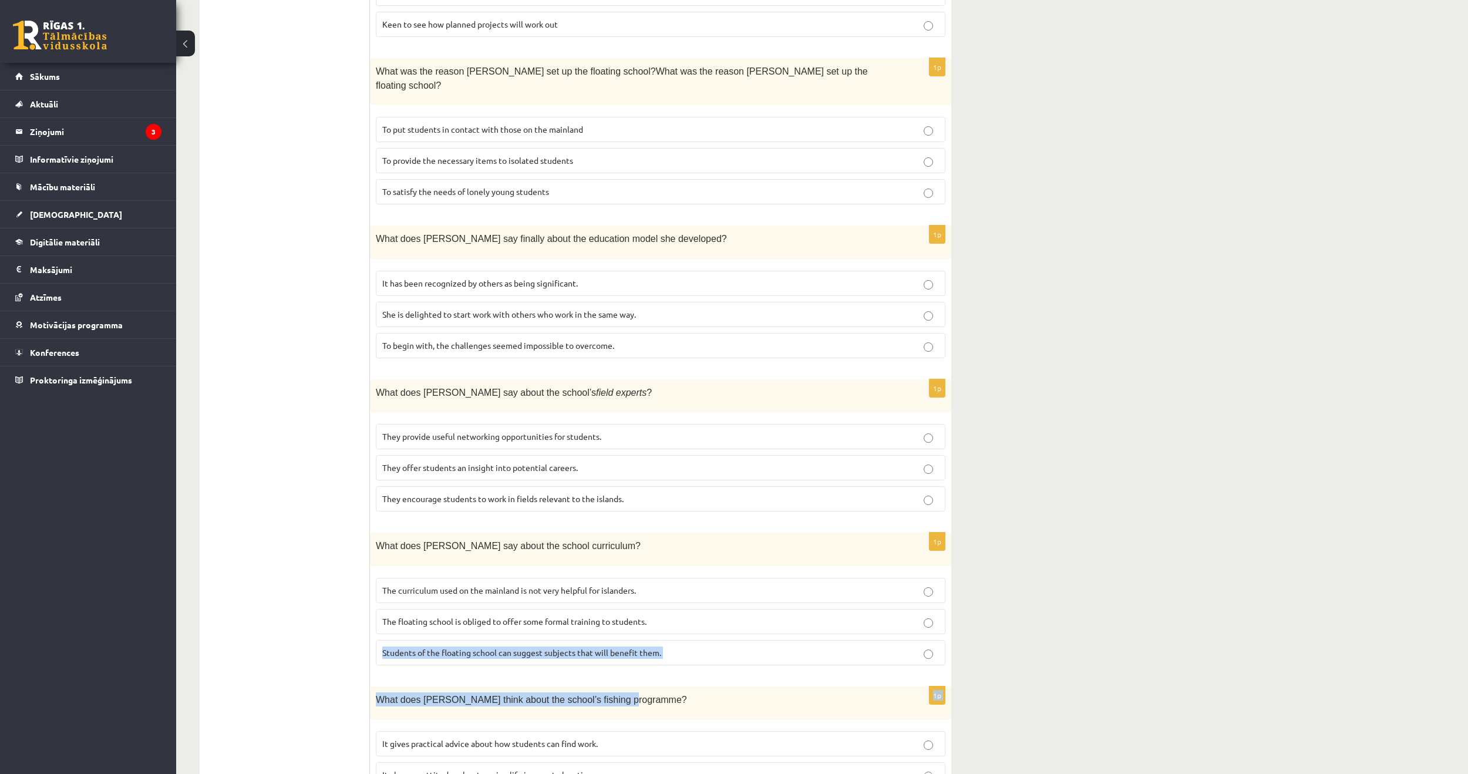
scroll to position [764, 0]
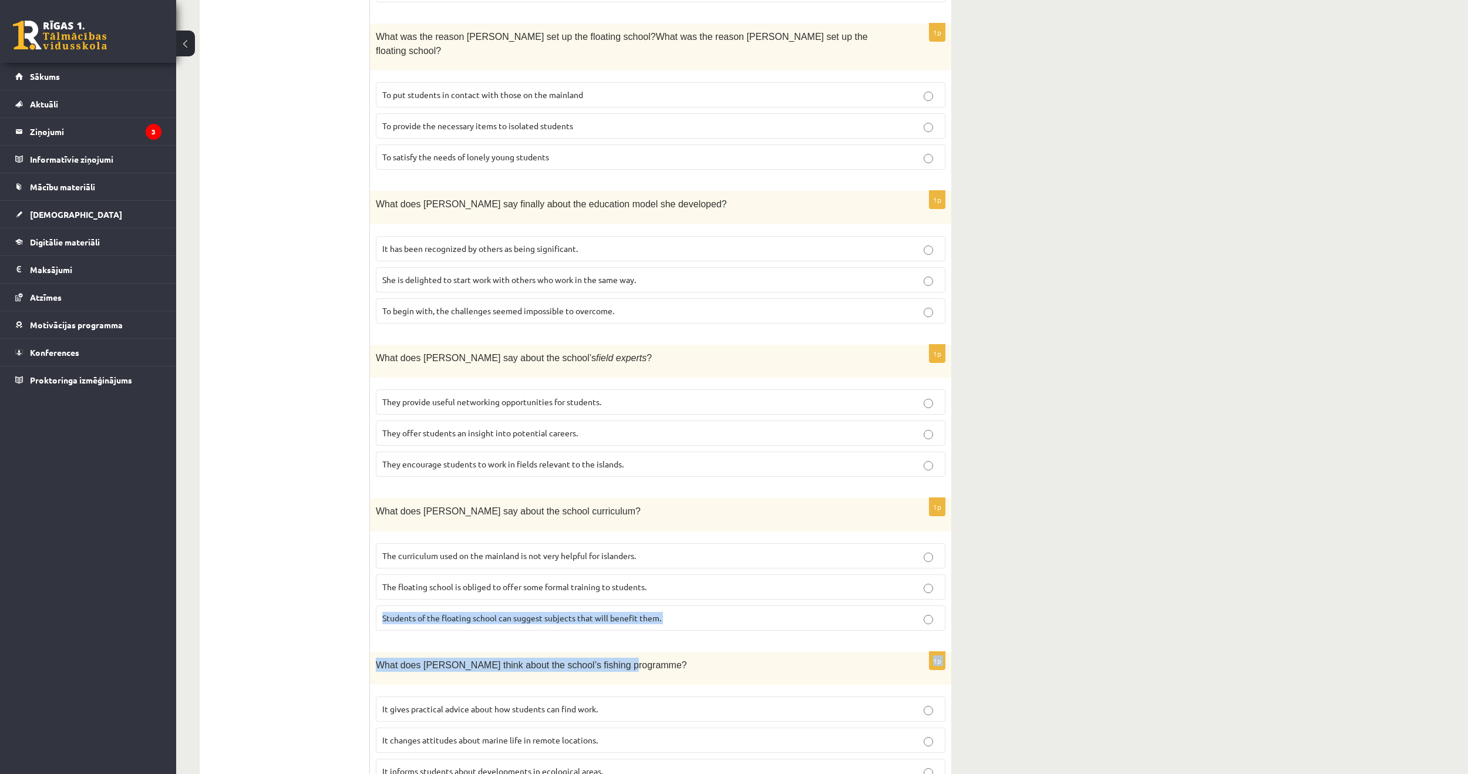
click at [647, 620] on form "Read the article about an unusual school and choose the correct answer for each…" at bounding box center [661, 120] width 558 height 1347
click at [752, 652] on div "What does Anna think about the school’s fishing programme?" at bounding box center [660, 668] width 581 height 33
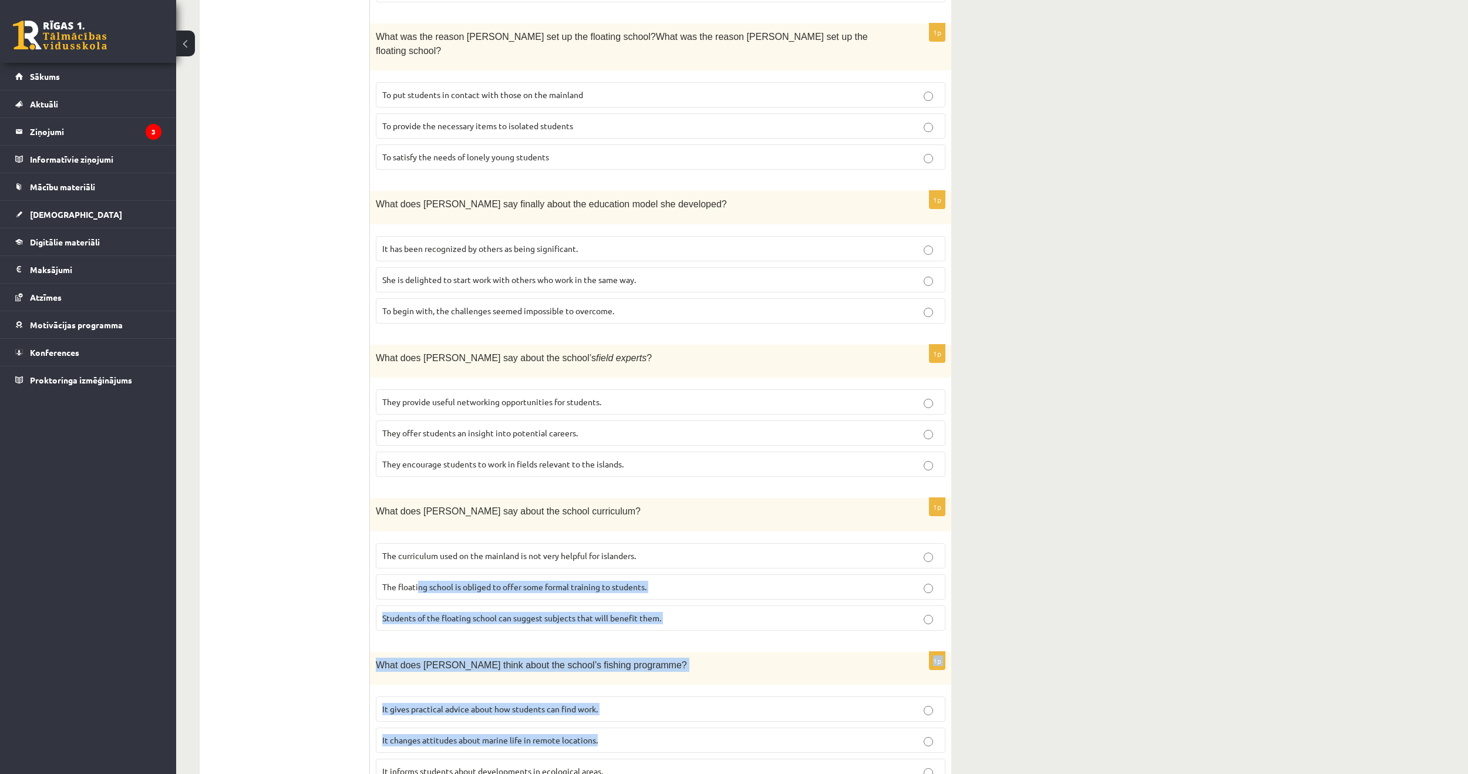
drag, startPoint x: 377, startPoint y: 719, endPoint x: 420, endPoint y: 527, distance: 196.7
click at [418, 518] on form "Read the article about an unusual school and choose the correct answer for each…" at bounding box center [661, 120] width 558 height 1347
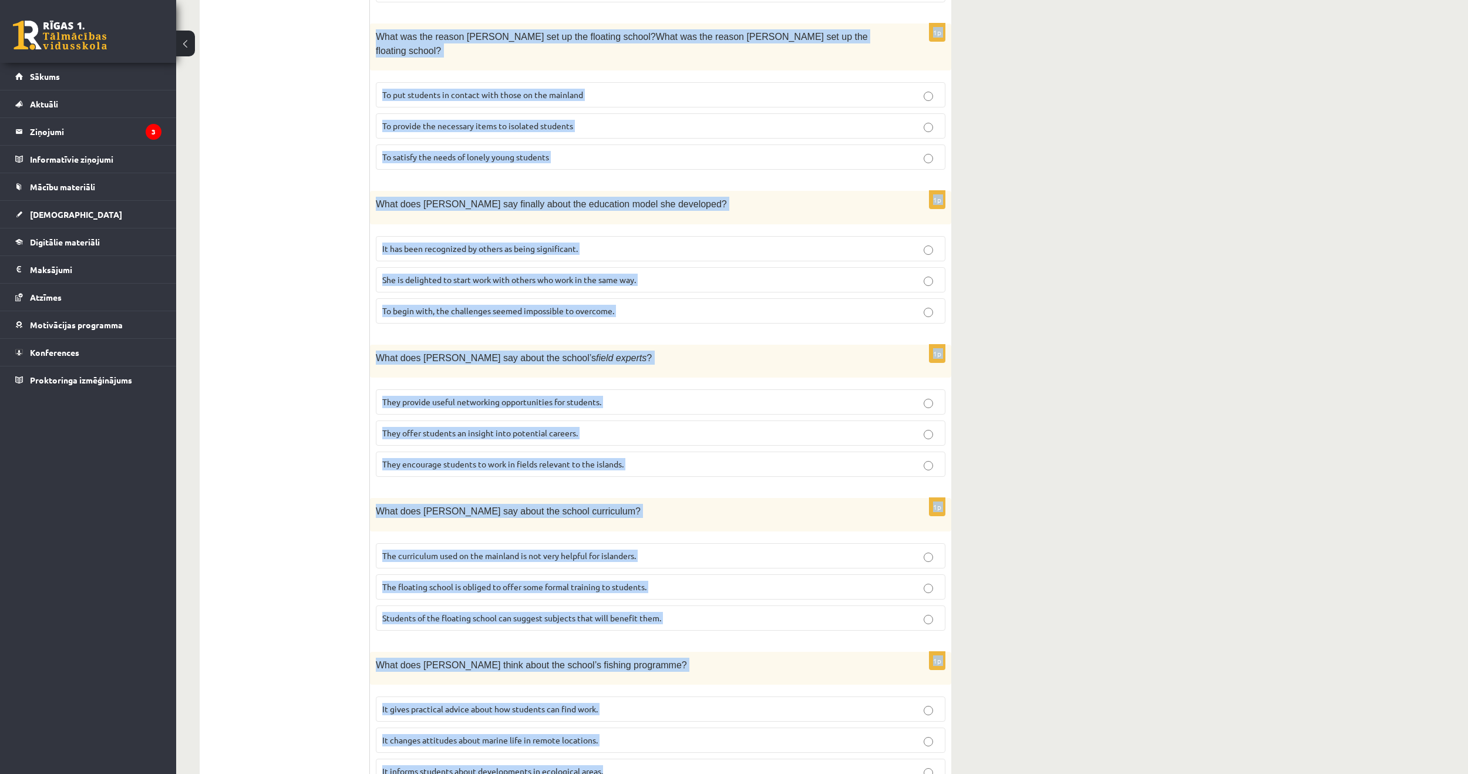
drag, startPoint x: 383, startPoint y: 256, endPoint x: 615, endPoint y: 722, distance: 520.2
click at [614, 725] on form "Read the article about an unusual school and choose the correct answer for each…" at bounding box center [661, 120] width 558 height 1347
copy form "A floating school By founder, Anna Domingo I coordinate a floating school which…"
drag, startPoint x: 1060, startPoint y: 371, endPoint x: 1061, endPoint y: 365, distance: 6.0
click at [1061, 369] on div "11.b2 klases diagnosticējošais darbs angļu valodā par 10.klases mācību vielu , …" at bounding box center [822, 54] width 1292 height 1547
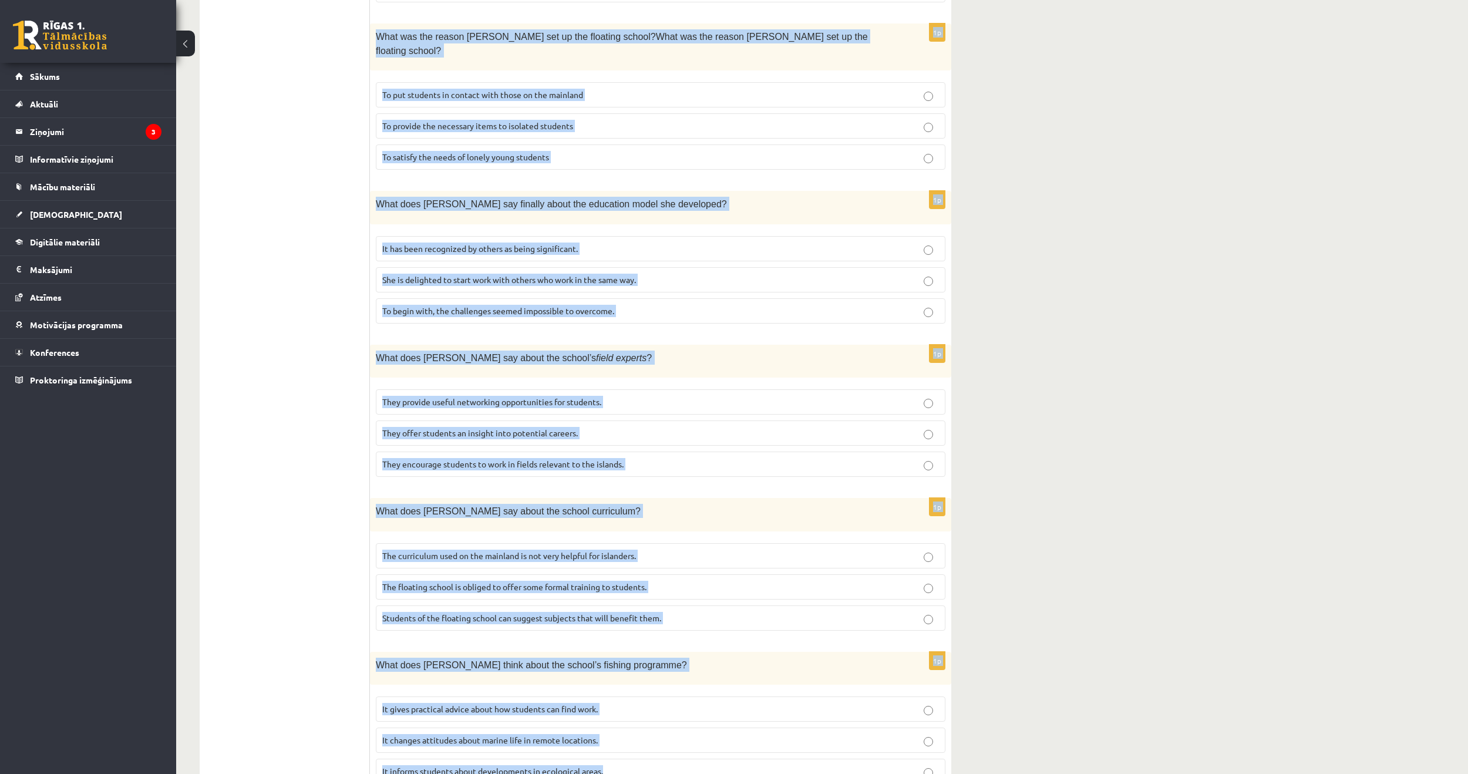
click at [828, 393] on fieldset "They provide useful networking opportunities for students. They offer students …" at bounding box center [661, 431] width 570 height 97
click at [772, 504] on p "What does Anna say about the school curriculum?" at bounding box center [631, 511] width 511 height 14
click at [299, 353] on ul "A Grammar B Reading C Reading D Listening Answer the question" at bounding box center [290, 120] width 159 height 1347
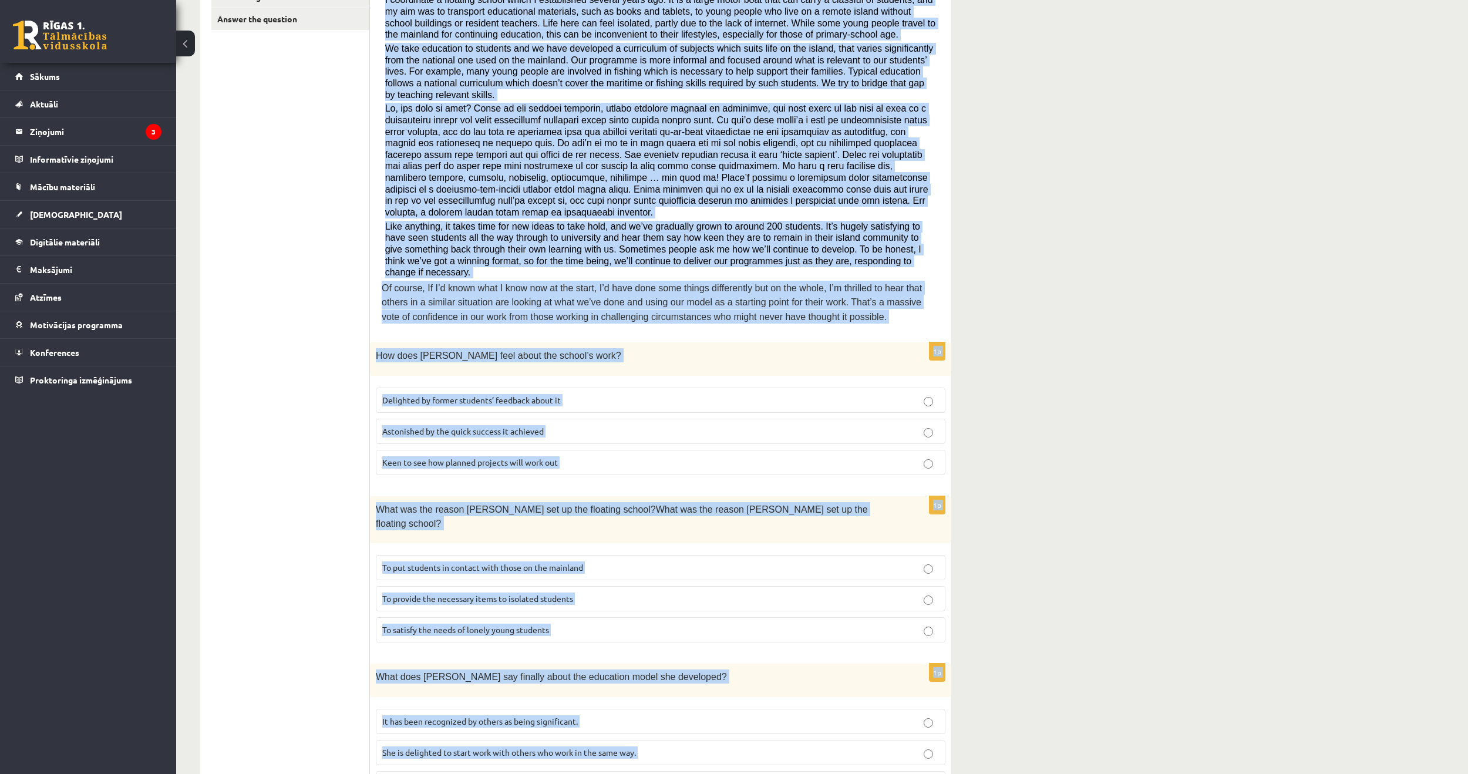
scroll to position [294, 0]
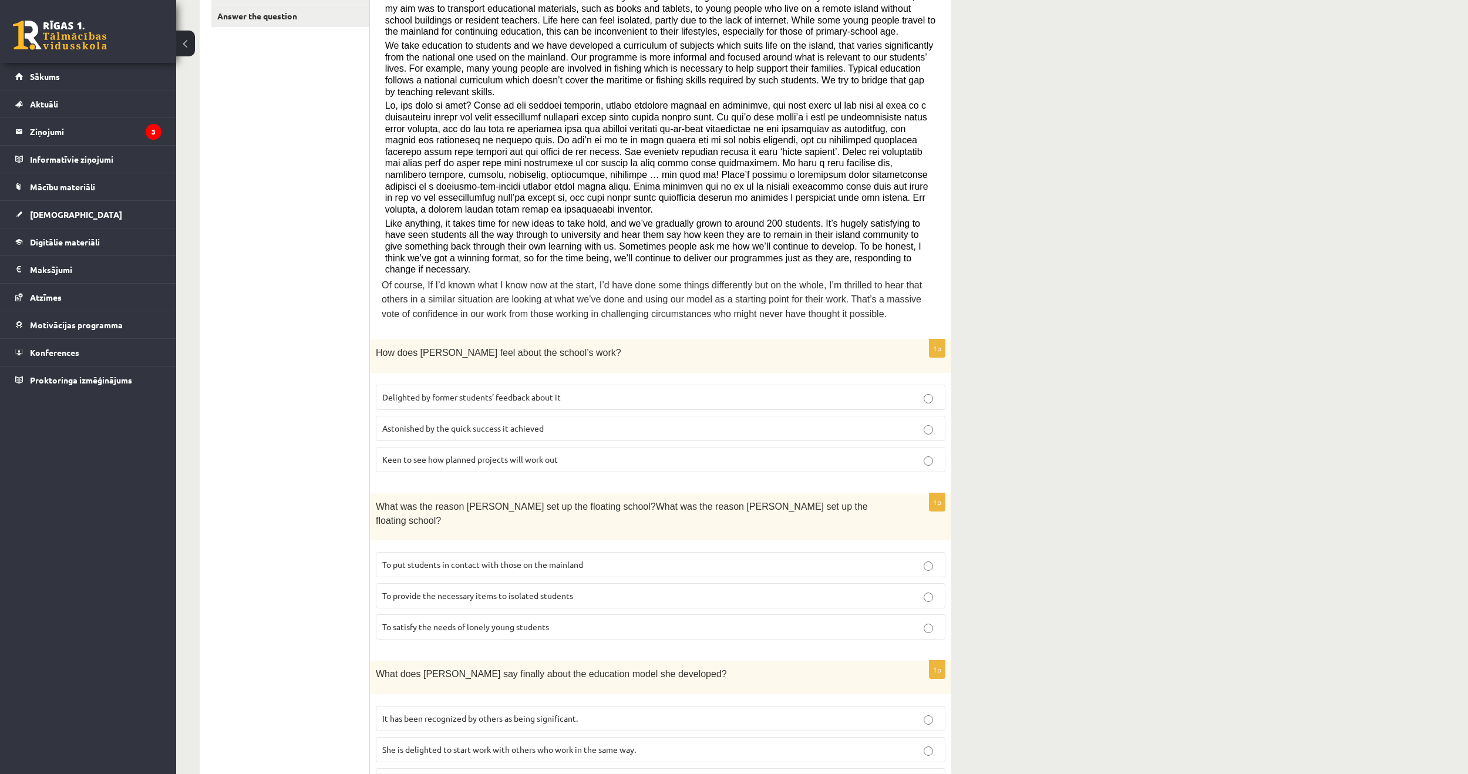
click at [920, 391] on p "Delighted by former students’ feedback about it" at bounding box center [660, 397] width 557 height 12
drag, startPoint x: 549, startPoint y: 545, endPoint x: 558, endPoint y: 542, distance: 9.8
click at [549, 590] on span "To provide the necessary items to isolated students" at bounding box center [477, 595] width 191 height 11
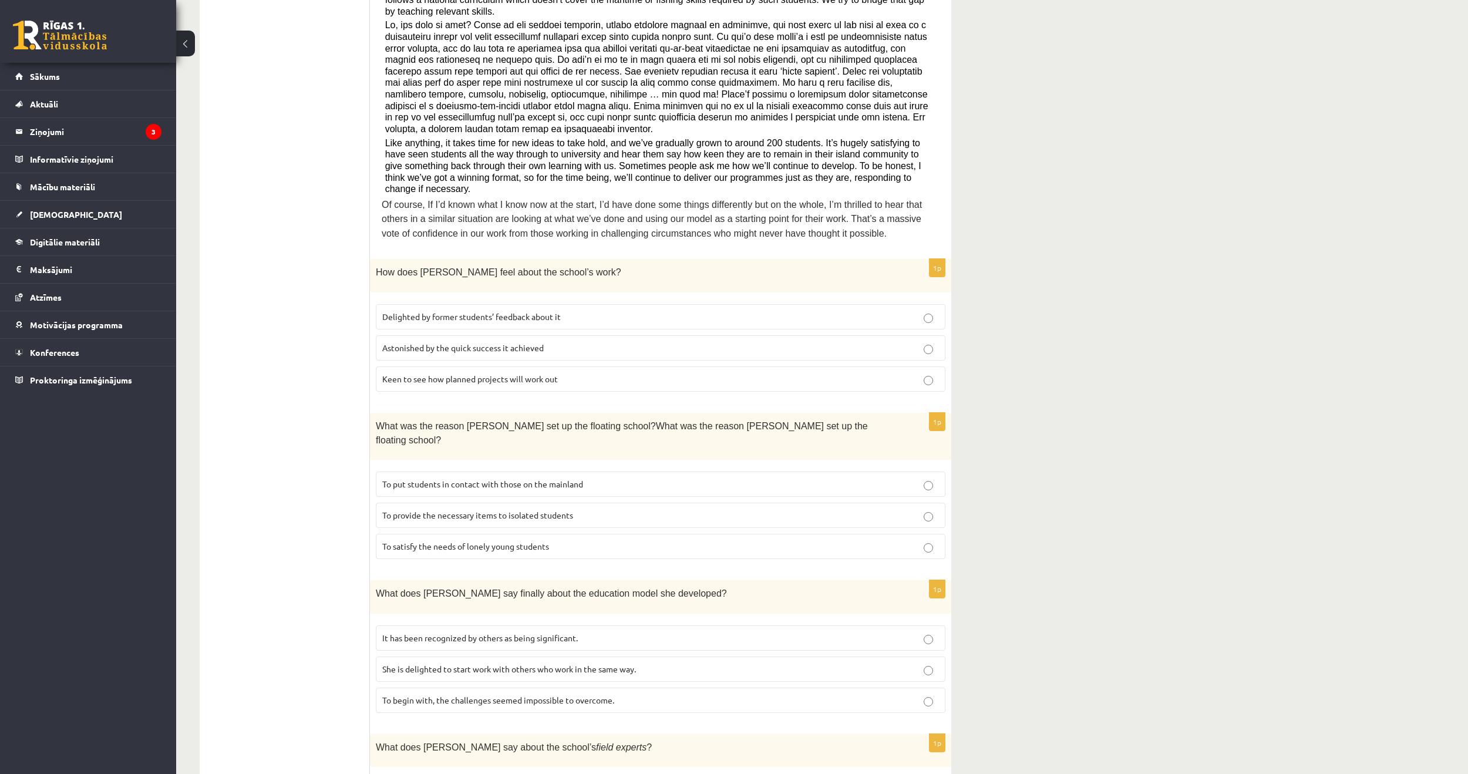
scroll to position [412, 0]
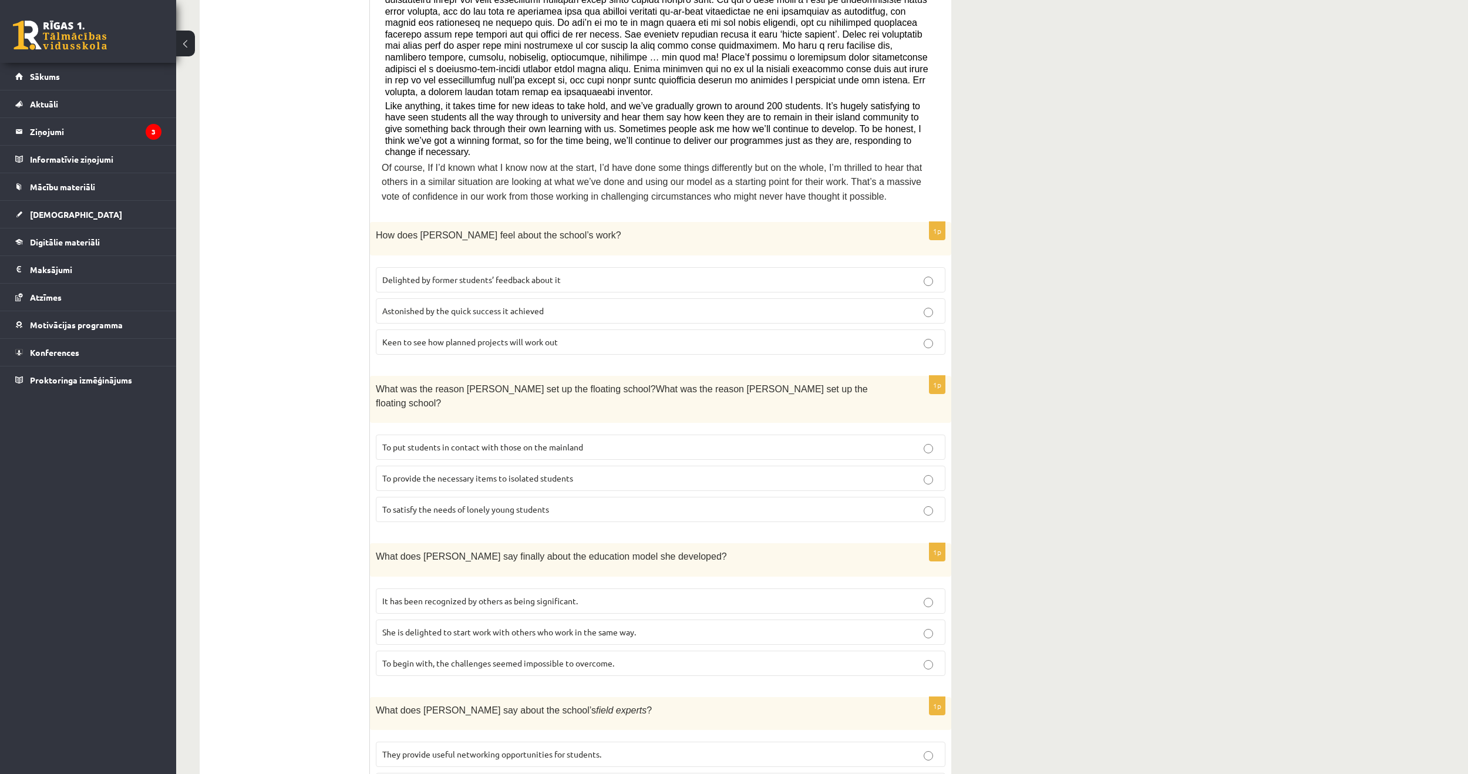
click at [513, 595] on span "It has been recognized by others as being significant." at bounding box center [480, 600] width 196 height 11
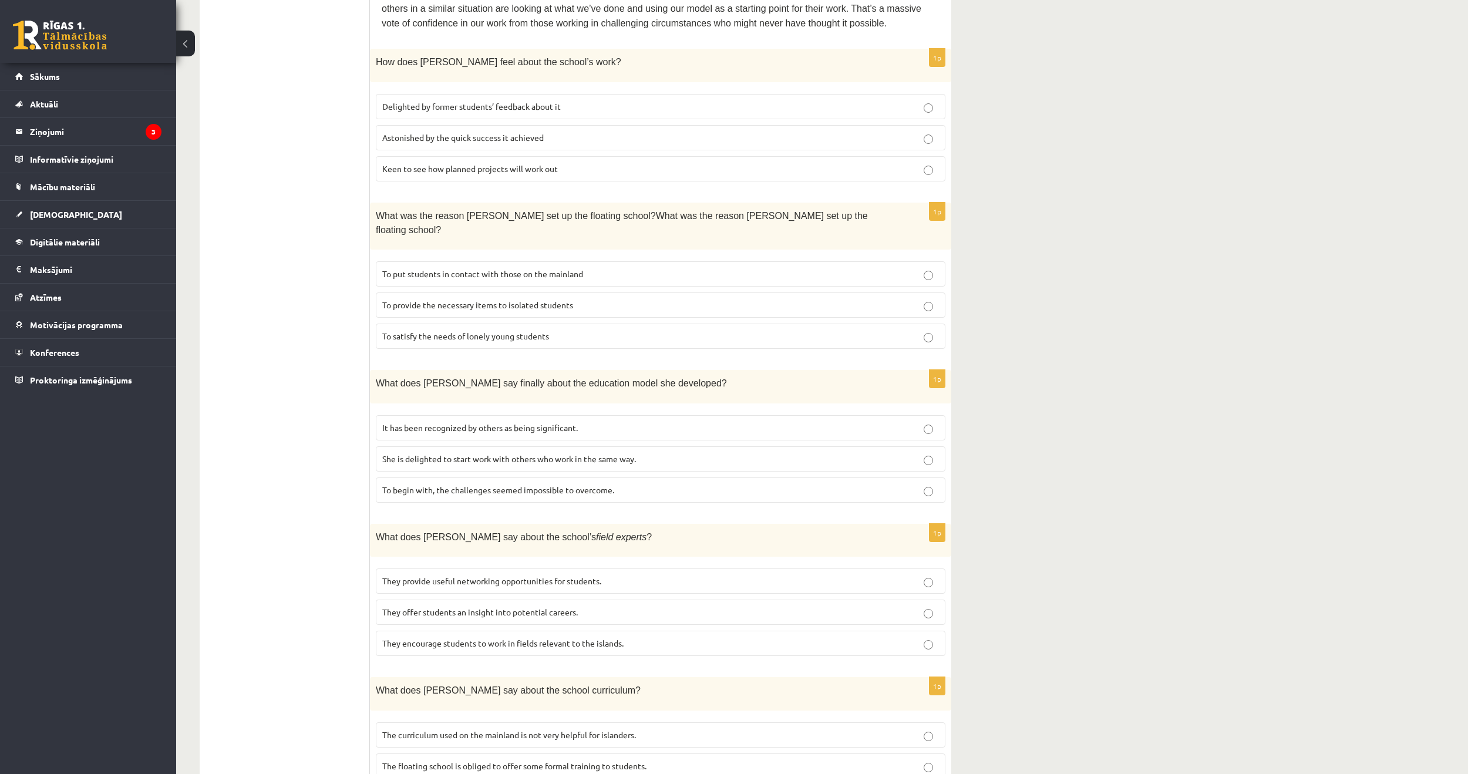
scroll to position [588, 0]
drag, startPoint x: 594, startPoint y: 557, endPoint x: 605, endPoint y: 559, distance: 10.8
click at [595, 603] on p "They offer students an insight into potential careers." at bounding box center [660, 609] width 557 height 12
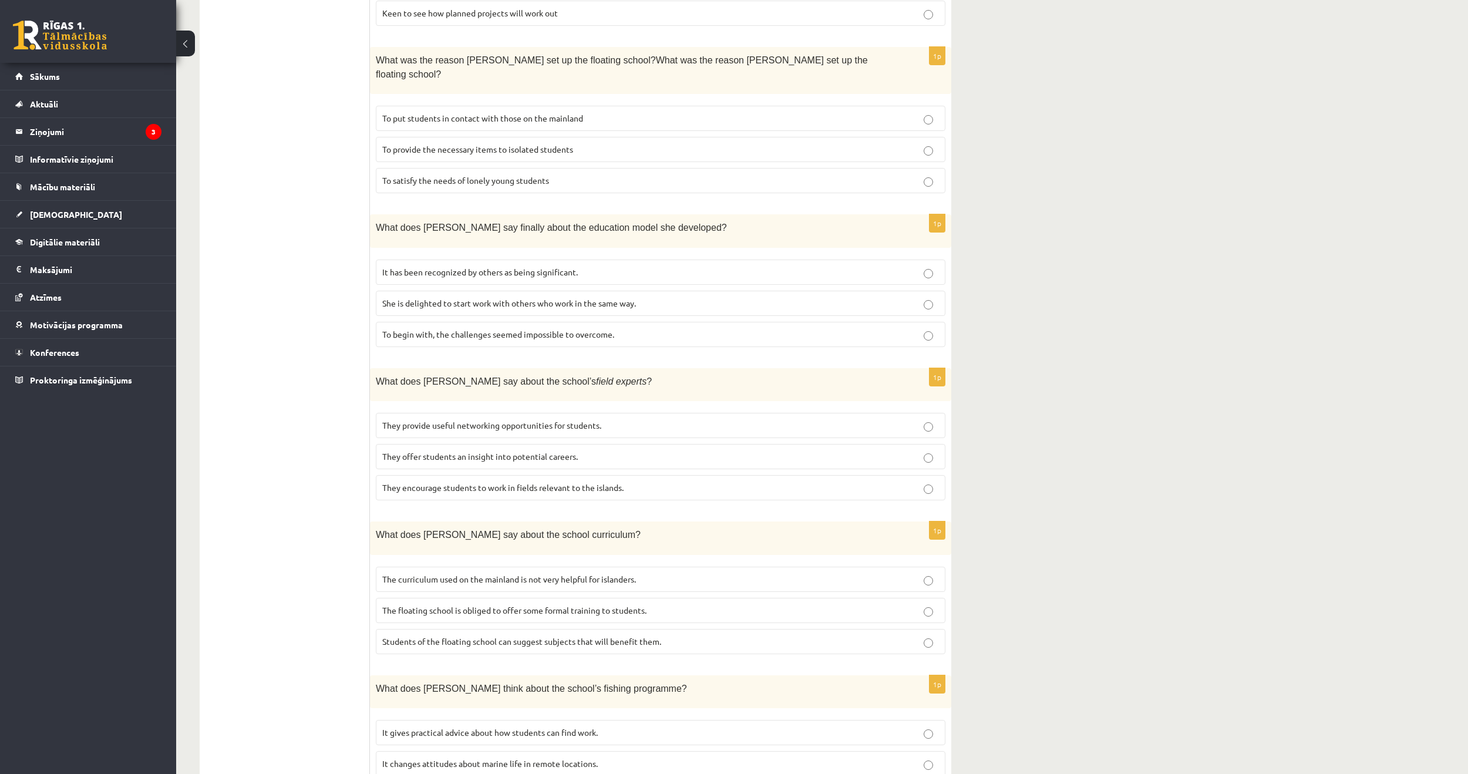
scroll to position [764, 0]
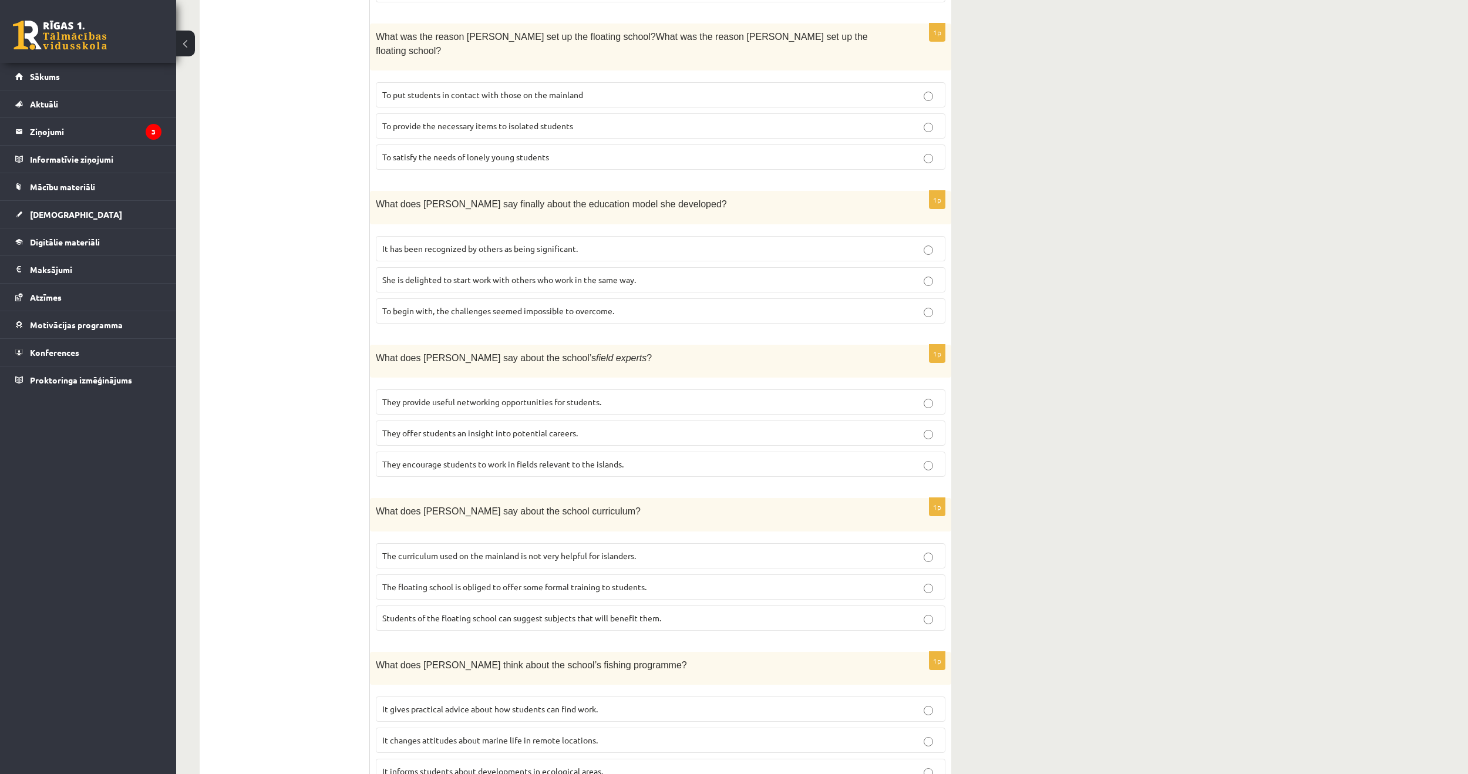
click at [566, 550] on span "The curriculum used on the mainland is not very helpful for islanders." at bounding box center [509, 555] width 254 height 11
click at [562, 765] on p "It informs students about developments in ecological areas." at bounding box center [660, 771] width 557 height 12
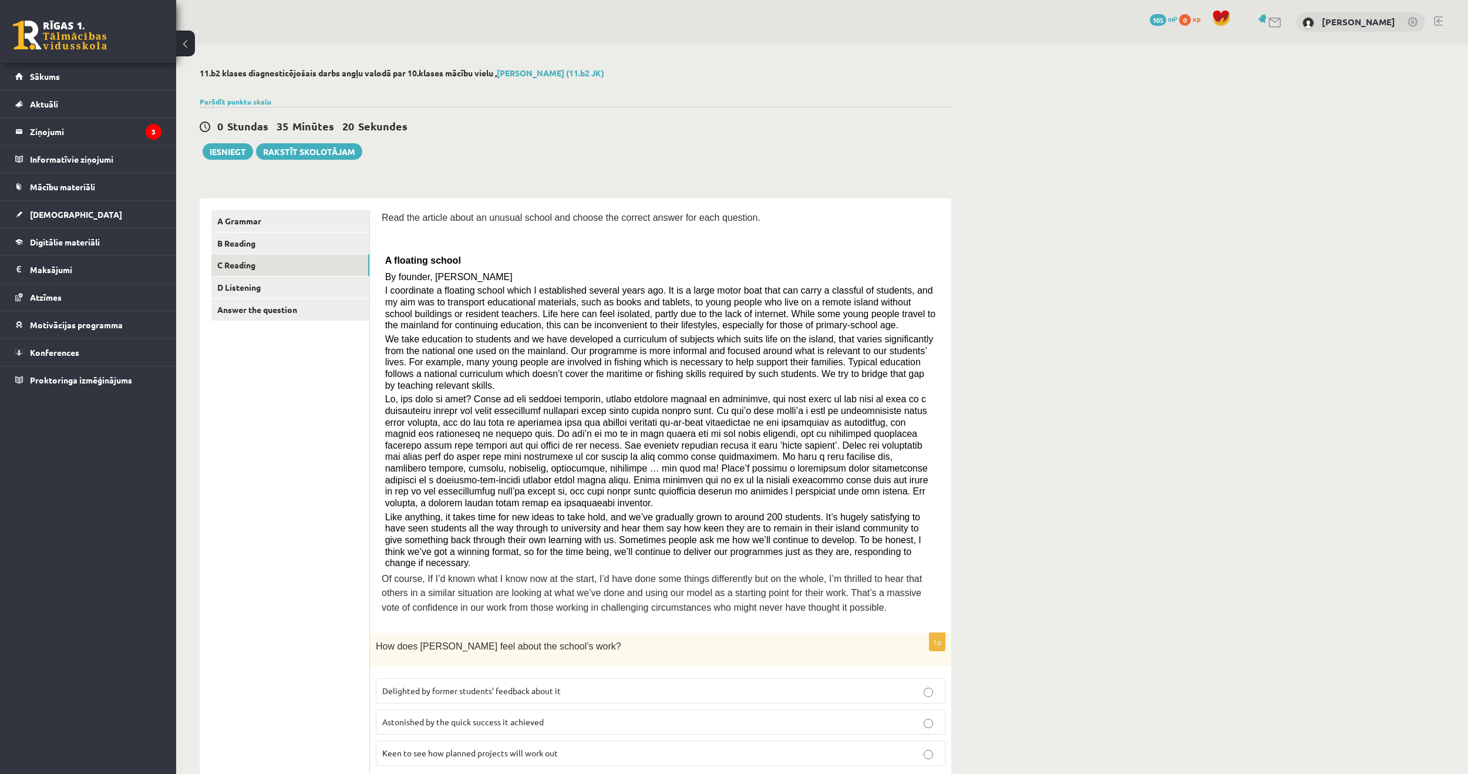
scroll to position [0, 0]
click at [274, 290] on link "D Listening" at bounding box center [290, 288] width 158 height 22
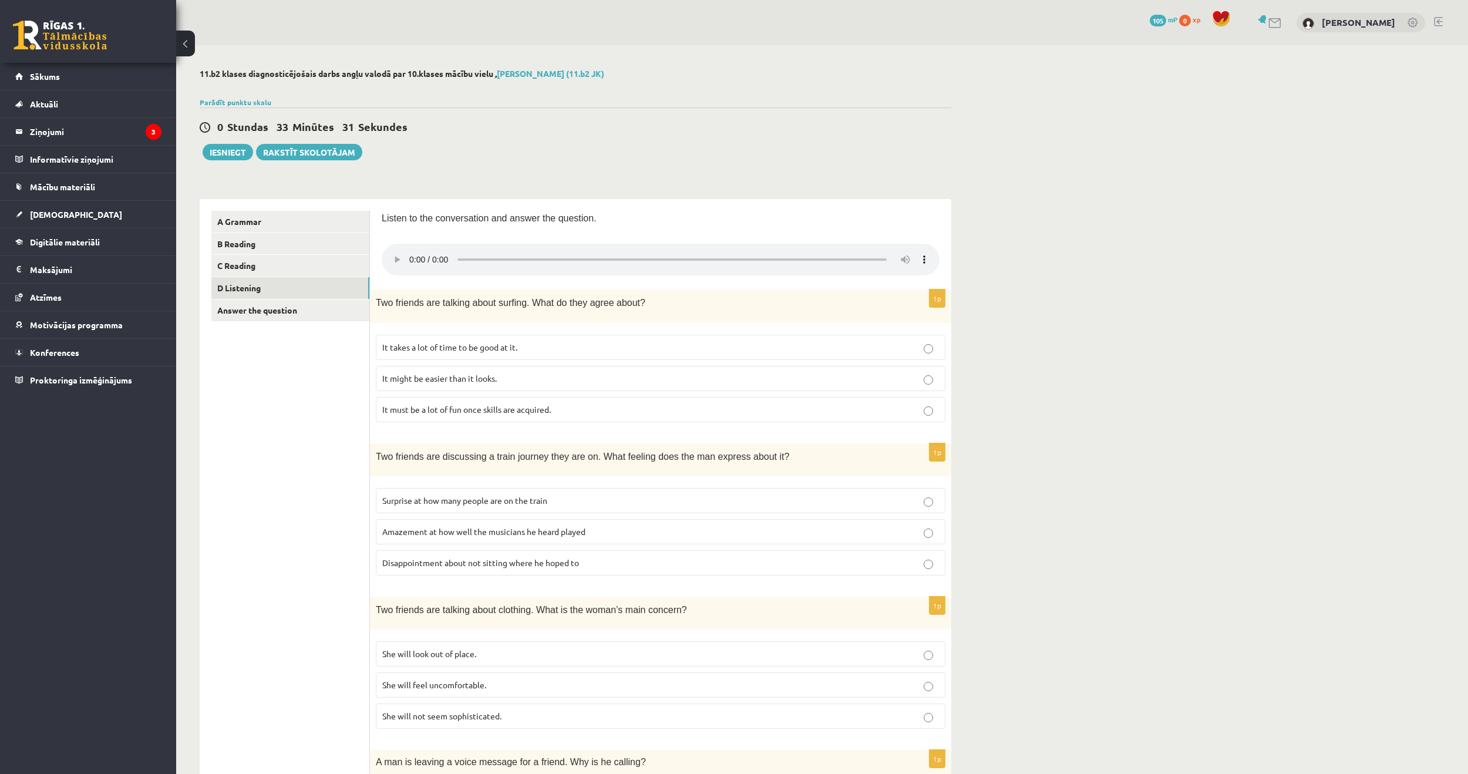
click at [471, 339] on label "It takes a lot of time to be good at it." at bounding box center [661, 347] width 570 height 25
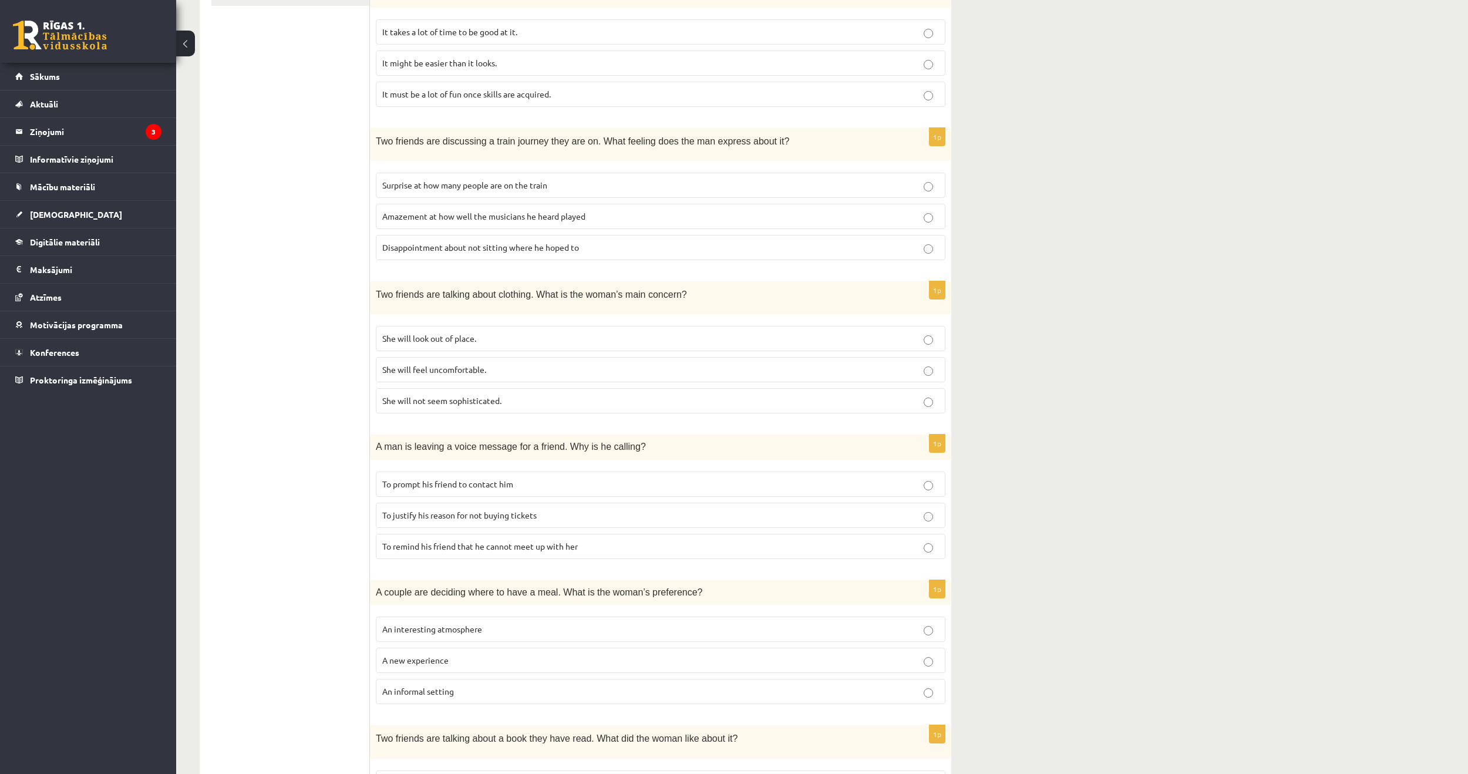
scroll to position [352, 0]
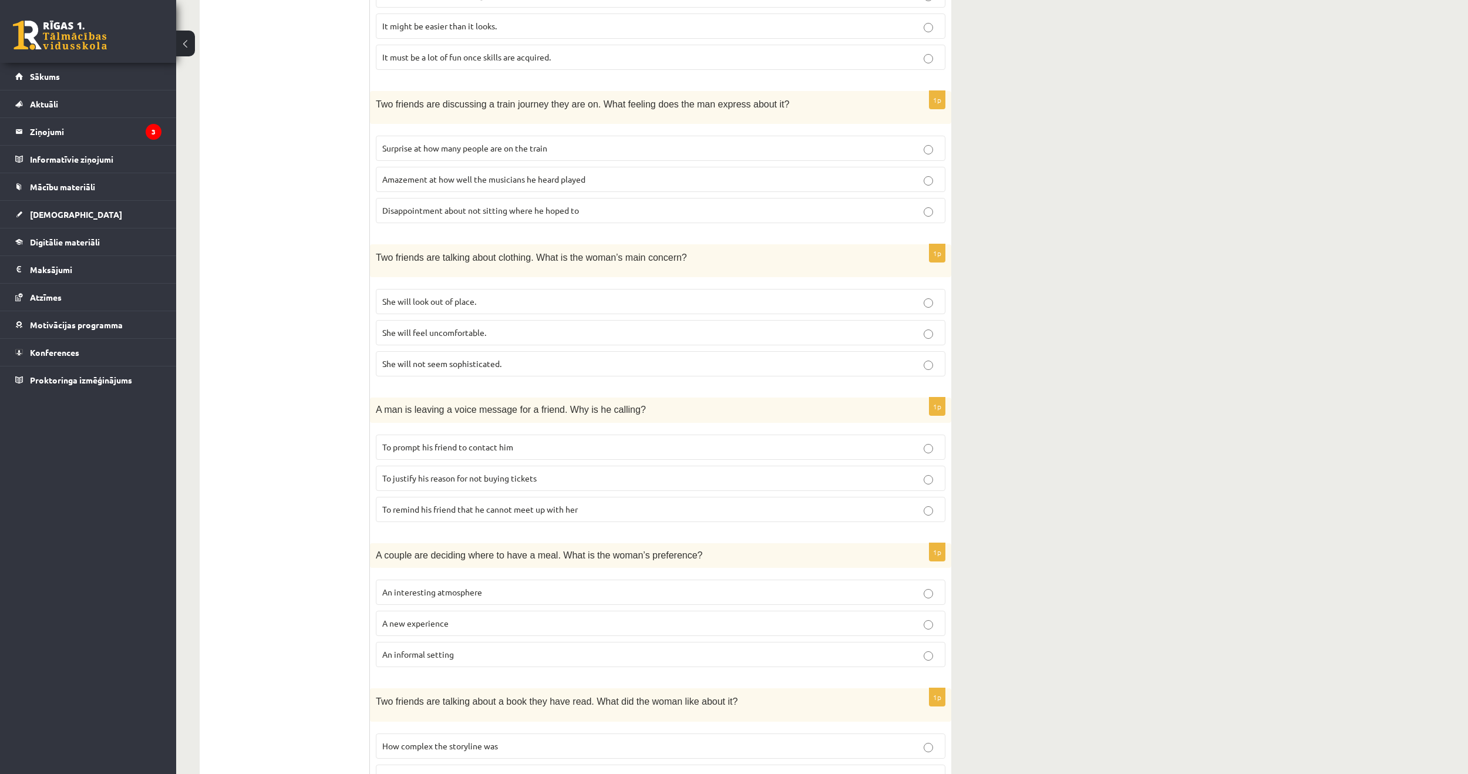
click at [482, 449] on span "To prompt his friend to contact him" at bounding box center [447, 447] width 131 height 11
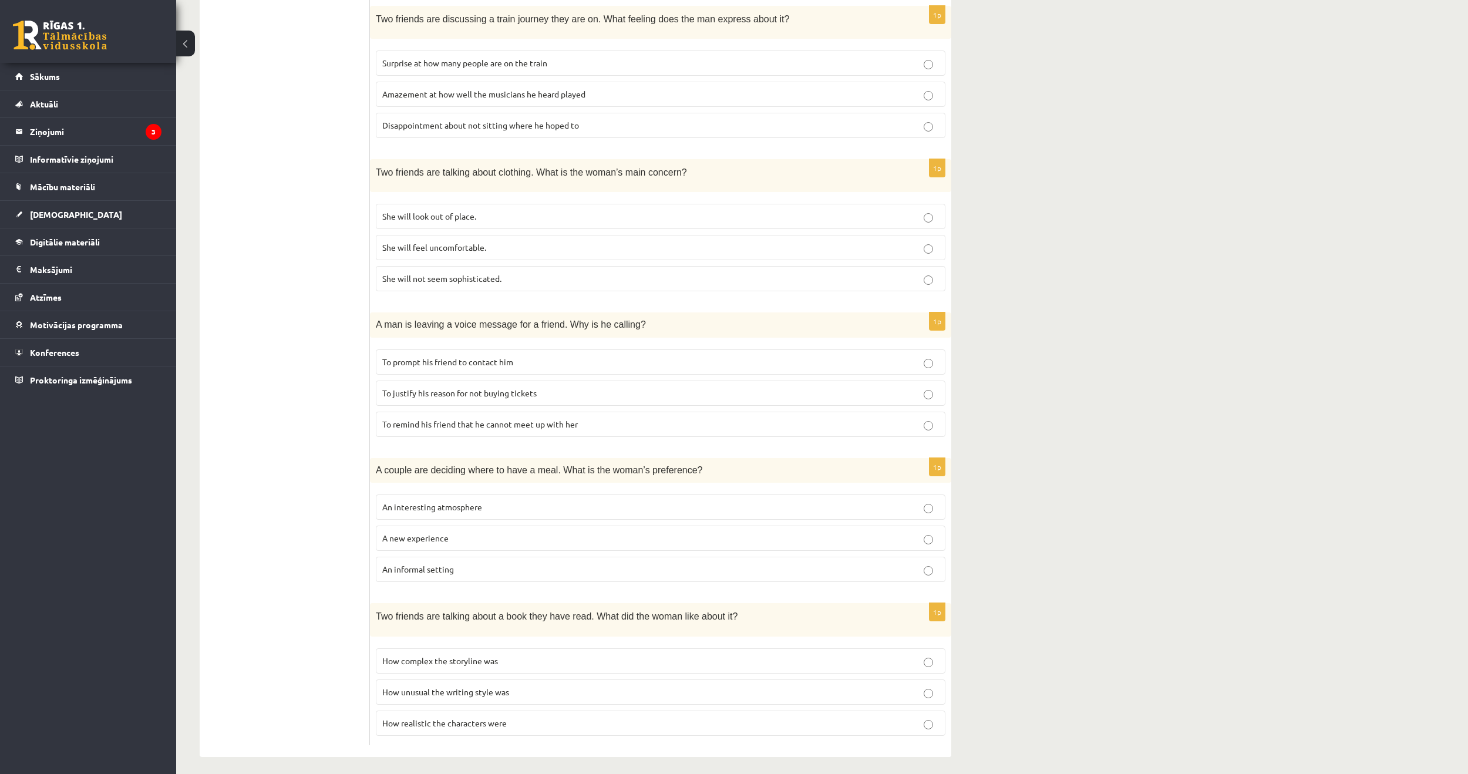
scroll to position [442, 0]
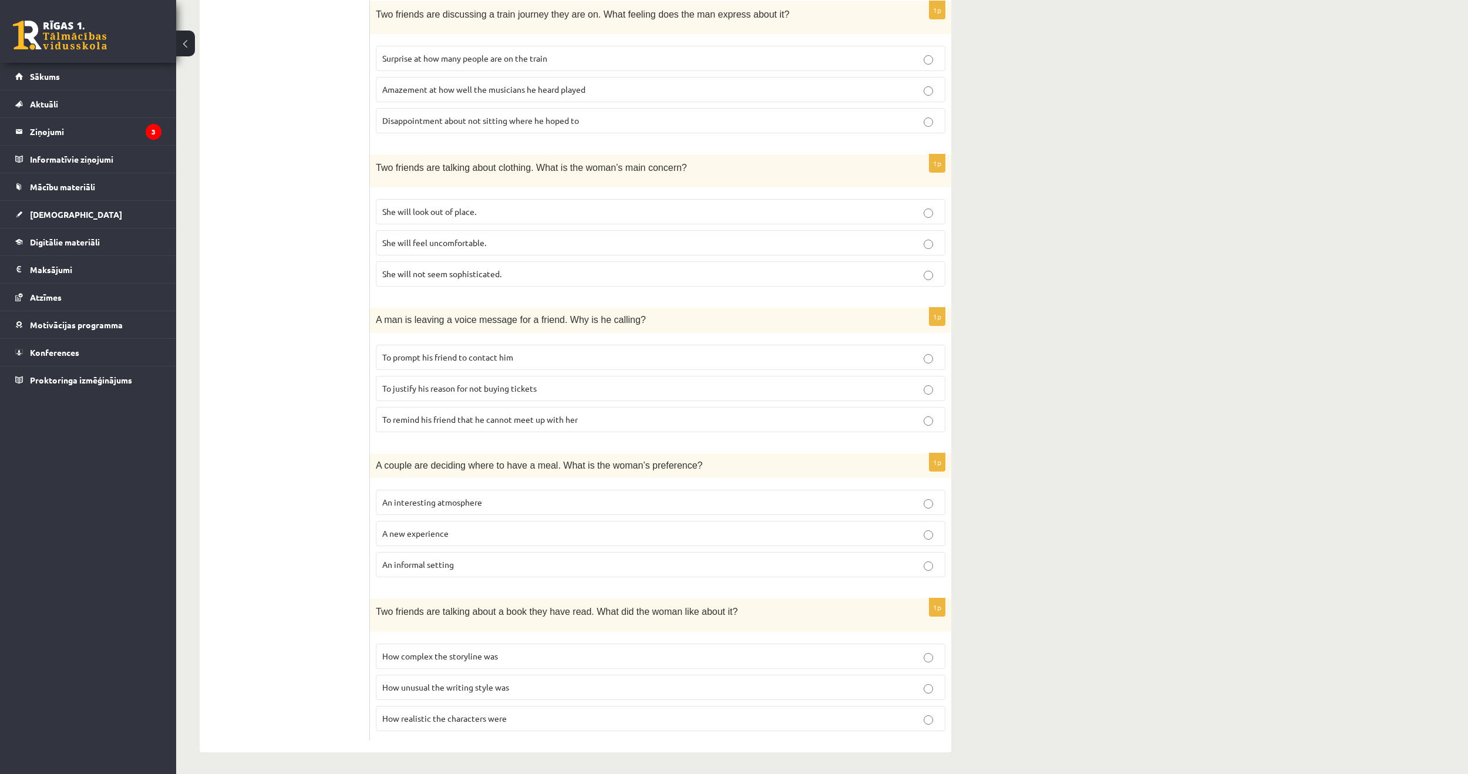
click at [491, 720] on span "How realistic the characters were" at bounding box center [444, 718] width 124 height 11
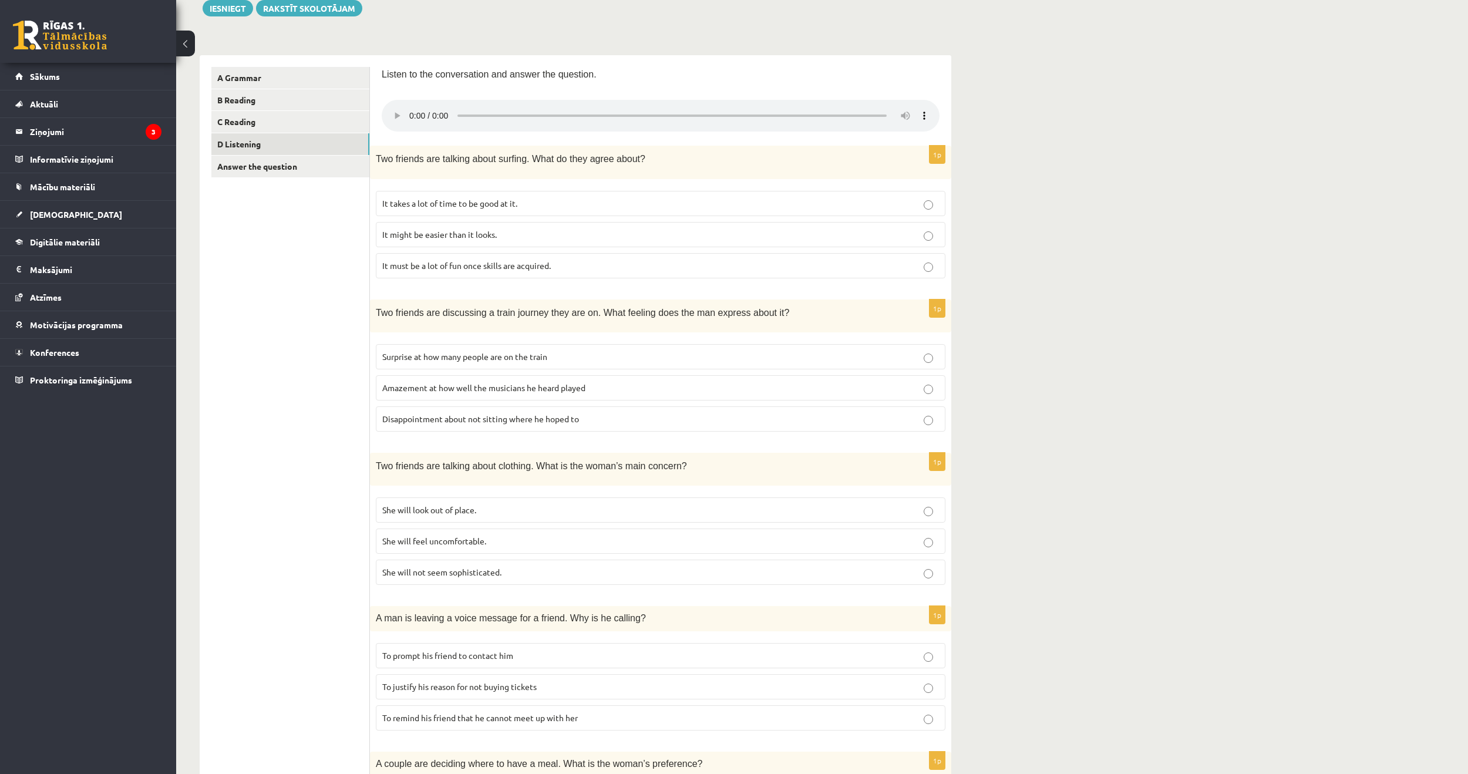
scroll to position [149, 0]
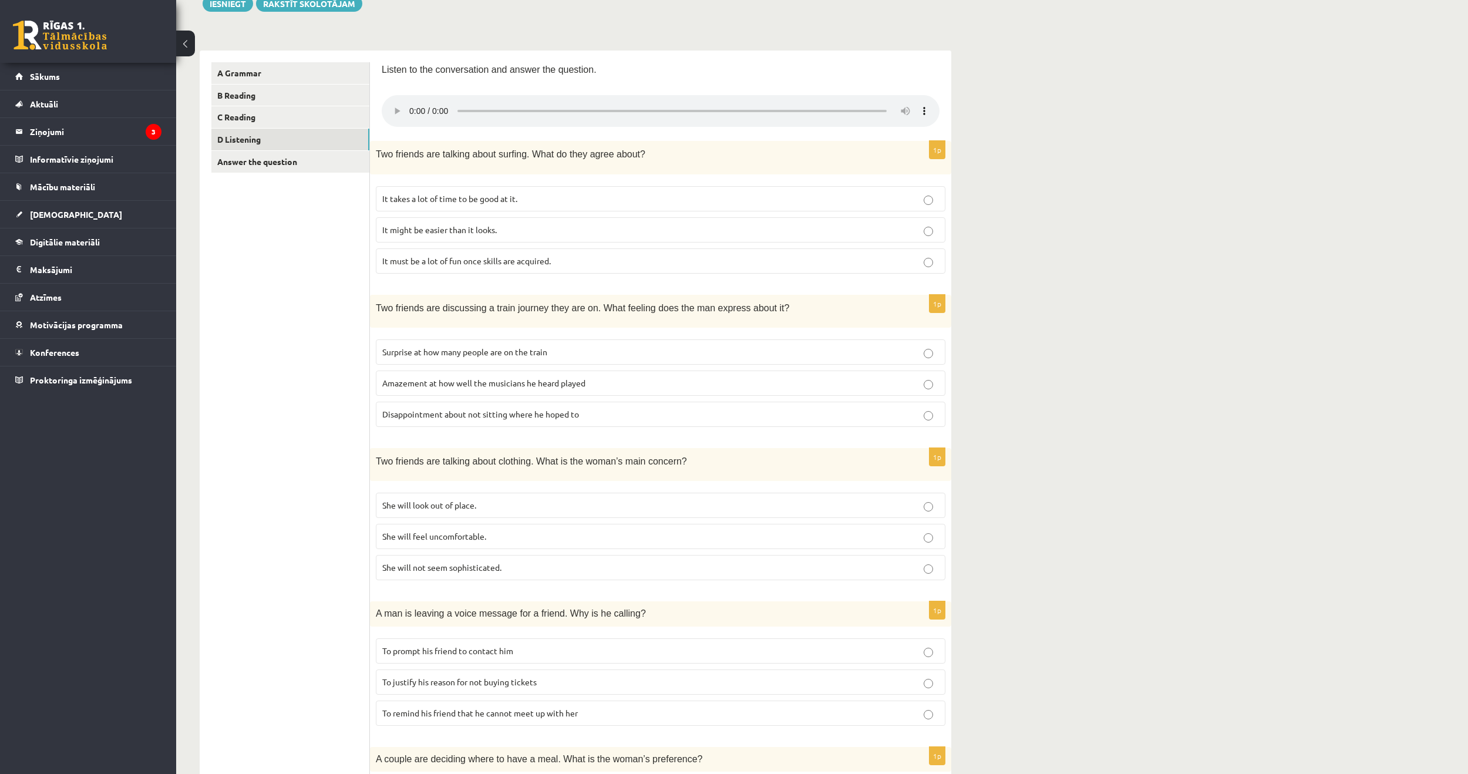
click at [440, 496] on label "She will look out of place." at bounding box center [661, 505] width 570 height 25
click at [500, 419] on p "Disappointment about not sitting where he hoped to" at bounding box center [660, 414] width 557 height 12
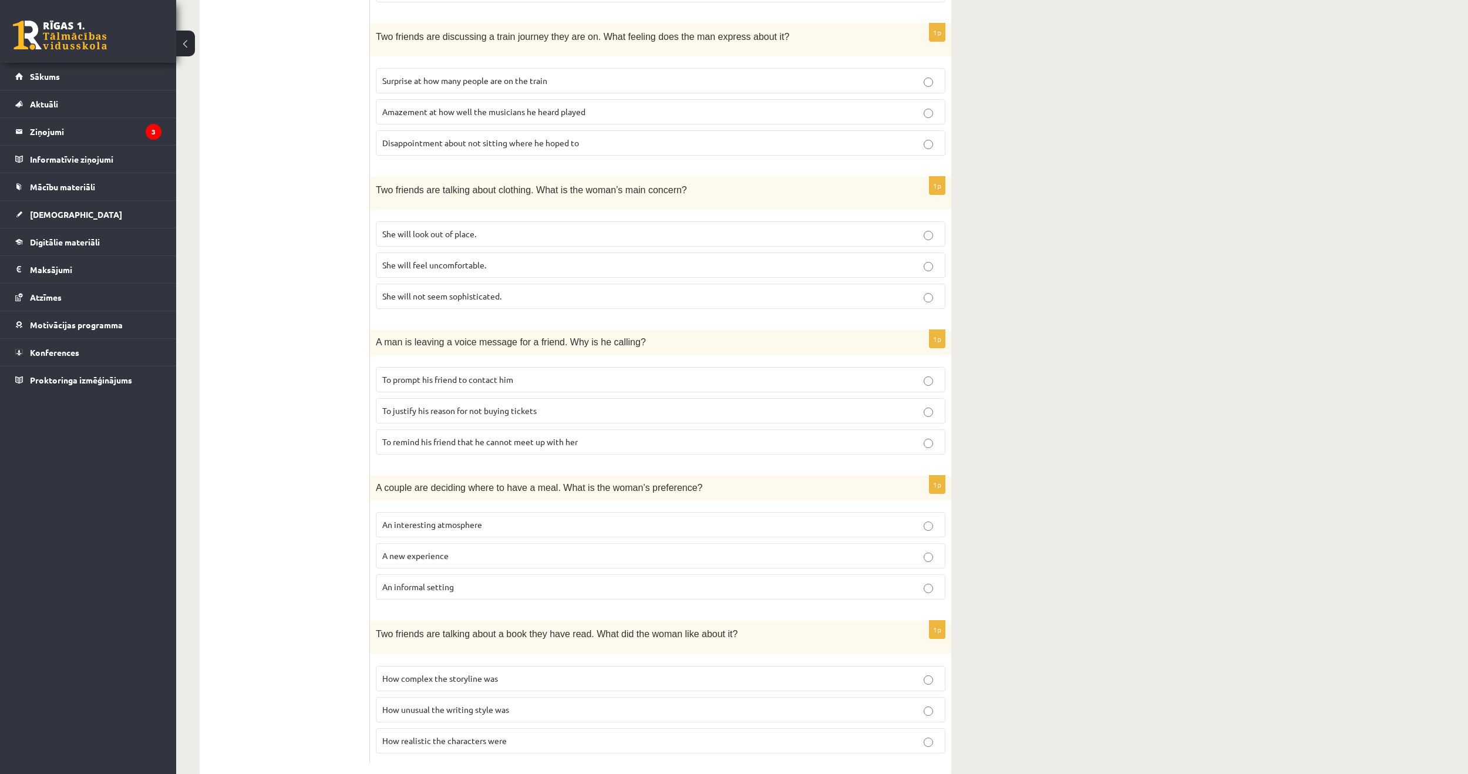
scroll to position [442, 0]
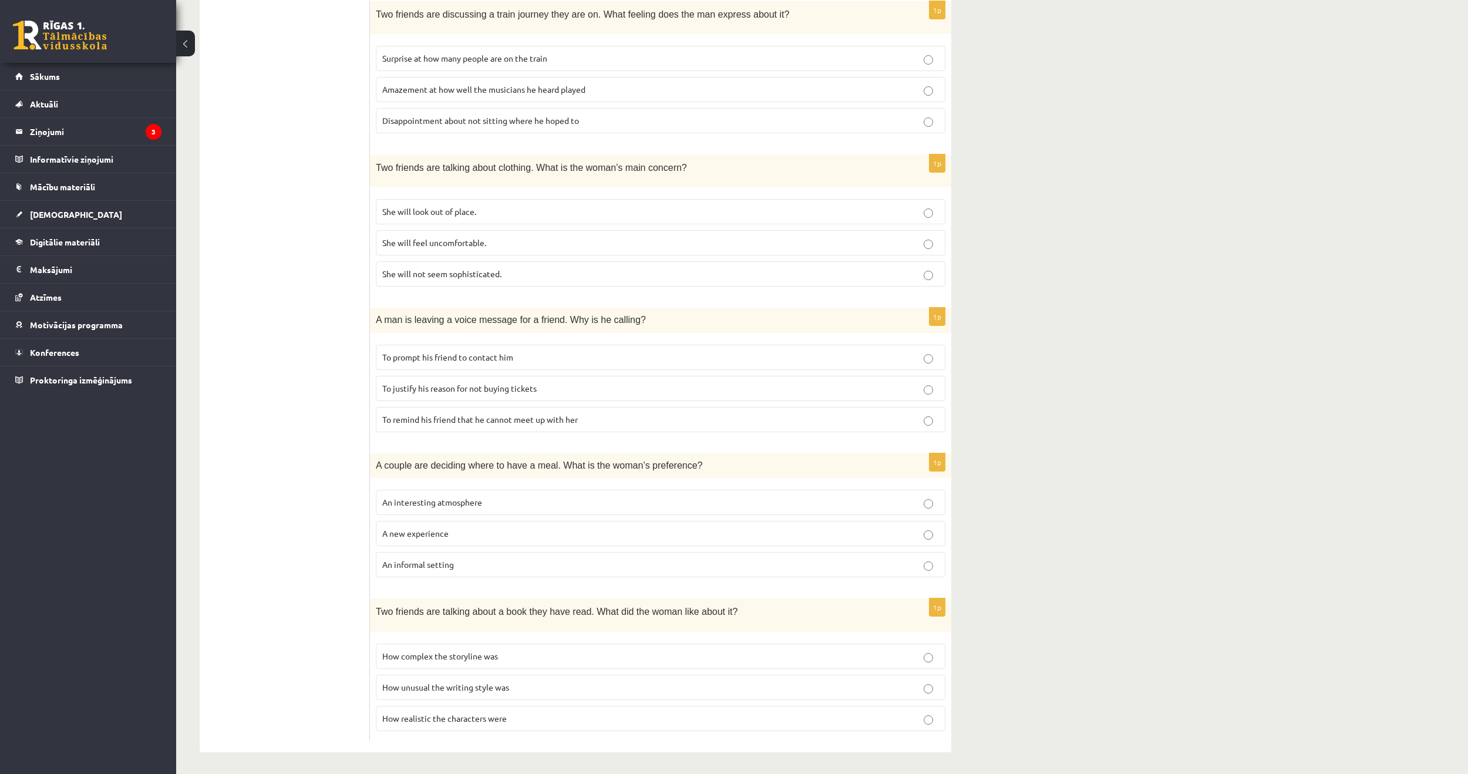
click at [423, 564] on span "An informal setting" at bounding box center [418, 564] width 72 height 11
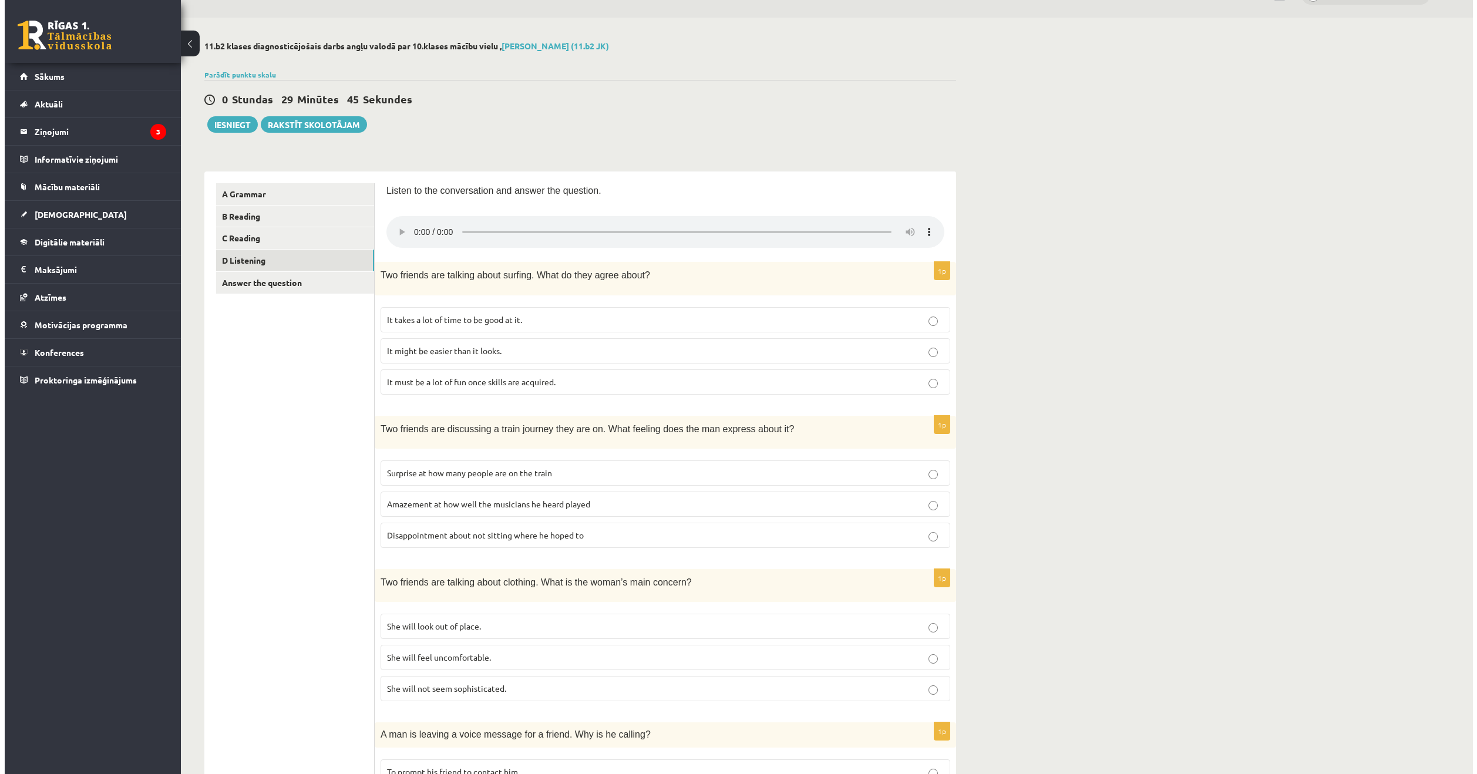
scroll to position [0, 0]
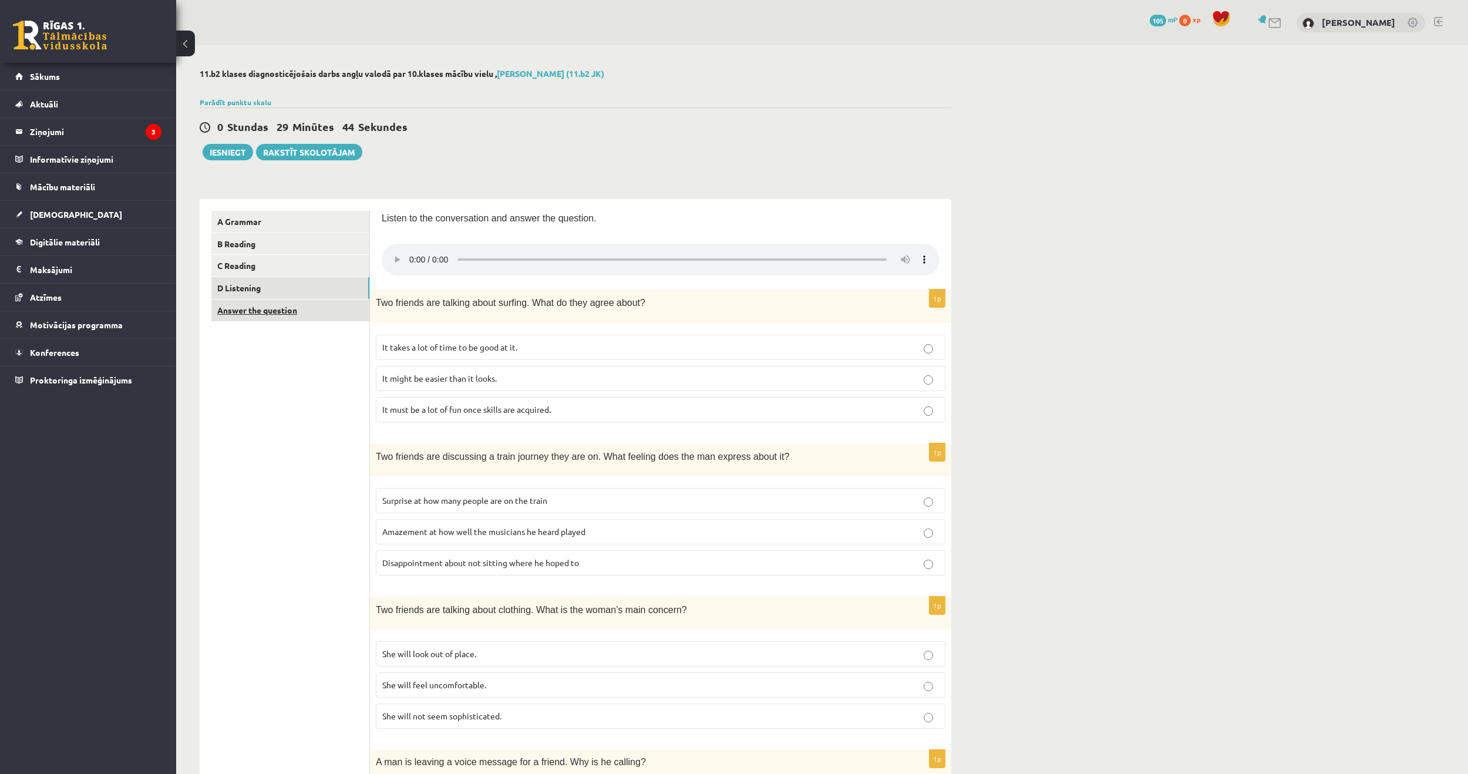
click at [269, 308] on link "Answer the question" at bounding box center [290, 310] width 158 height 22
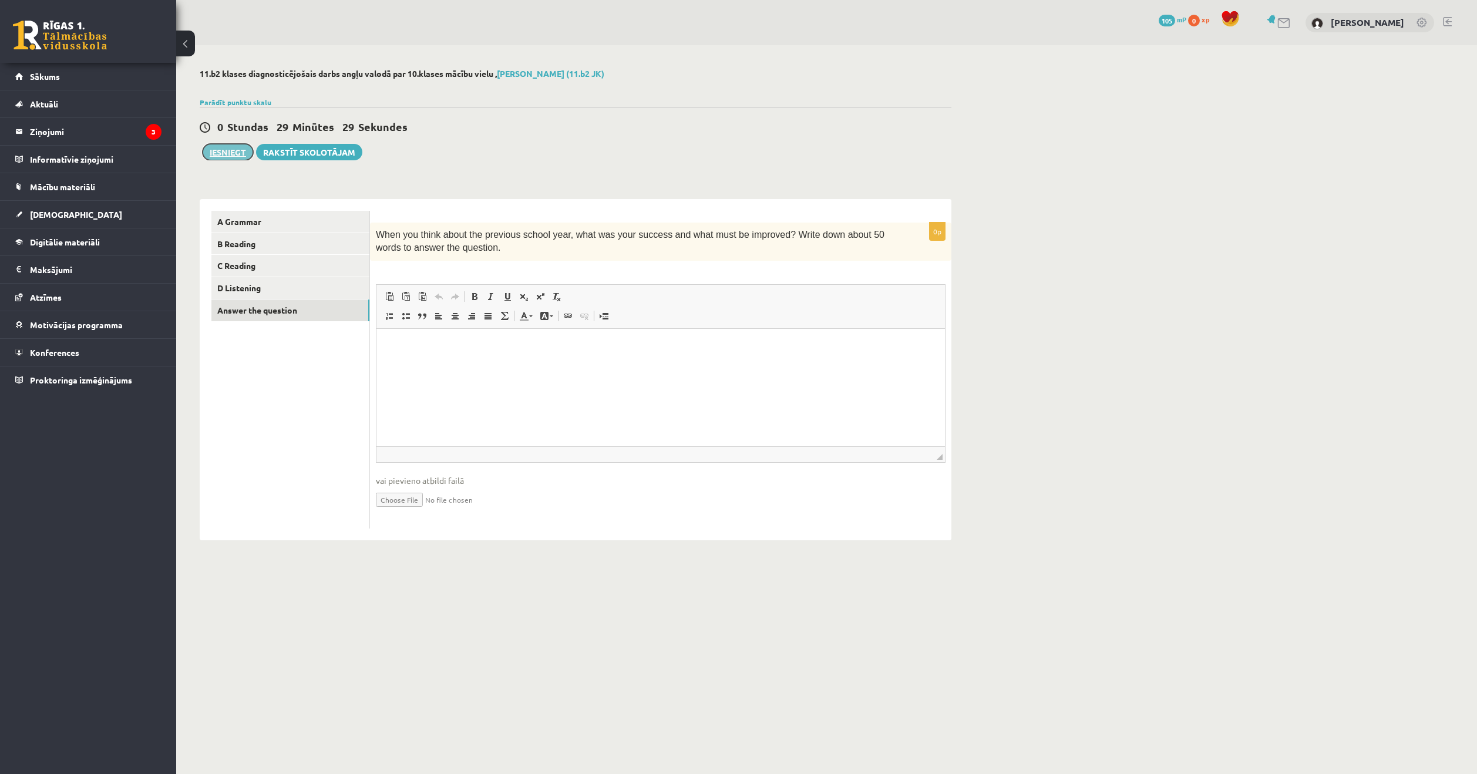
click at [237, 154] on button "Iesniegt" at bounding box center [228, 152] width 51 height 16
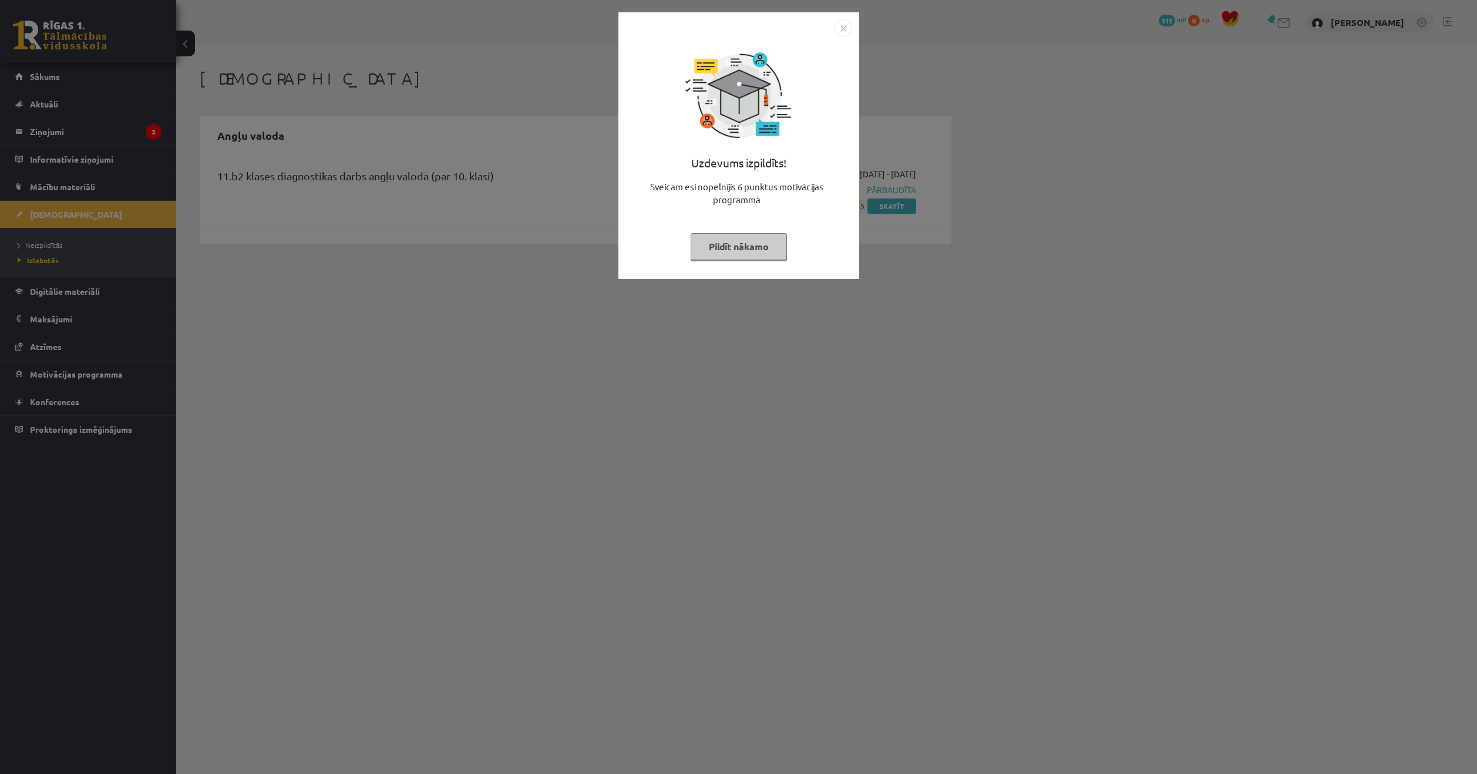
click at [841, 33] on img "Close" at bounding box center [843, 28] width 18 height 18
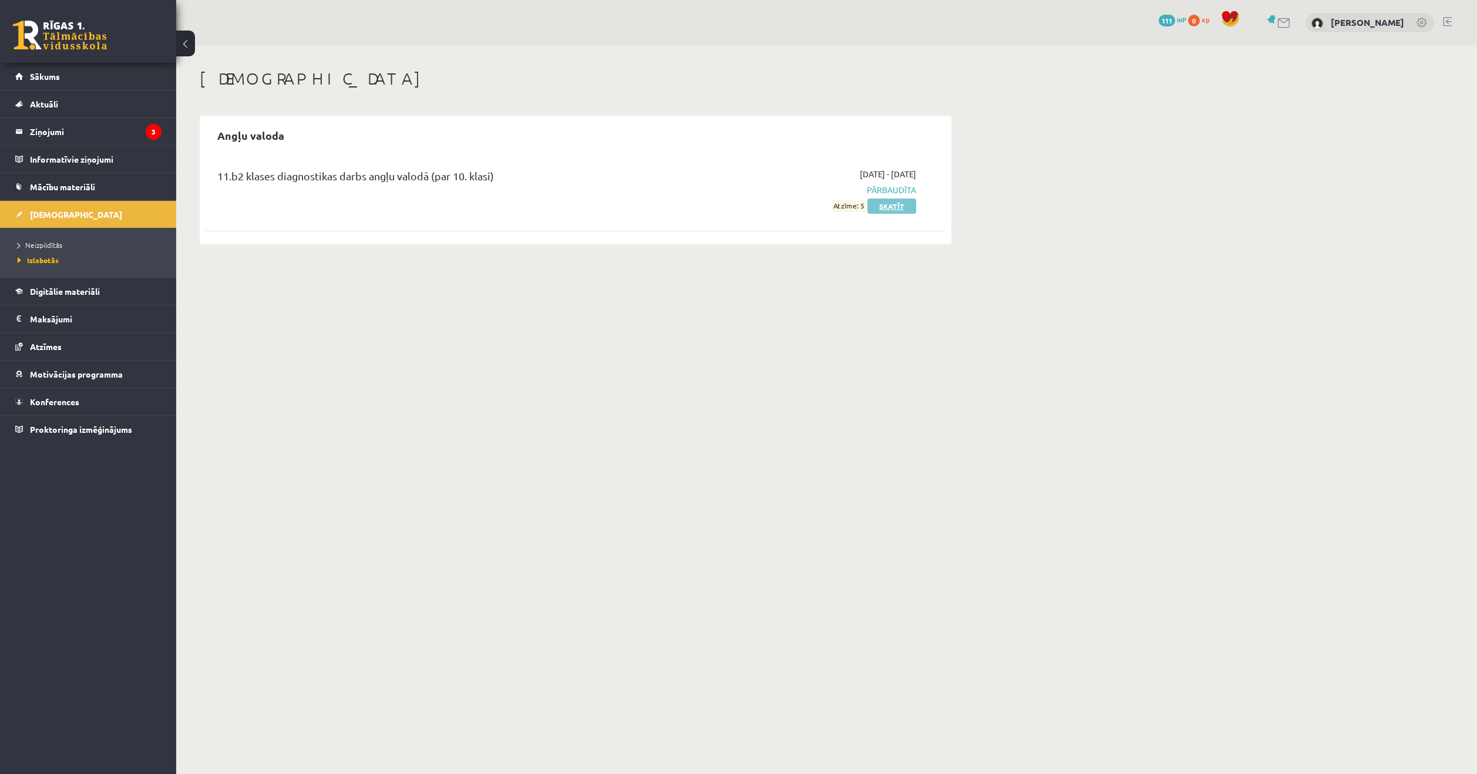
click at [884, 209] on link "Skatīt" at bounding box center [891, 205] width 49 height 15
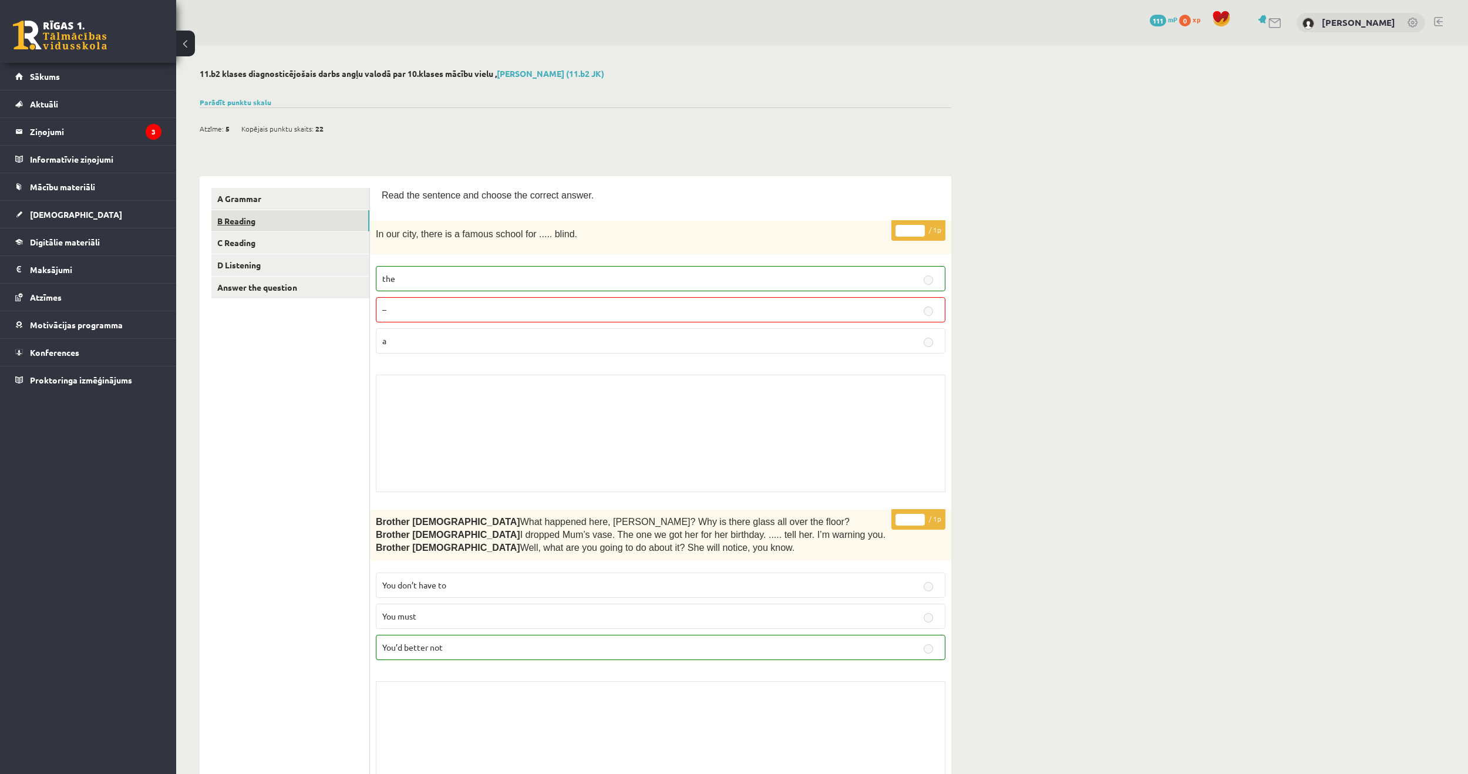
click at [253, 219] on link "B Reading" at bounding box center [290, 221] width 158 height 22
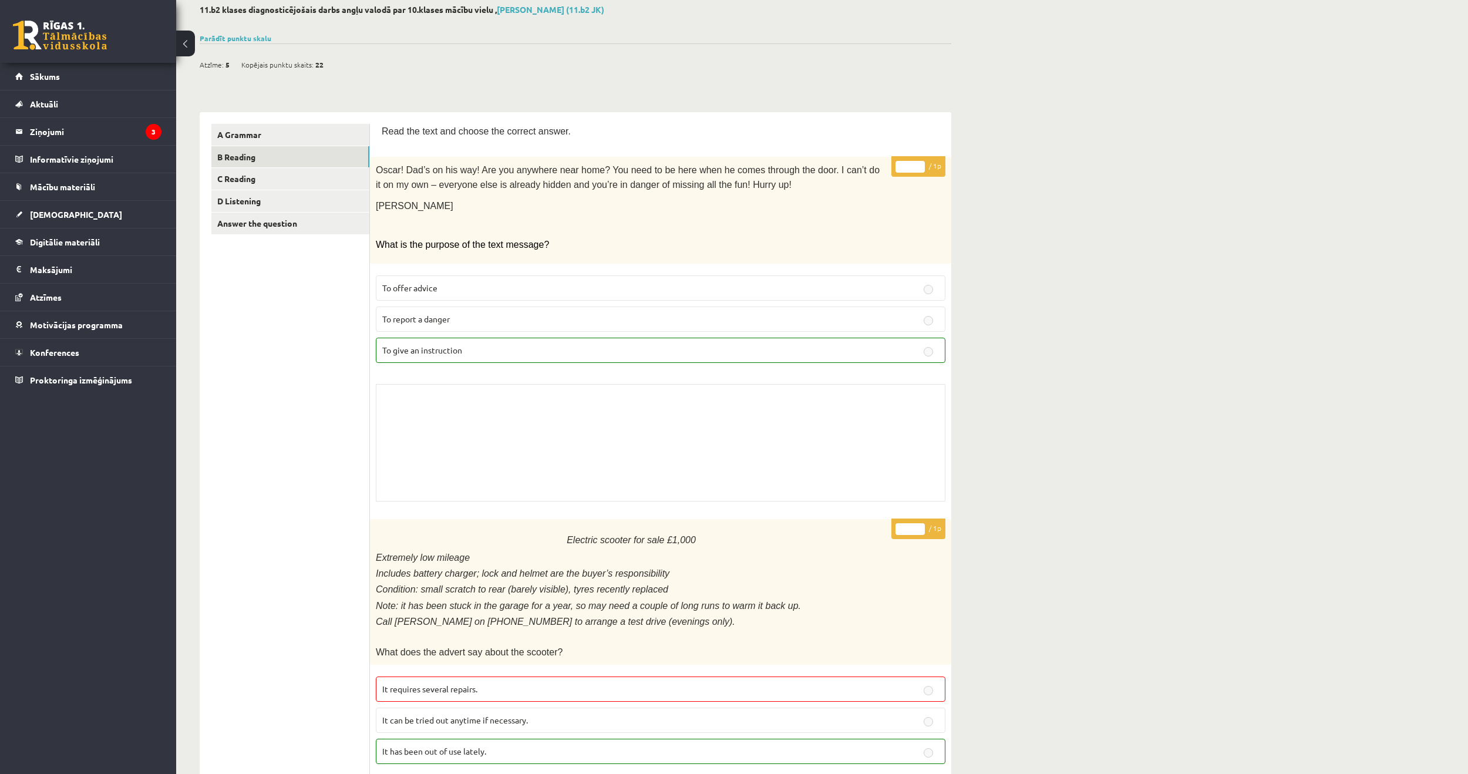
scroll to position [59, 0]
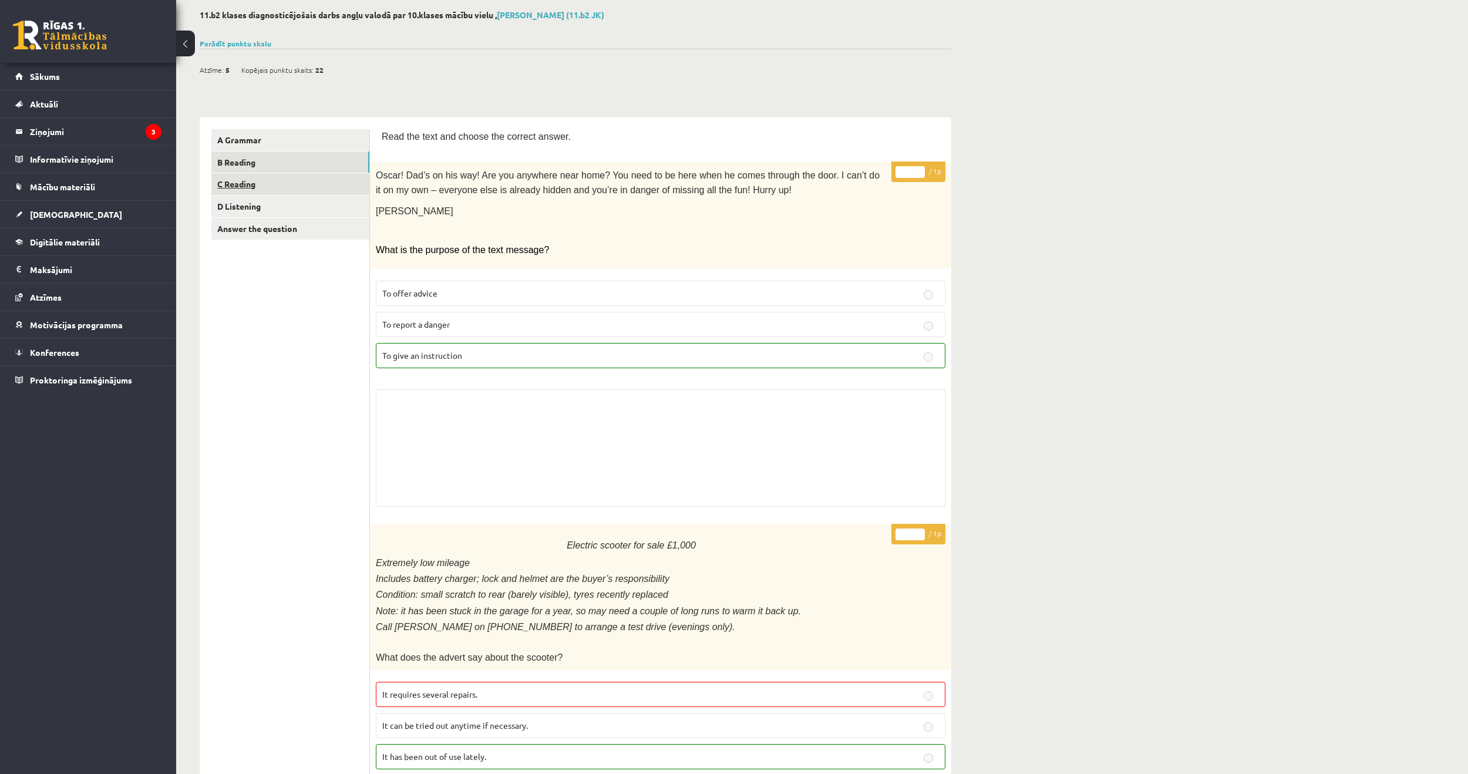
click at [247, 186] on link "C Reading" at bounding box center [290, 184] width 158 height 22
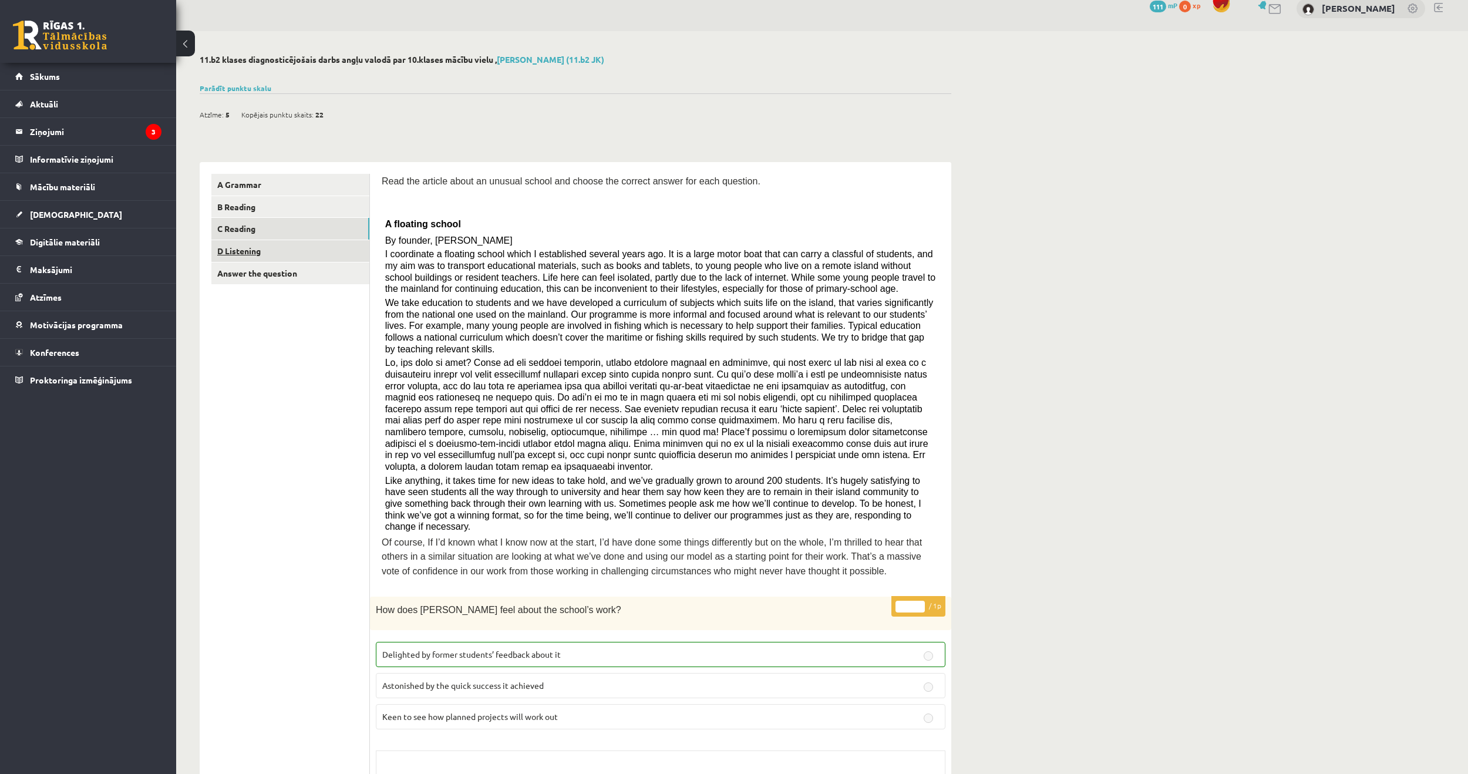
scroll to position [0, 0]
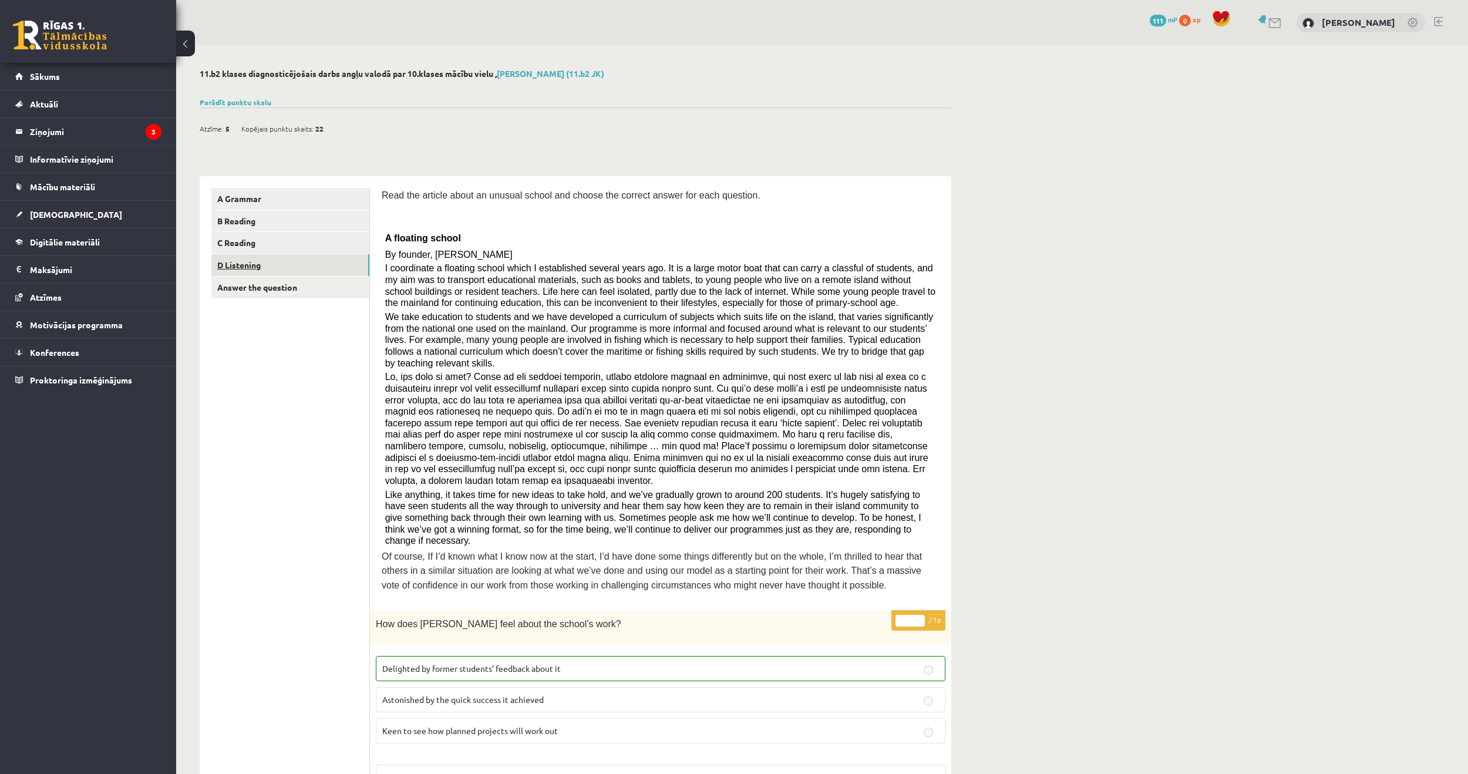
click at [252, 262] on link "D Listening" at bounding box center [290, 265] width 158 height 22
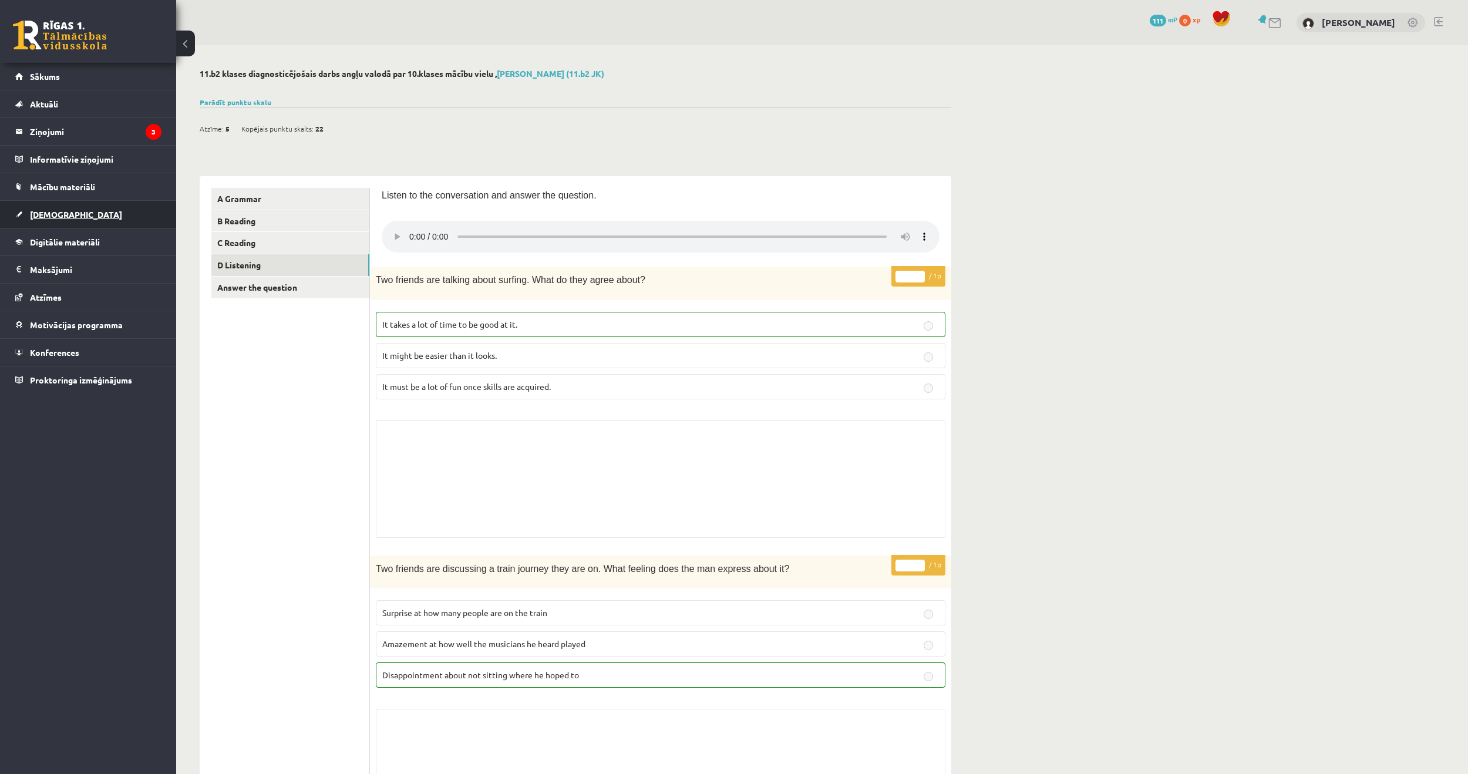
click at [59, 214] on span "[DEMOGRAPHIC_DATA]" at bounding box center [76, 214] width 92 height 11
